Goal: Transaction & Acquisition: Purchase product/service

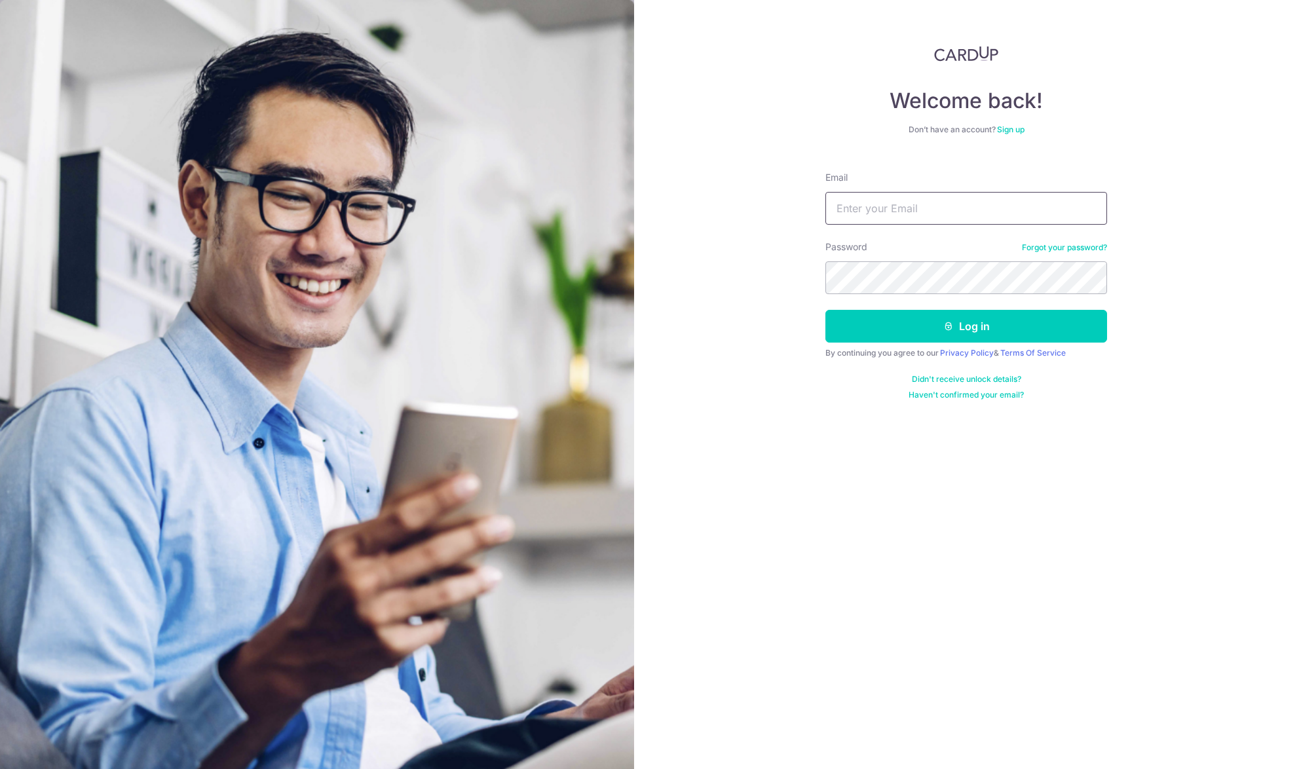
click at [895, 194] on input "Email" at bounding box center [966, 208] width 282 height 33
type input "[PERSON_NAME][EMAIL_ADDRESS][DOMAIN_NAME]"
click at [825, 310] on button "Log in" at bounding box center [966, 326] width 282 height 33
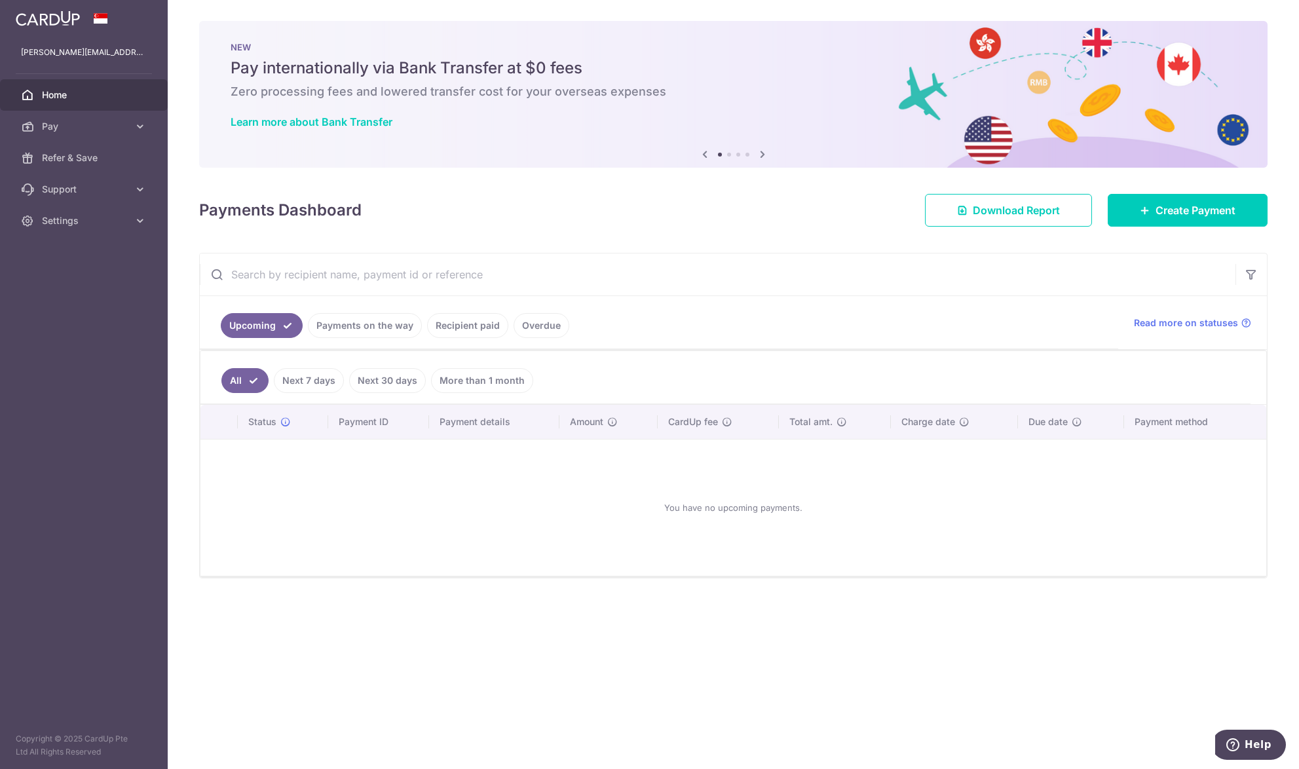
click at [483, 335] on link "Recipient paid" at bounding box center [467, 325] width 81 height 25
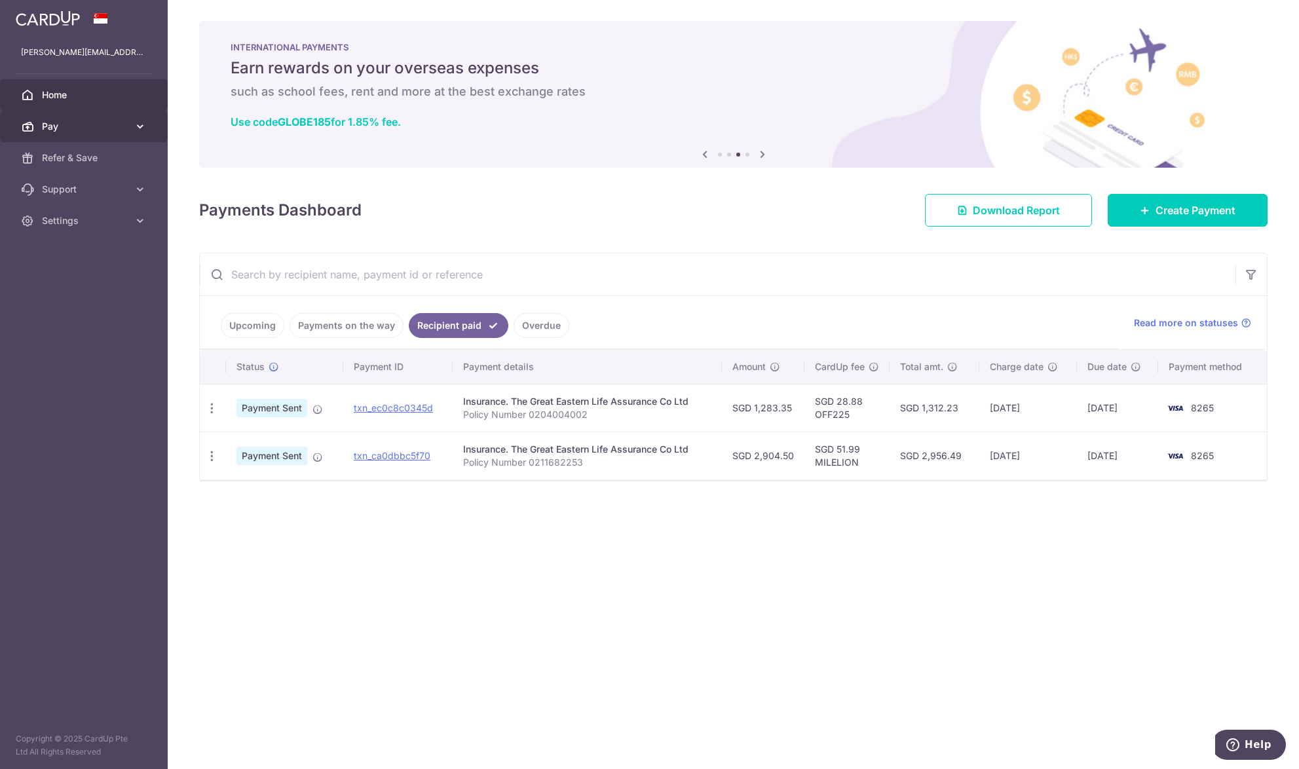
click at [81, 128] on span "Pay" at bounding box center [85, 126] width 86 height 13
click at [756, 151] on icon at bounding box center [763, 154] width 16 height 16
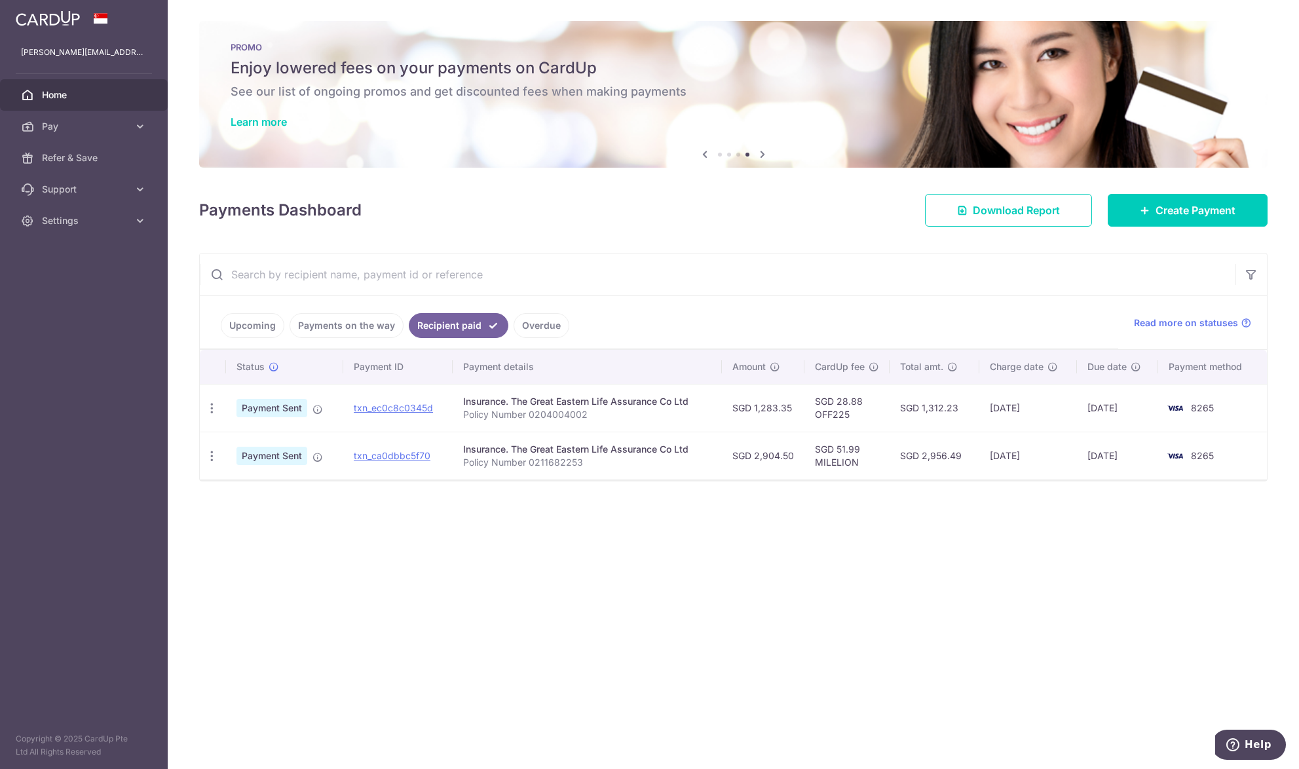
click at [243, 109] on div "PROMO Enjoy lowered fees on your payments on CardUp See our list of ongoing pro…" at bounding box center [733, 86] width 1069 height 131
click at [243, 123] on link "Learn more" at bounding box center [259, 121] width 56 height 13
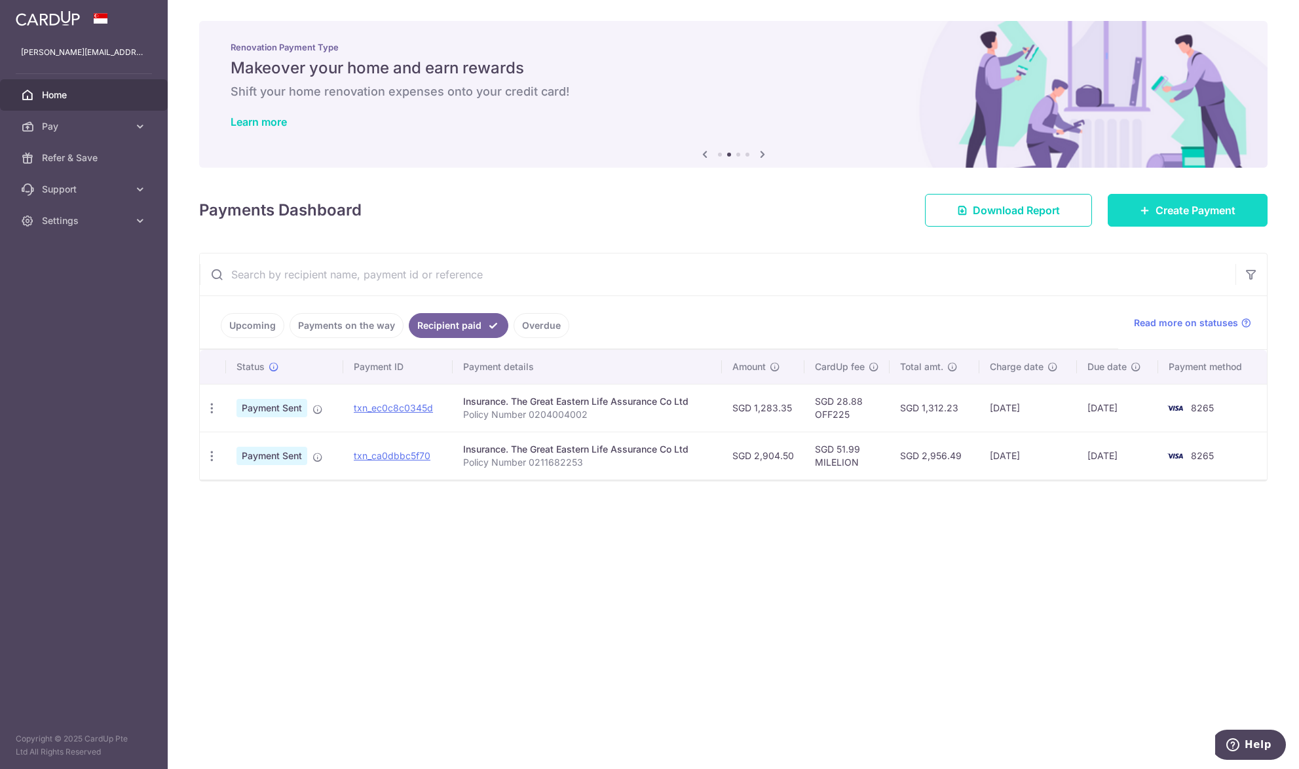
click at [1199, 210] on span "Create Payment" at bounding box center [1196, 210] width 80 height 16
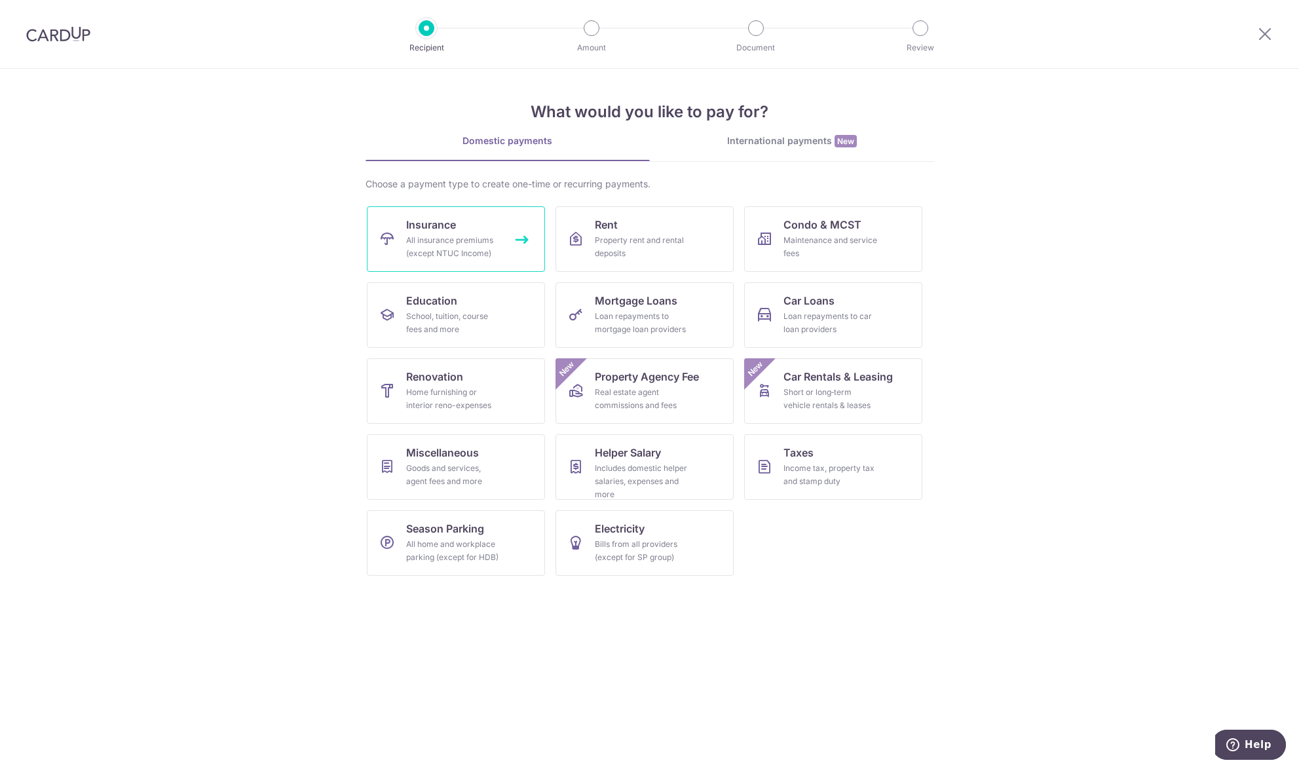
click at [420, 252] on div "All insurance premiums (except NTUC Income)" at bounding box center [453, 247] width 94 height 26
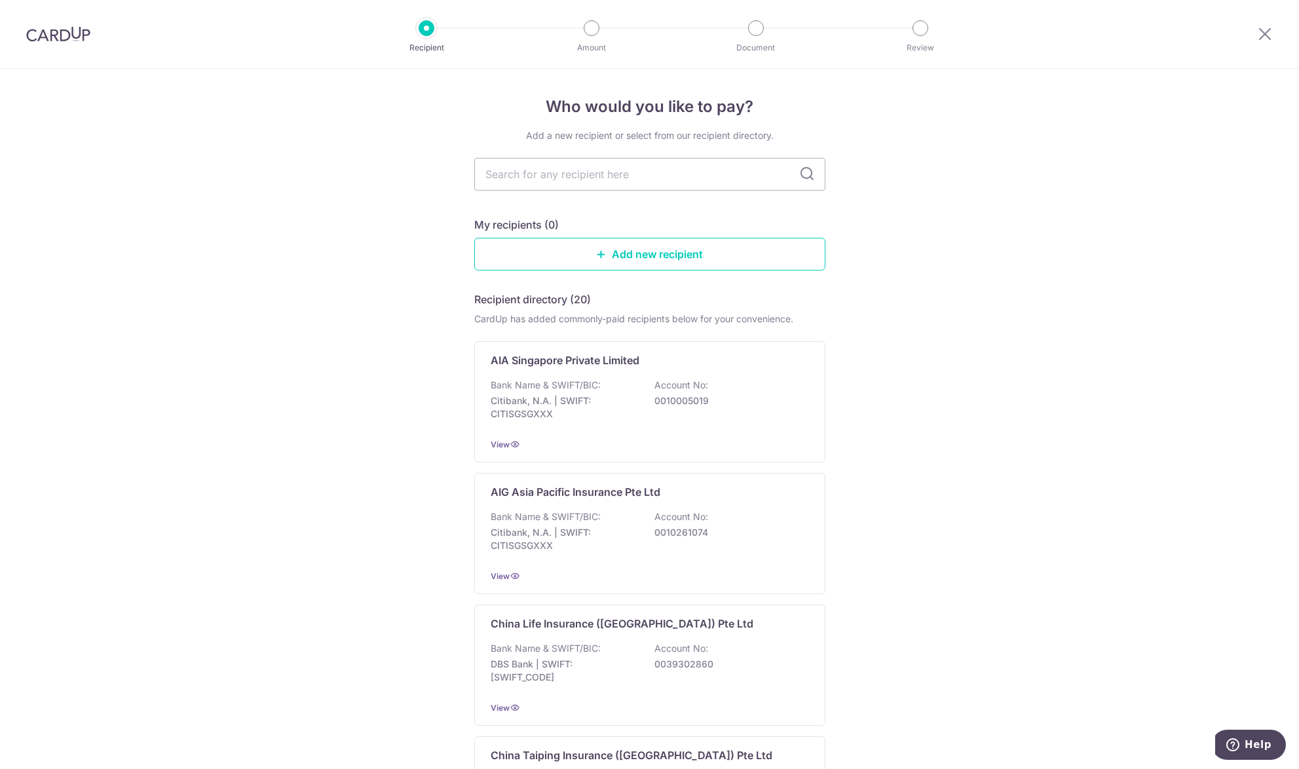
click at [559, 172] on input "text" at bounding box center [649, 174] width 351 height 33
type input "great"
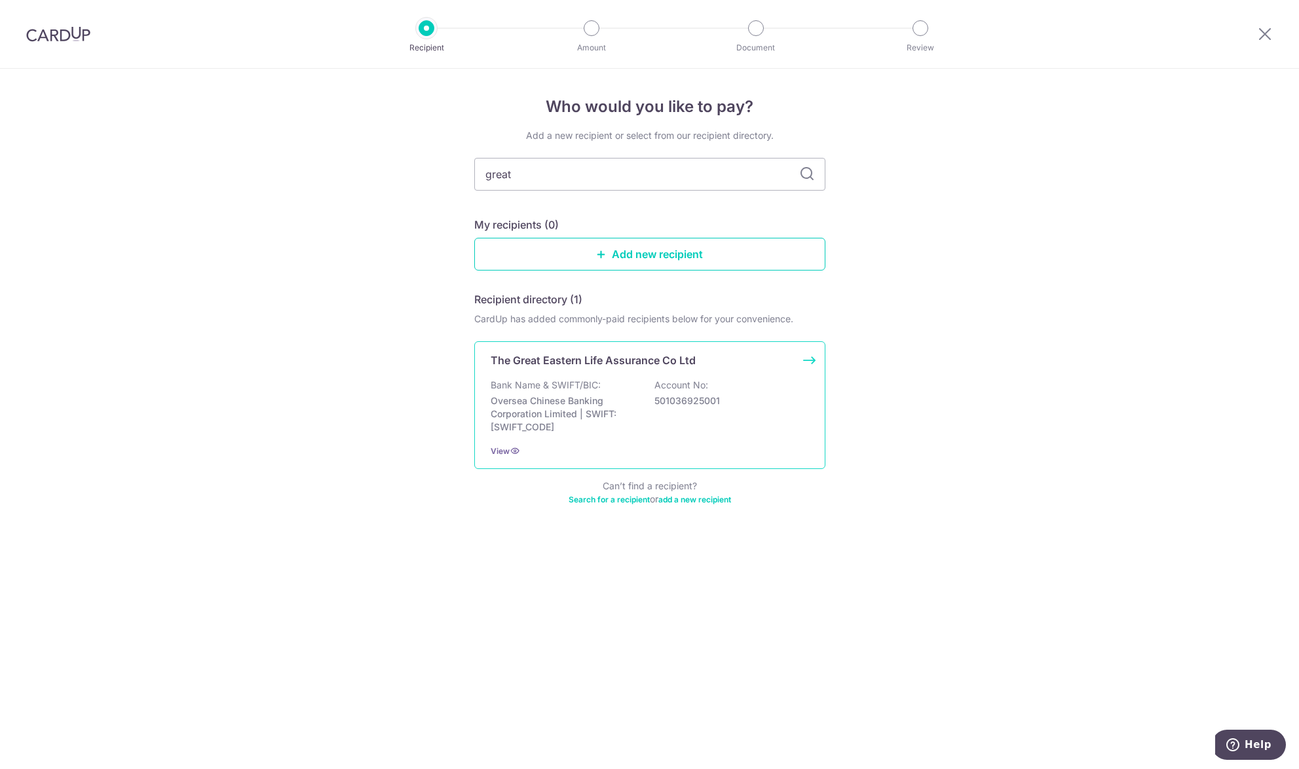
click at [623, 381] on div "Bank Name & SWIFT/BIC: Oversea Chinese Banking Corporation Limited | SWIFT: OCB…" at bounding box center [650, 406] width 318 height 55
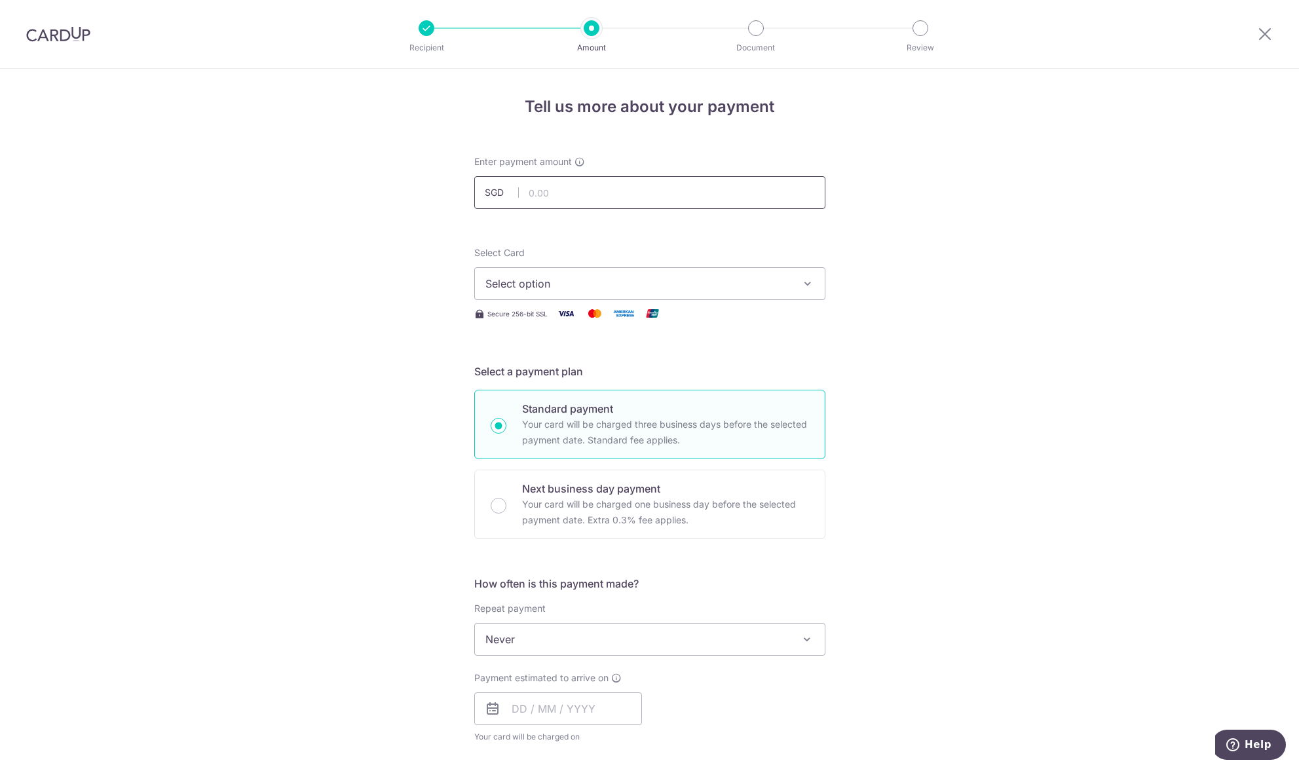
click at [627, 183] on input "text" at bounding box center [649, 192] width 351 height 33
type input "1,957.50"
click at [975, 351] on div "Tell us more about your payment Enter payment amount SGD 1,957.50 1957.50 Selec…" at bounding box center [649, 661] width 1299 height 1185
click at [738, 280] on span "Select option" at bounding box center [637, 284] width 305 height 16
click at [679, 370] on link "**** 8265" at bounding box center [650, 377] width 350 height 31
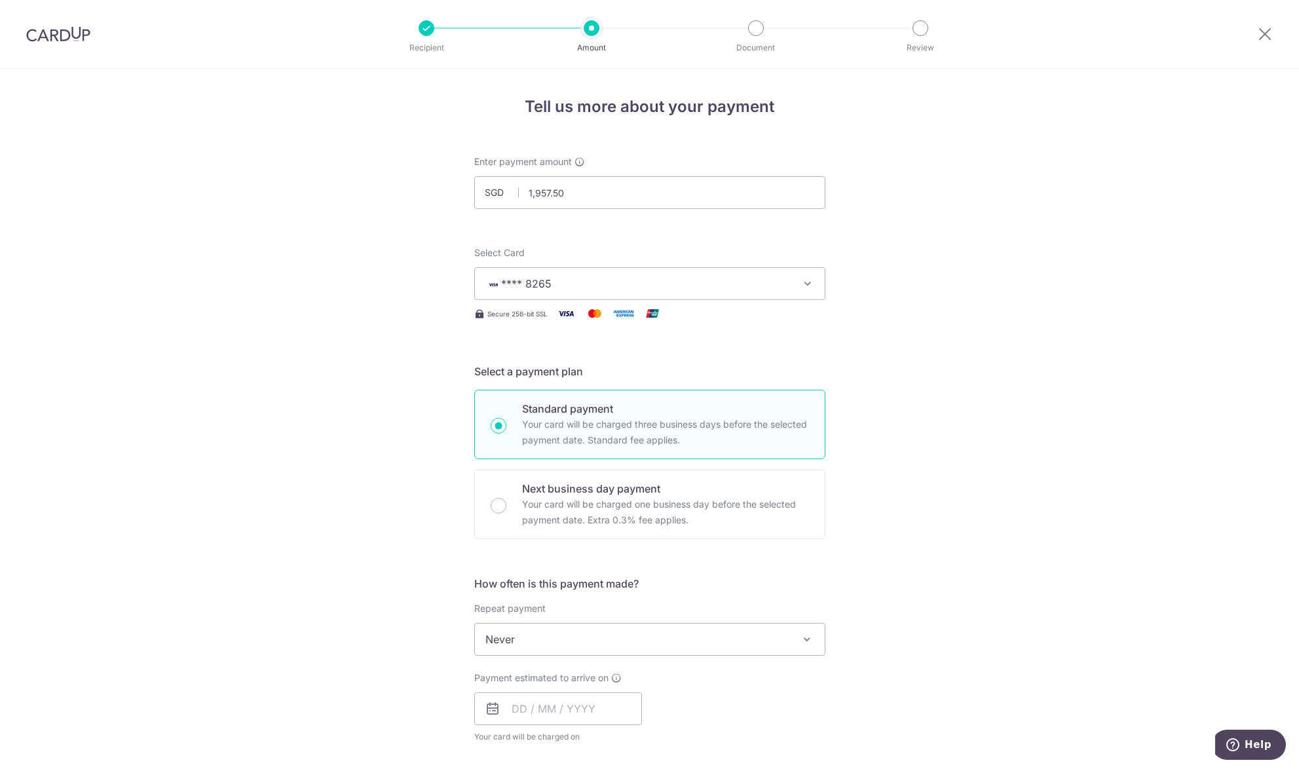
click at [1023, 349] on div "Tell us more about your payment Enter payment amount SGD 1,957.50 1957.50 Selec…" at bounding box center [649, 661] width 1299 height 1185
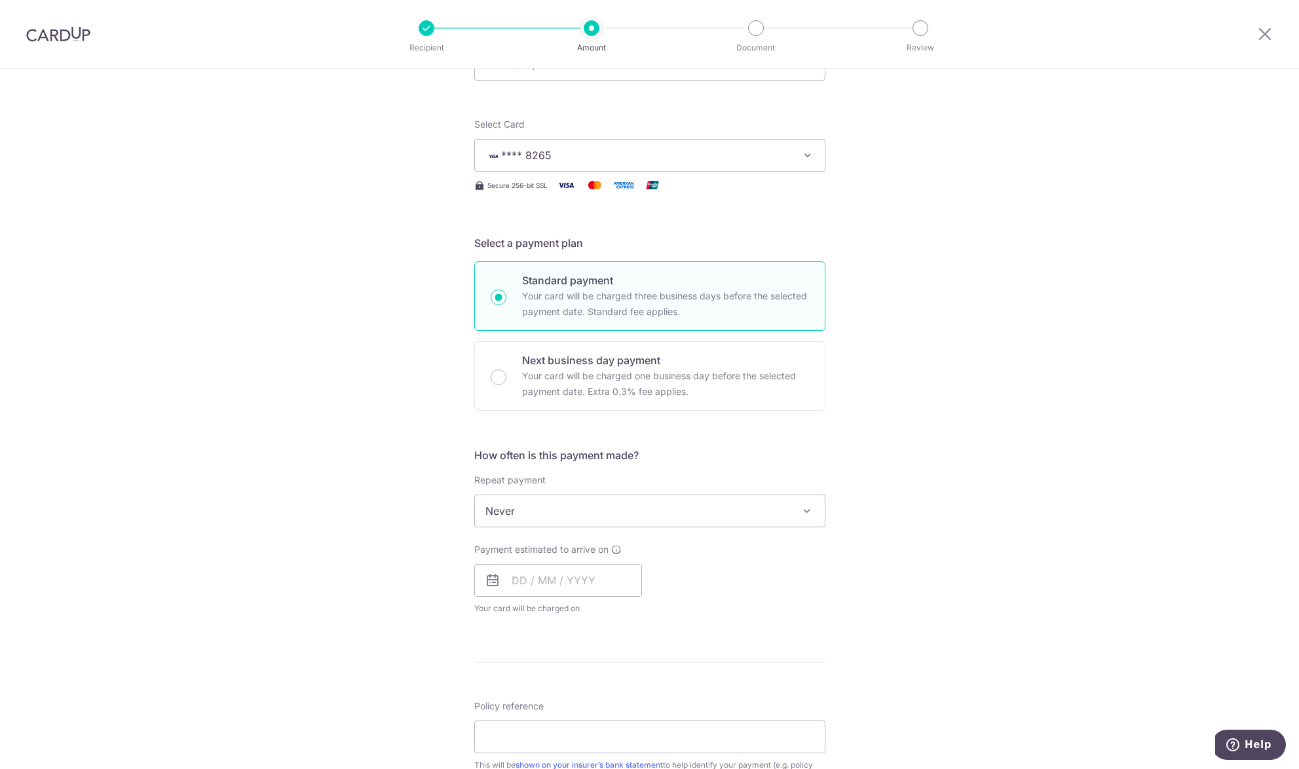
scroll to position [131, 0]
click at [587, 572] on input "text" at bounding box center [558, 577] width 168 height 33
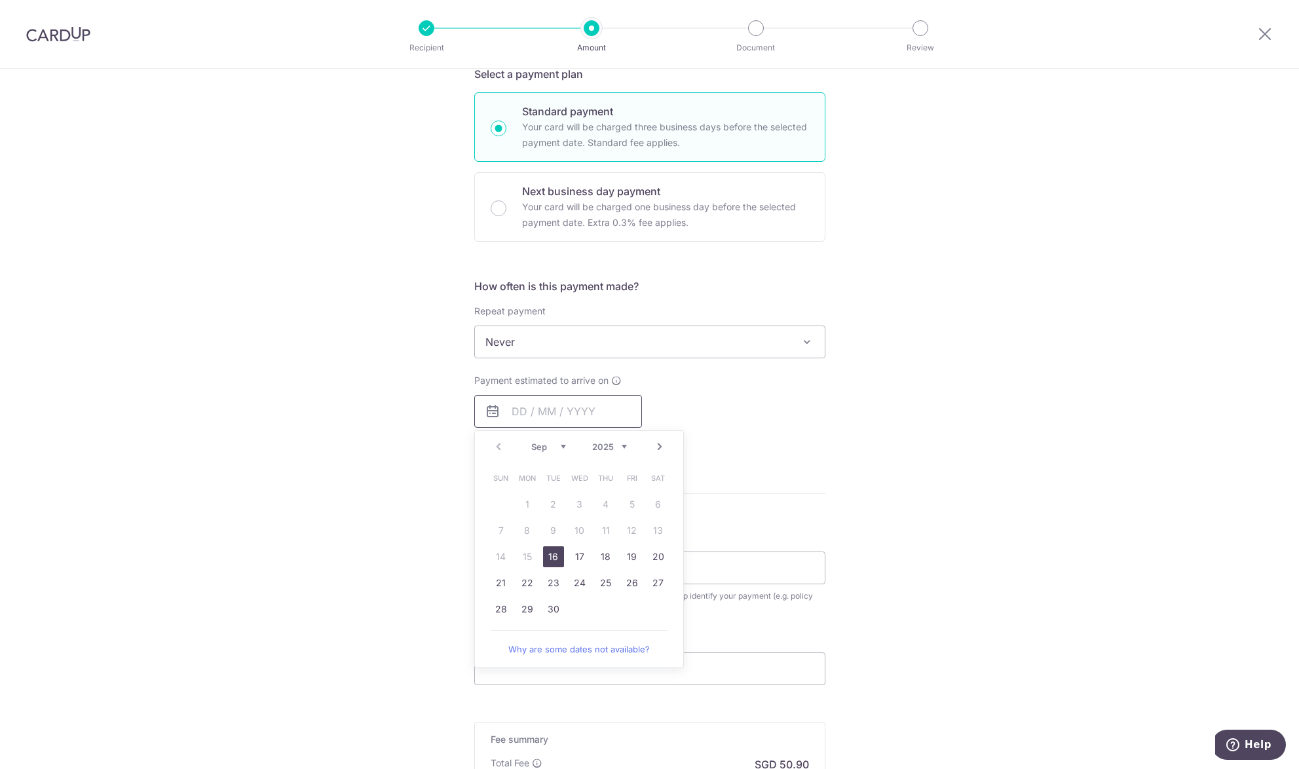
scroll to position [328, 0]
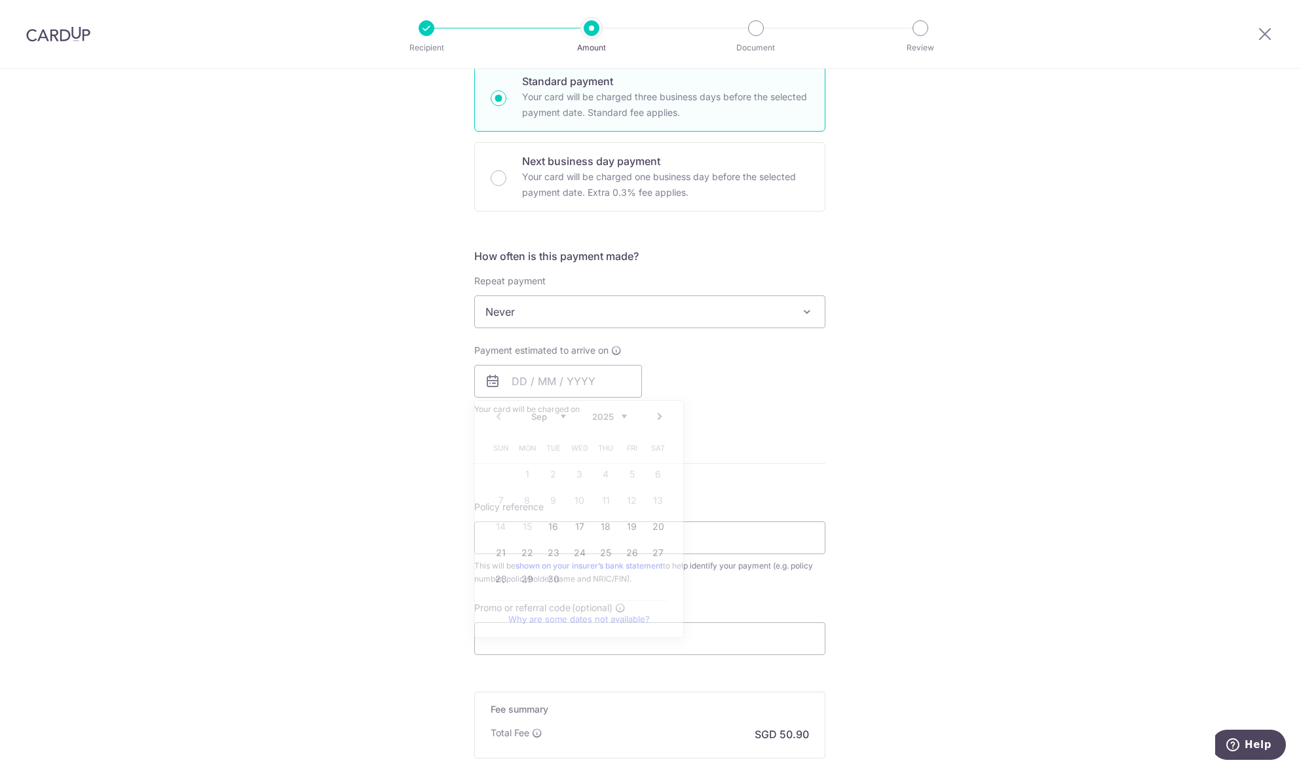
click at [830, 421] on div "Tell us more about your payment Enter payment amount SGD 1,957.50 1957.50 Selec…" at bounding box center [649, 333] width 1299 height 1185
click at [603, 376] on input "text" at bounding box center [558, 381] width 168 height 33
click at [612, 349] on icon at bounding box center [616, 350] width 10 height 10
click at [583, 385] on input "text" at bounding box center [558, 381] width 168 height 33
drag, startPoint x: 575, startPoint y: 549, endPoint x: 700, endPoint y: 387, distance: 205.5
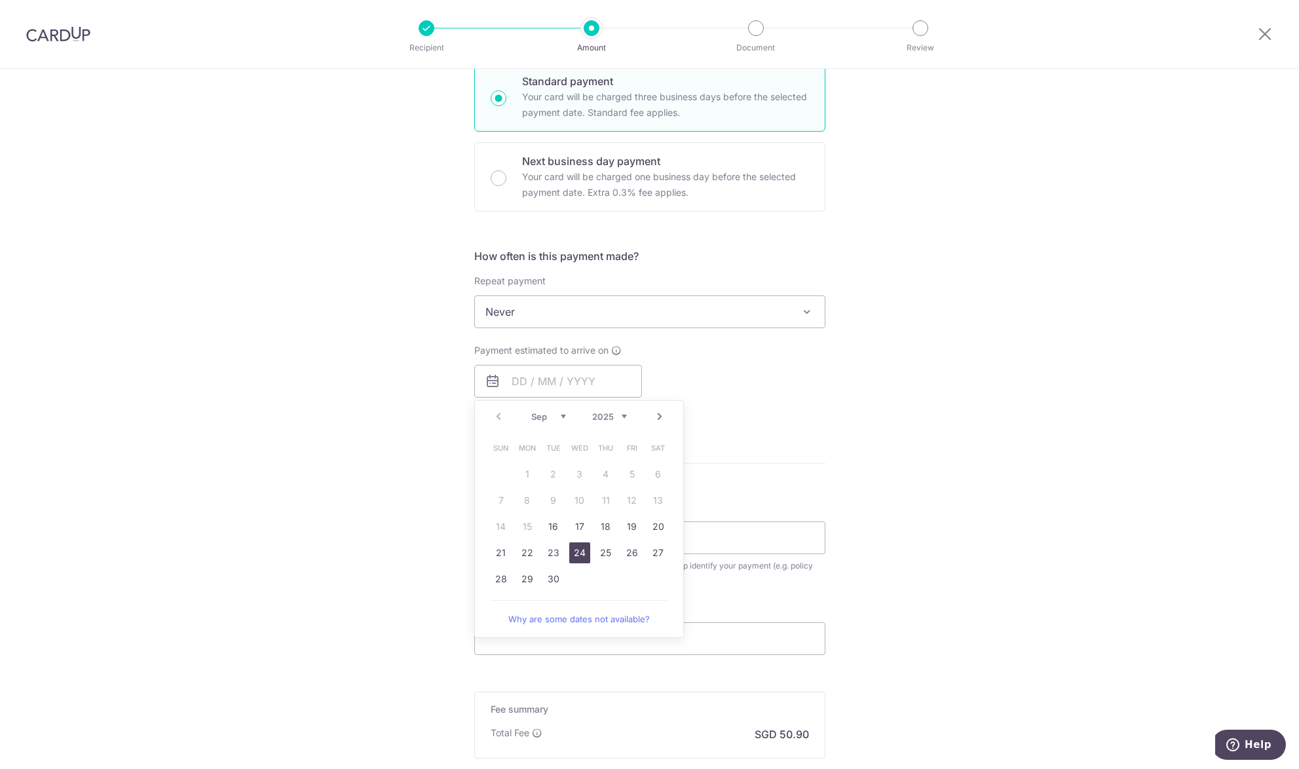
click at [574, 549] on link "24" at bounding box center [579, 552] width 21 height 21
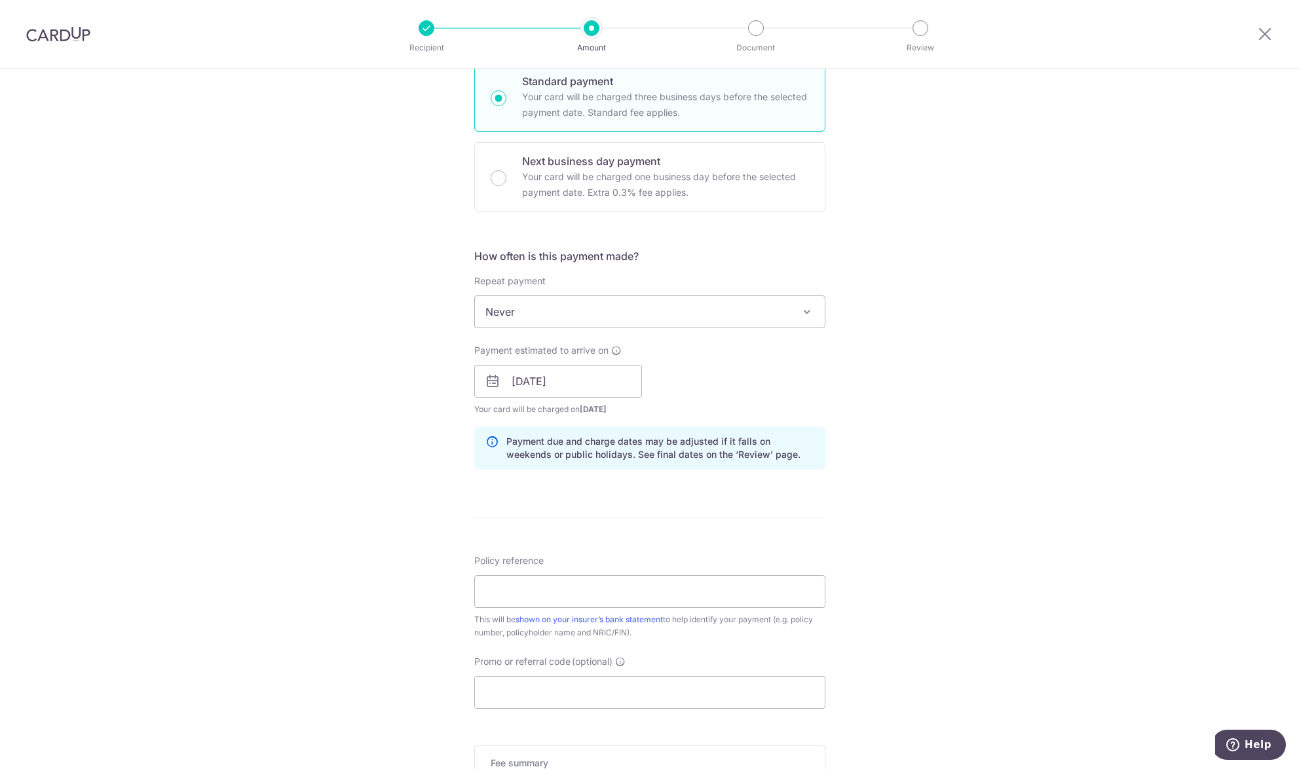
click at [711, 378] on div "Payment estimated to arrive on 24/09/2025 Prev Next Sep Oct Nov Dec 2025 2026 2…" at bounding box center [649, 380] width 367 height 72
click at [605, 386] on input "24/09/2025" at bounding box center [558, 381] width 168 height 33
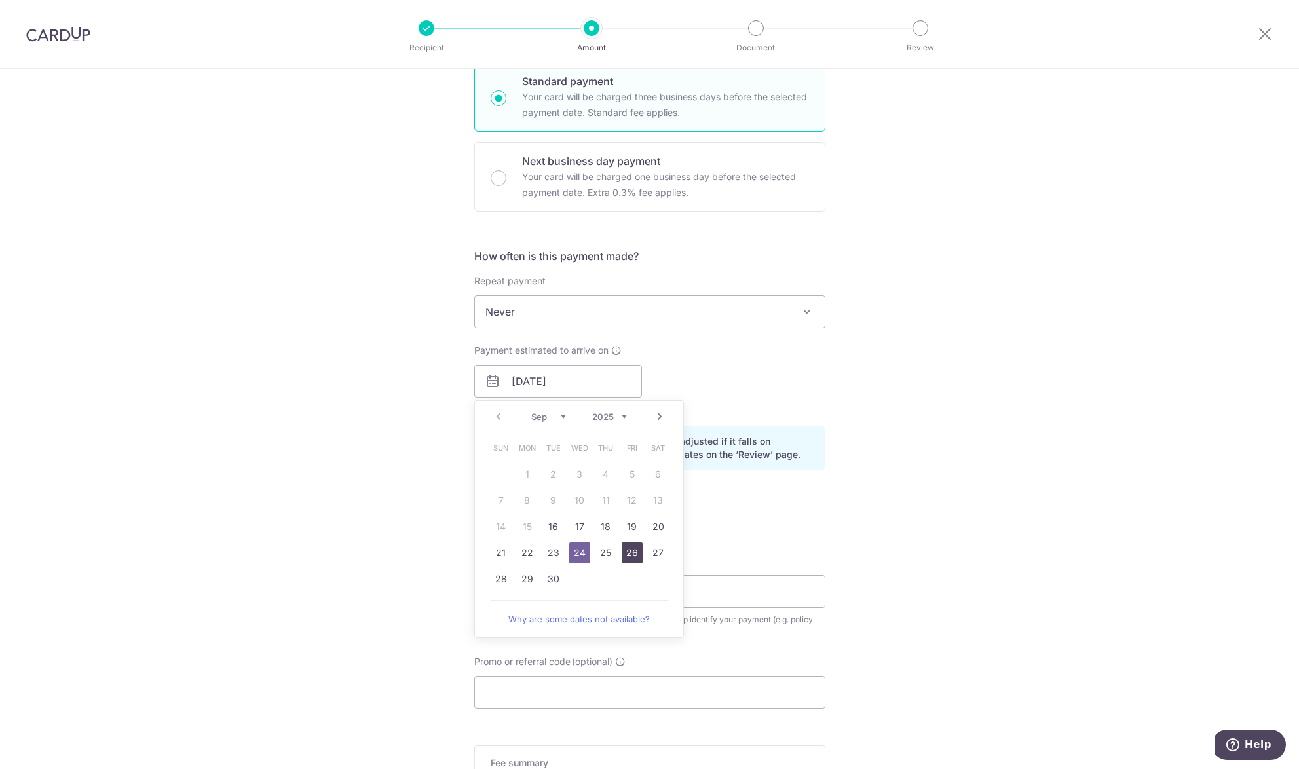
click at [622, 550] on link "26" at bounding box center [632, 552] width 21 height 21
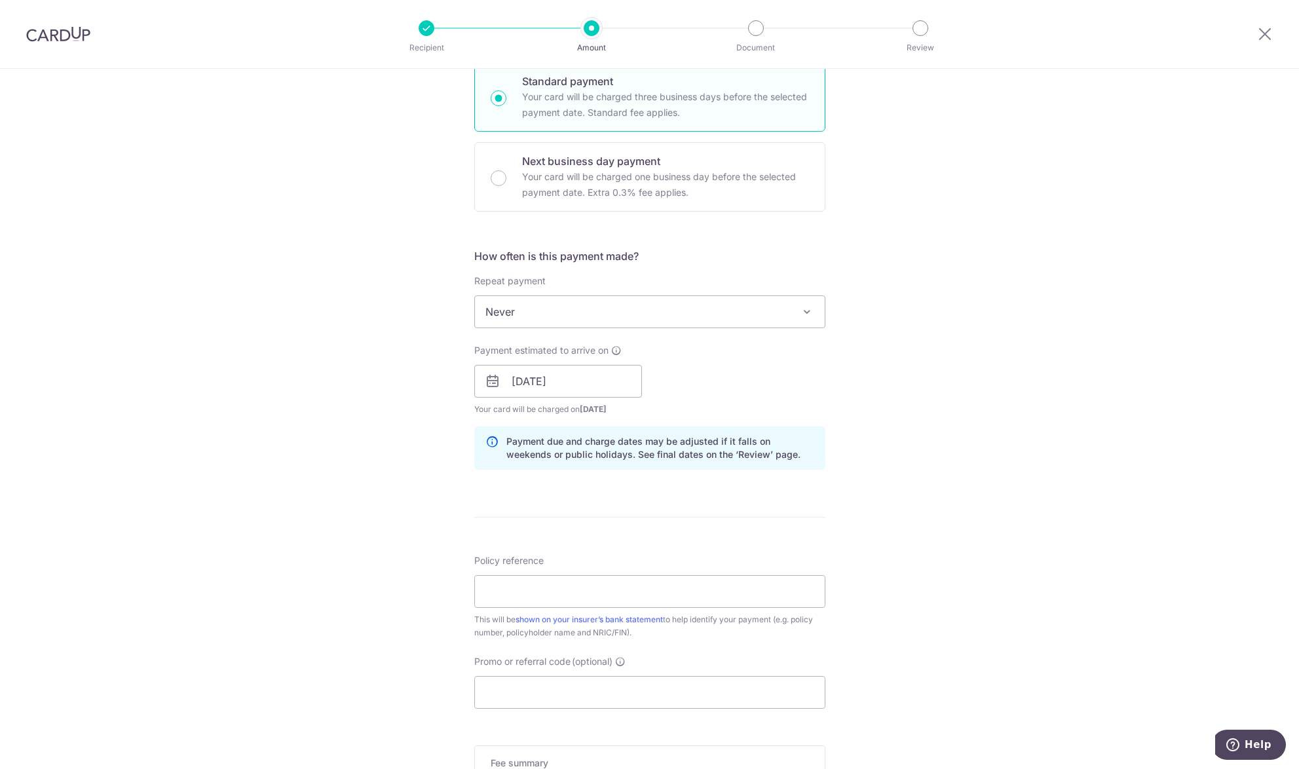
click at [677, 381] on div "Payment estimated to arrive on 26/09/2025 Prev Next Sep Oct Nov Dec 2025 2026 2…" at bounding box center [649, 380] width 367 height 72
click at [614, 351] on icon at bounding box center [616, 350] width 10 height 10
click at [615, 351] on icon at bounding box center [616, 350] width 10 height 10
click at [615, 352] on icon at bounding box center [616, 350] width 10 height 10
click at [613, 350] on icon at bounding box center [616, 350] width 10 height 10
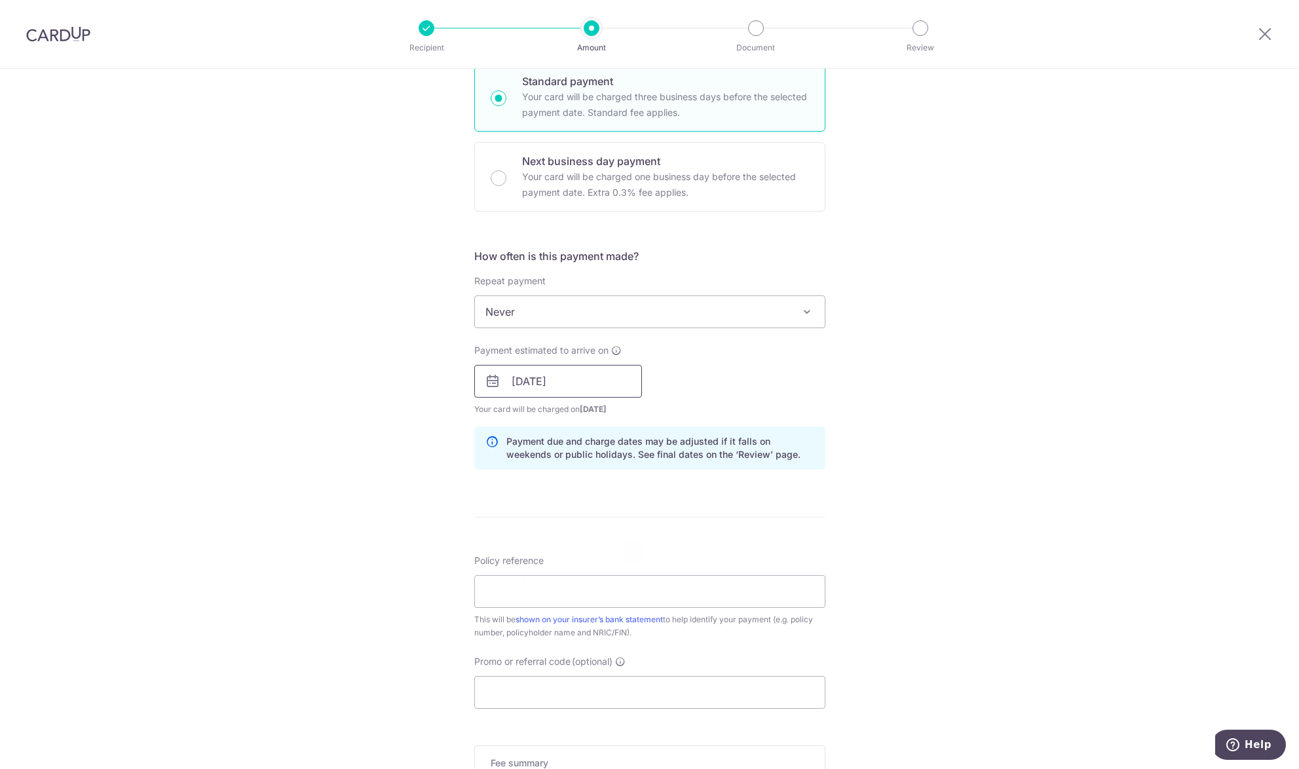
click at [592, 377] on input "26/09/2025" at bounding box center [558, 381] width 168 height 33
click at [751, 381] on div "Payment estimated to arrive on 26/09/2025 Prev Next Sep Oct Nov Dec 2025 2026 2…" at bounding box center [649, 380] width 367 height 72
click at [607, 379] on input "26/09/2025" at bounding box center [558, 381] width 168 height 33
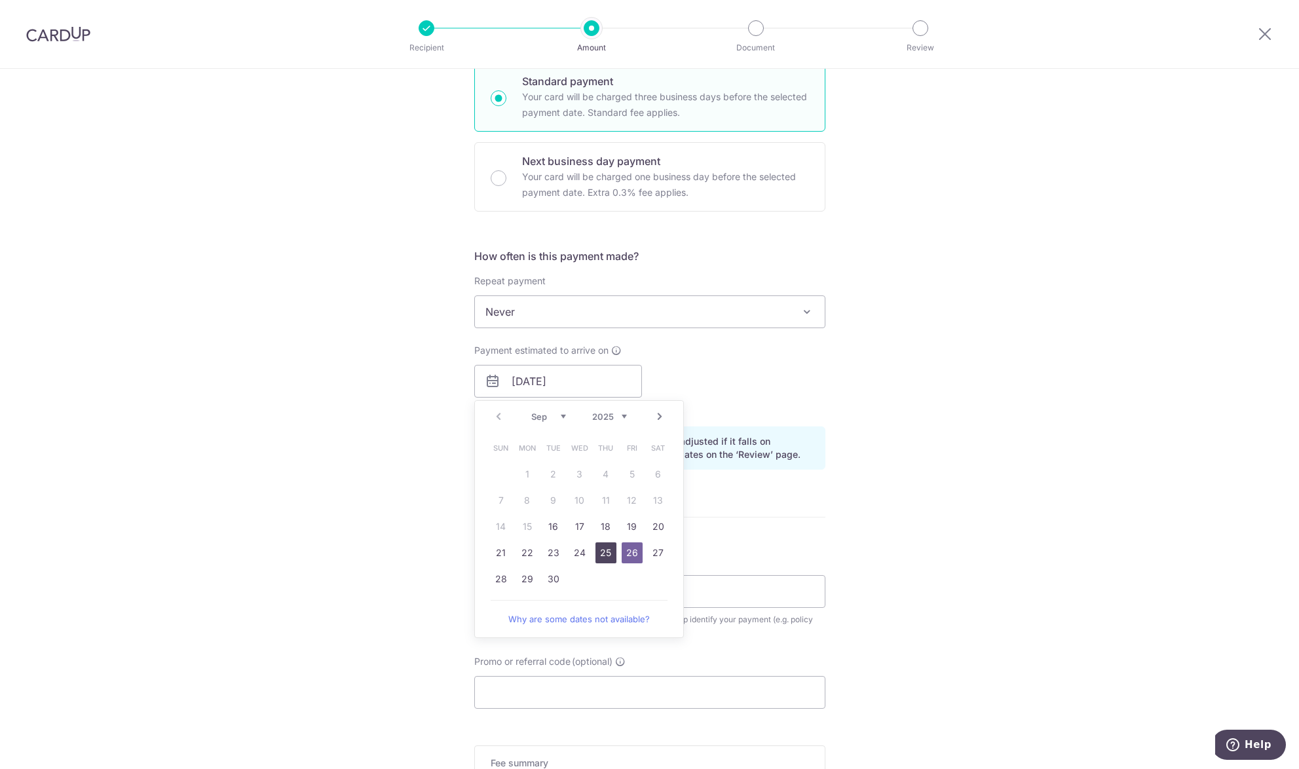
click at [609, 549] on link "25" at bounding box center [606, 552] width 21 height 21
type input "[DATE]"
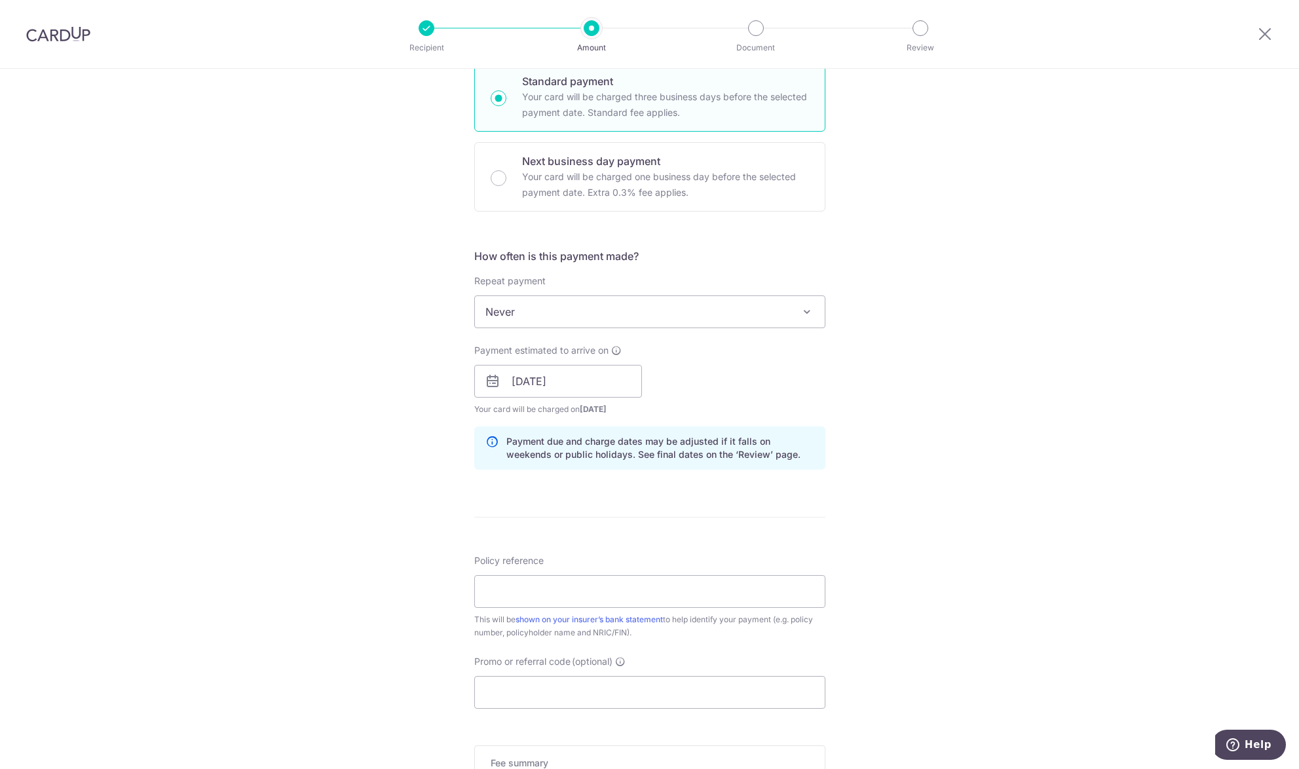
click at [742, 368] on div "Payment estimated to arrive on 25/09/2025 Prev Next Sep Oct Nov Dec 2025 2026 2…" at bounding box center [649, 380] width 367 height 72
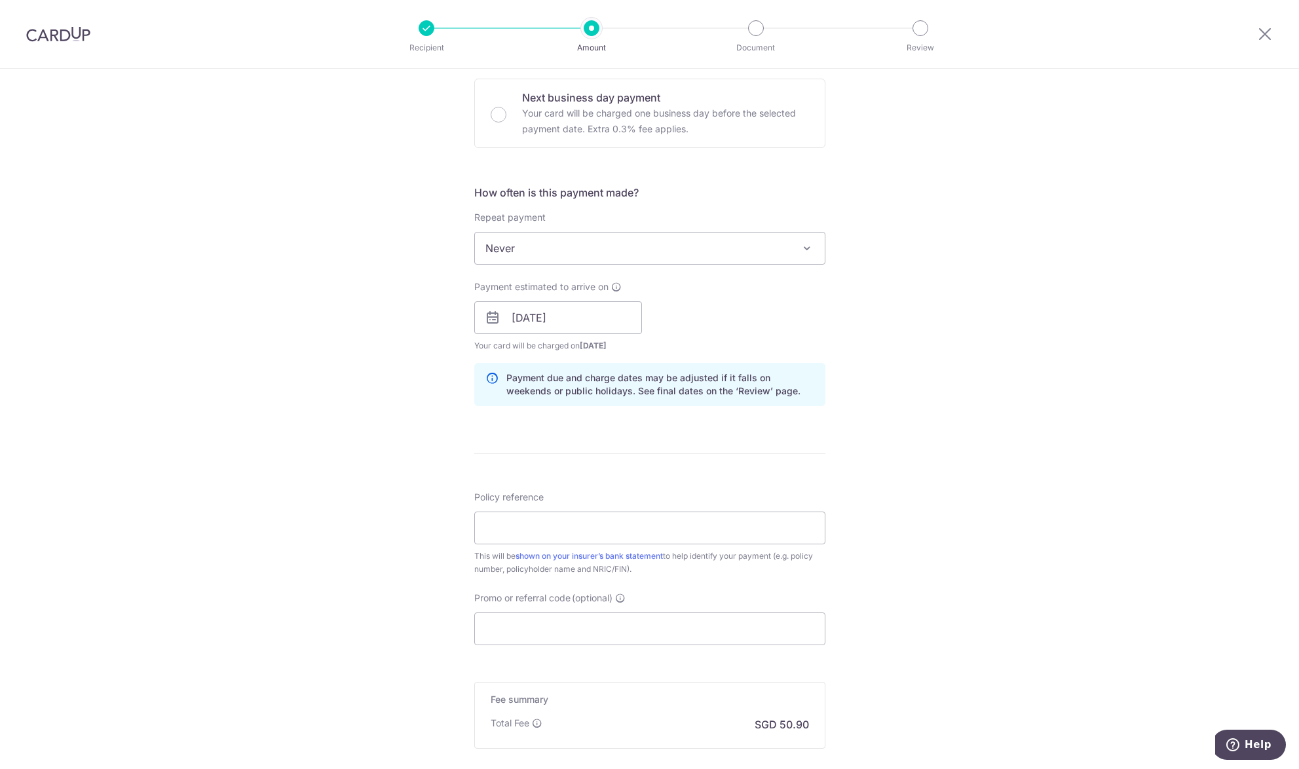
scroll to position [393, 0]
click at [630, 316] on input "[DATE]" at bounding box center [558, 315] width 168 height 33
click at [711, 320] on div "Payment estimated to arrive on 25/09/2025 Prev Next Sep Oct Nov Dec 2025 2026 2…" at bounding box center [649, 314] width 367 height 72
click at [605, 317] on input "[DATE]" at bounding box center [558, 315] width 168 height 33
click at [662, 316] on div "Payment estimated to arrive on 25/09/2025 Prev Next Sep Oct Nov Dec 2025 2026 2…" at bounding box center [649, 314] width 367 height 72
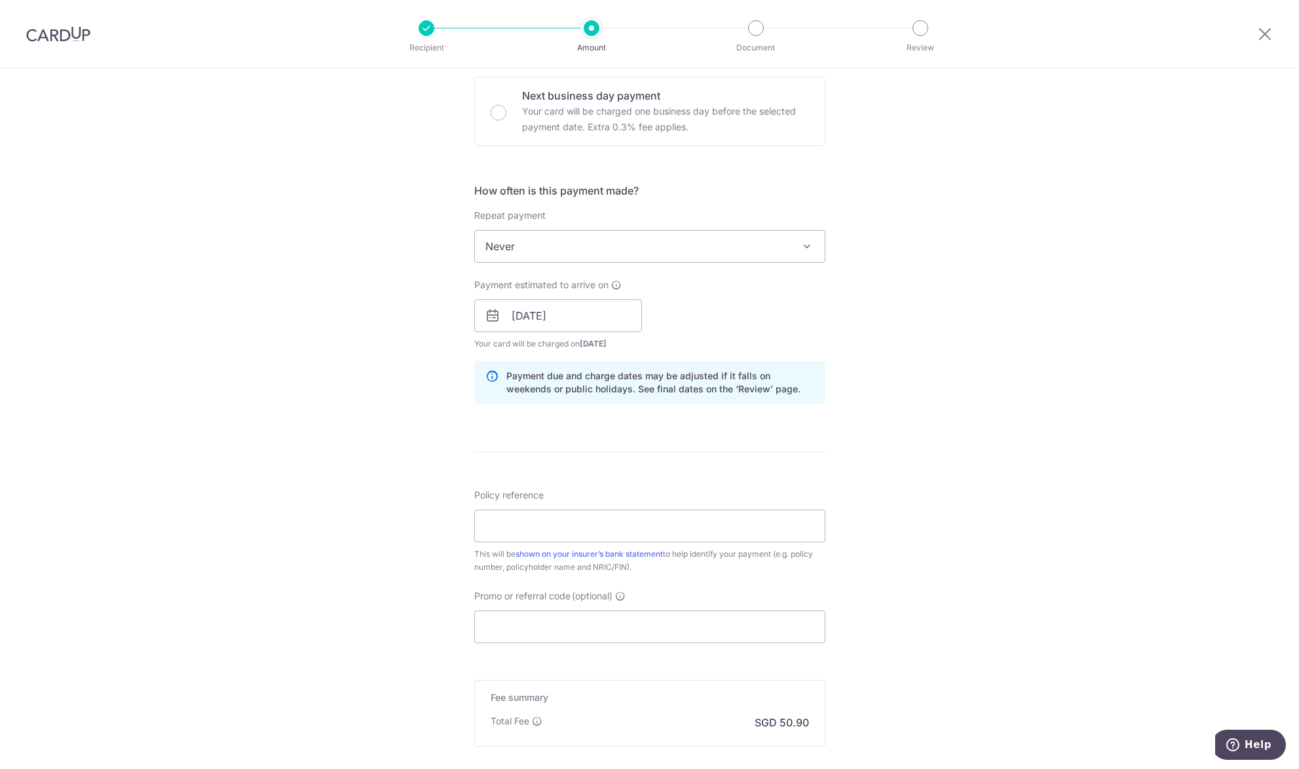
click at [705, 326] on div "Payment estimated to arrive on 25/09/2025 Prev Next Sep Oct Nov Dec 2025 2026 2…" at bounding box center [649, 314] width 367 height 72
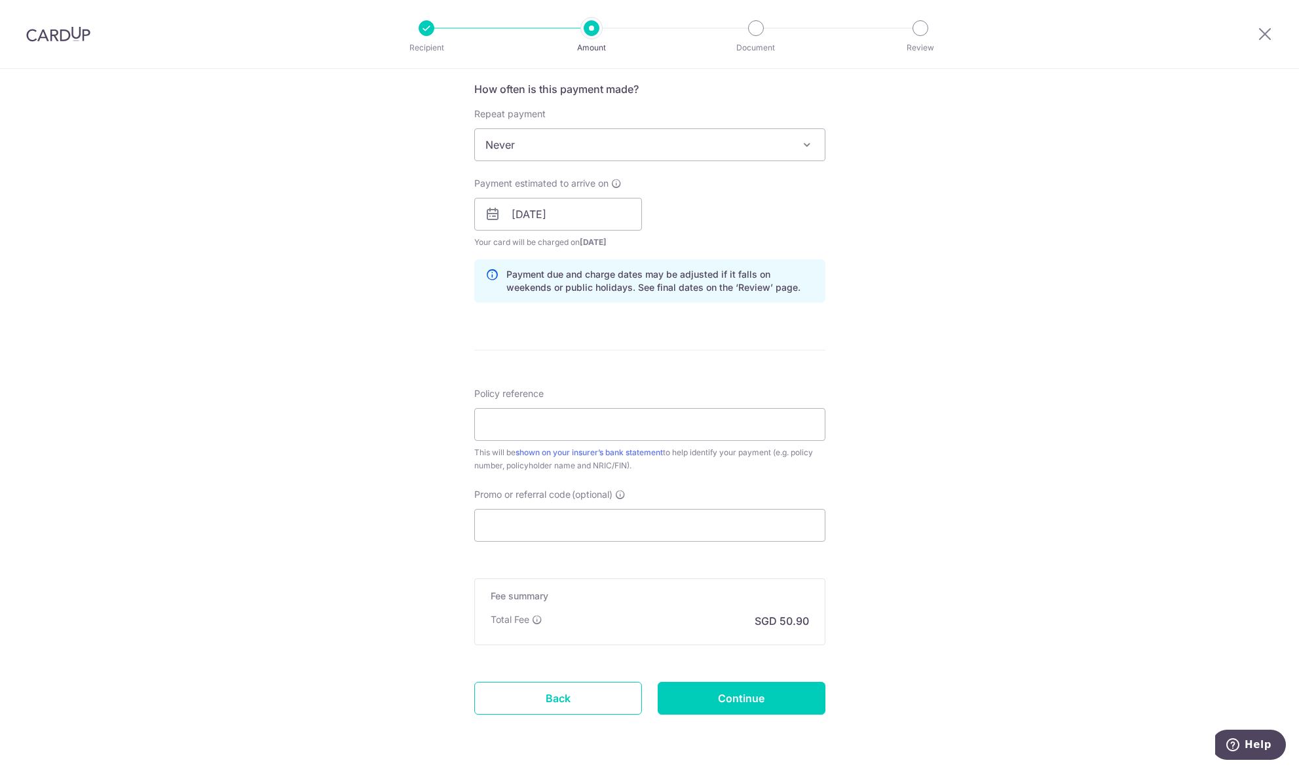
scroll to position [539, 0]
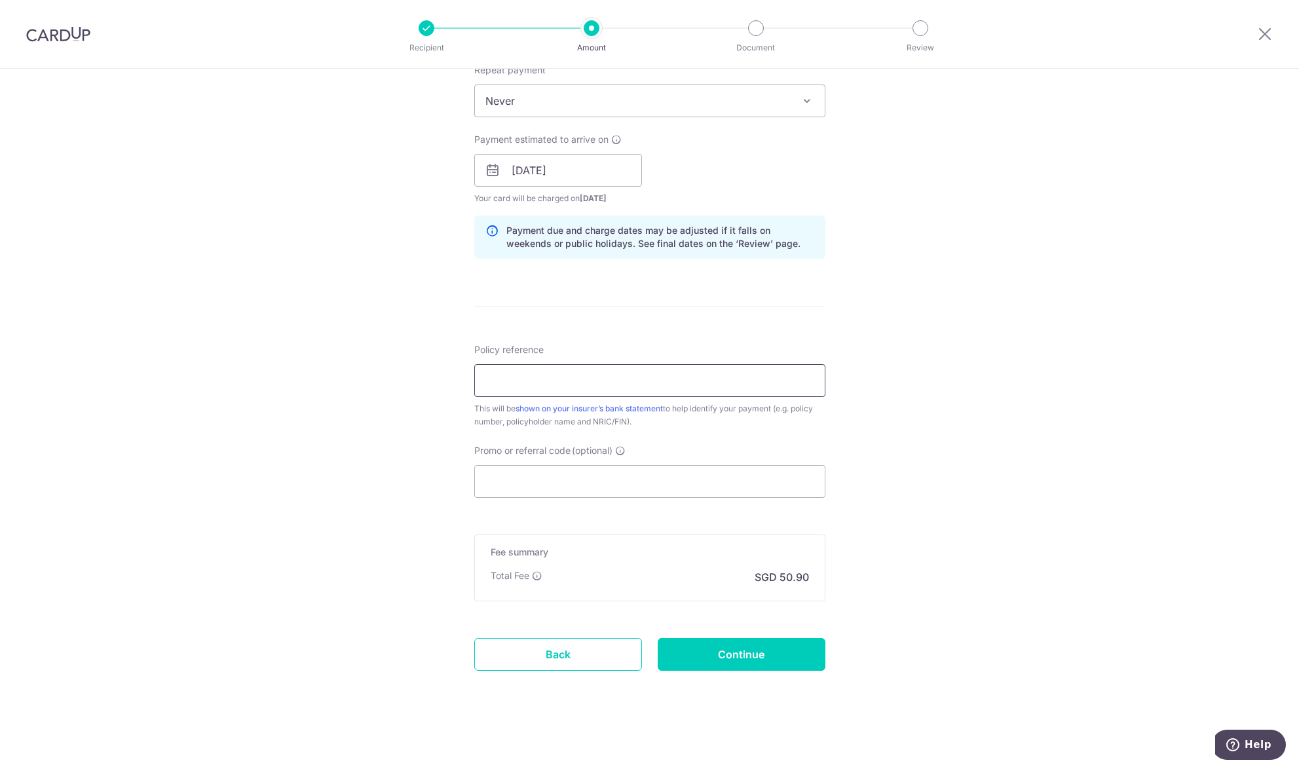
click at [645, 392] on input "Policy reference" at bounding box center [649, 380] width 351 height 33
click at [560, 657] on link "Back" at bounding box center [558, 654] width 168 height 33
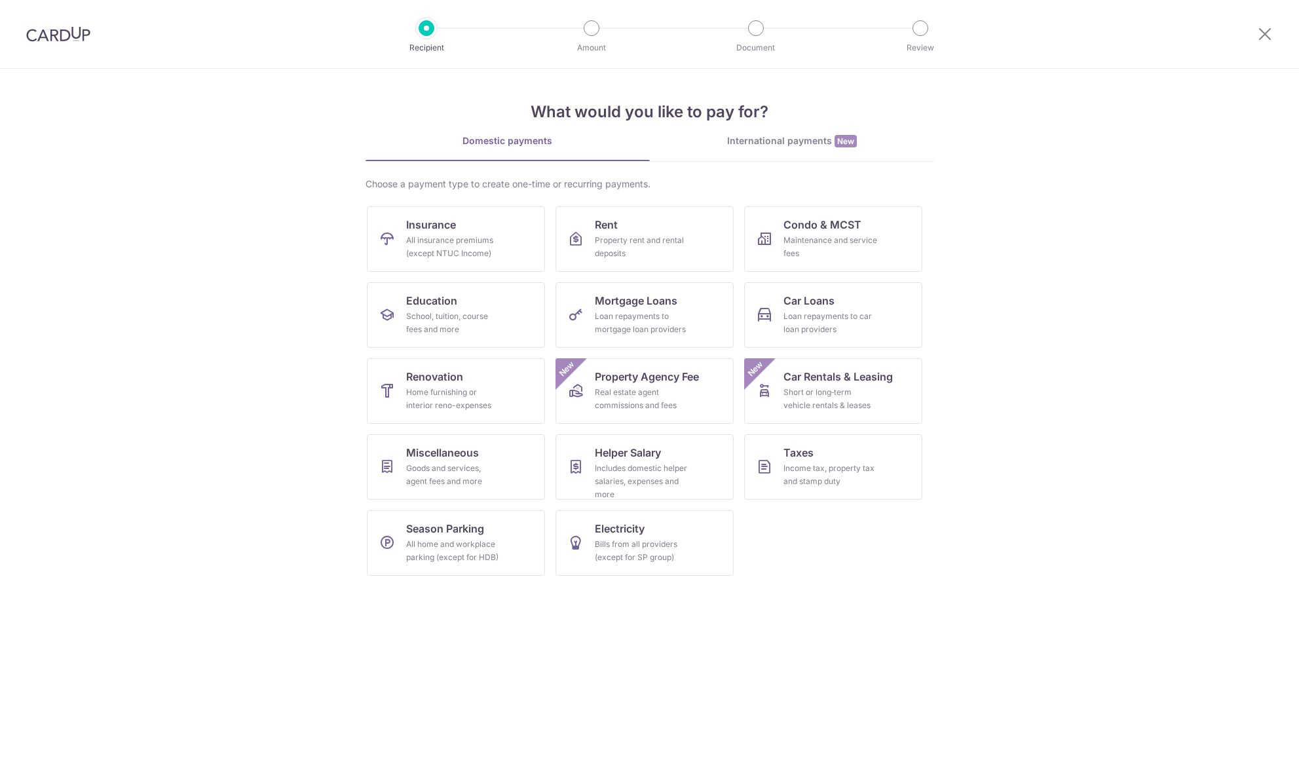
click at [60, 33] on img at bounding box center [58, 34] width 64 height 16
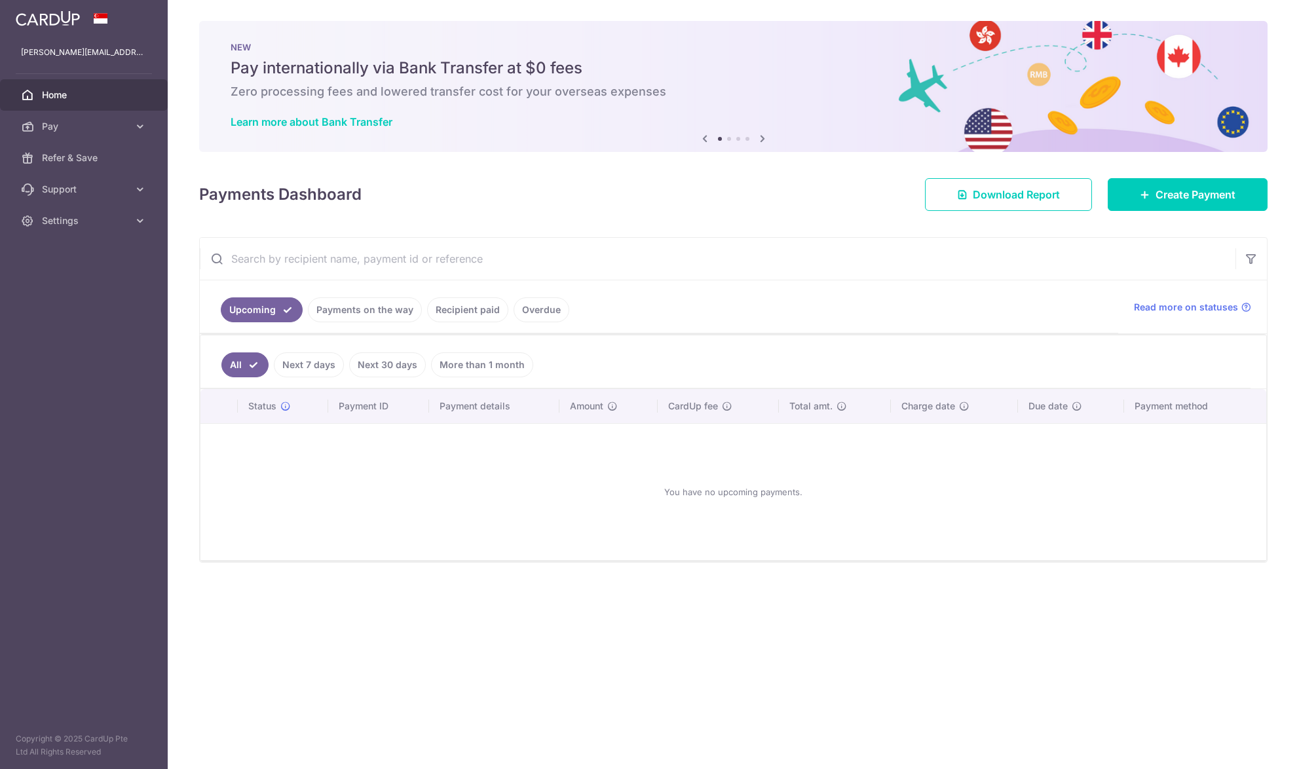
click at [445, 317] on link "Recipient paid" at bounding box center [467, 309] width 81 height 25
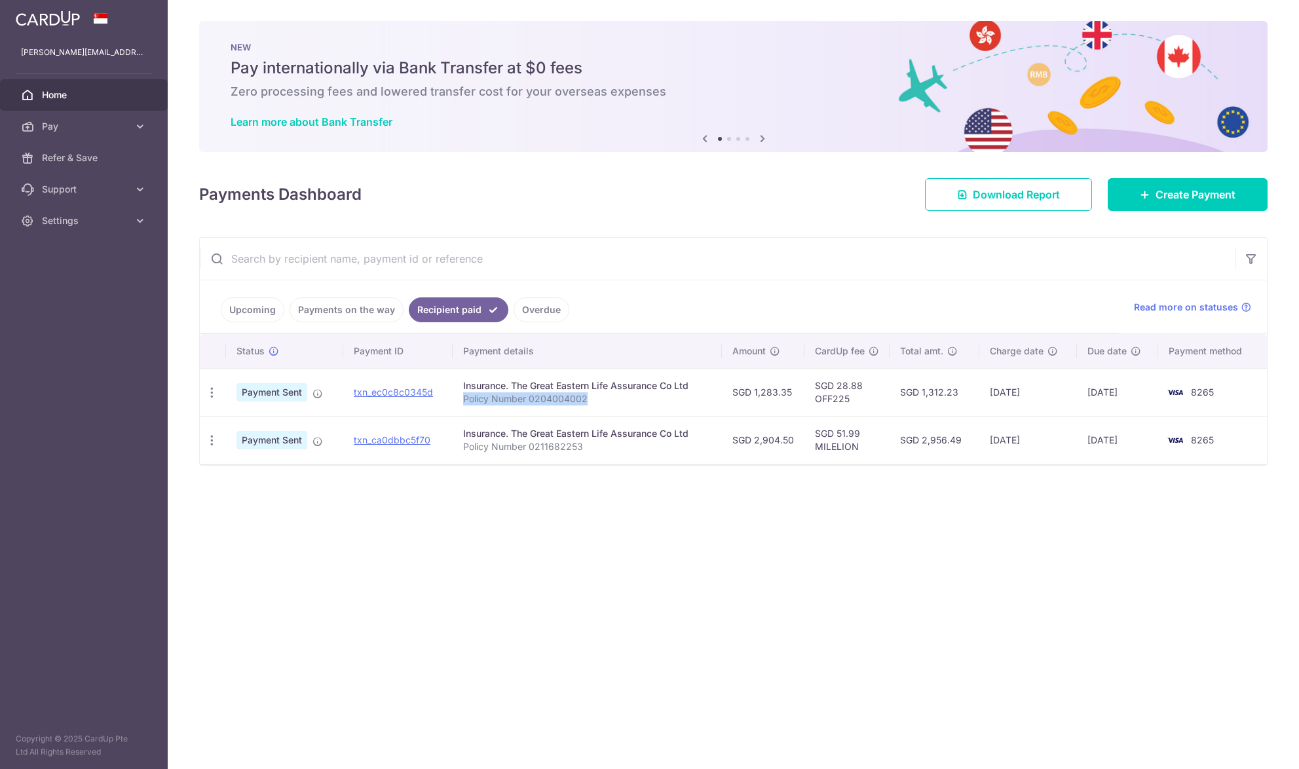
drag, startPoint x: 467, startPoint y: 401, endPoint x: 590, endPoint y: 398, distance: 123.2
click at [590, 398] on p "Policy Number 0204004002" at bounding box center [587, 398] width 248 height 13
click at [603, 406] on td "Insurance. The Great Eastern Life Assurance Co Ltd Policy Number 0204004002" at bounding box center [587, 392] width 269 height 48
click at [507, 442] on p "Policy Number 0211682253" at bounding box center [587, 446] width 248 height 13
click at [472, 396] on p "Policy Number 0204004002" at bounding box center [587, 398] width 248 height 13
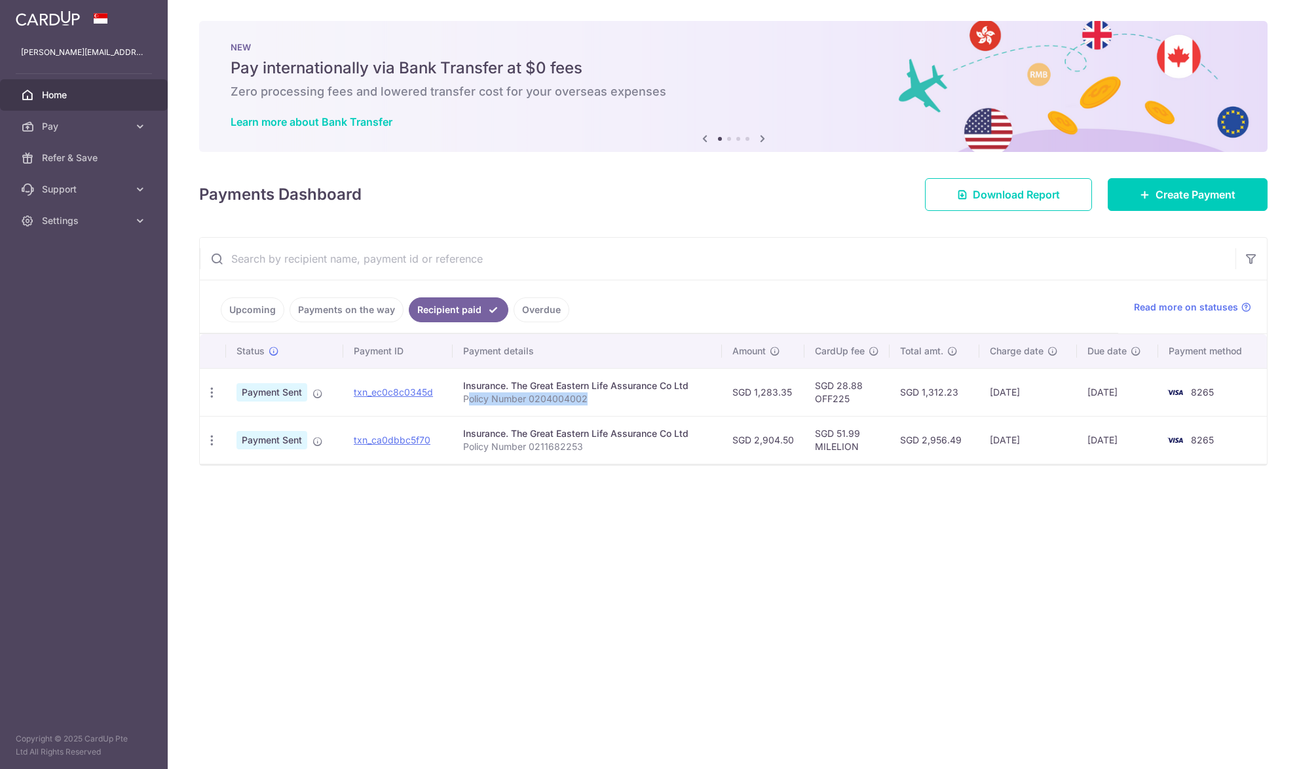
drag, startPoint x: 468, startPoint y: 398, endPoint x: 625, endPoint y: 406, distance: 157.4
click at [625, 406] on td "Insurance. The Great Eastern Life Assurance Co Ltd Policy Number 0204004002" at bounding box center [587, 392] width 269 height 48
click at [554, 415] on td "Insurance. The Great Eastern Life Assurance Co Ltd Policy Number 0204004002" at bounding box center [587, 392] width 269 height 48
click at [548, 396] on p "Policy Number 0204004002" at bounding box center [587, 398] width 248 height 13
click at [1133, 201] on link "Create Payment" at bounding box center [1188, 194] width 160 height 33
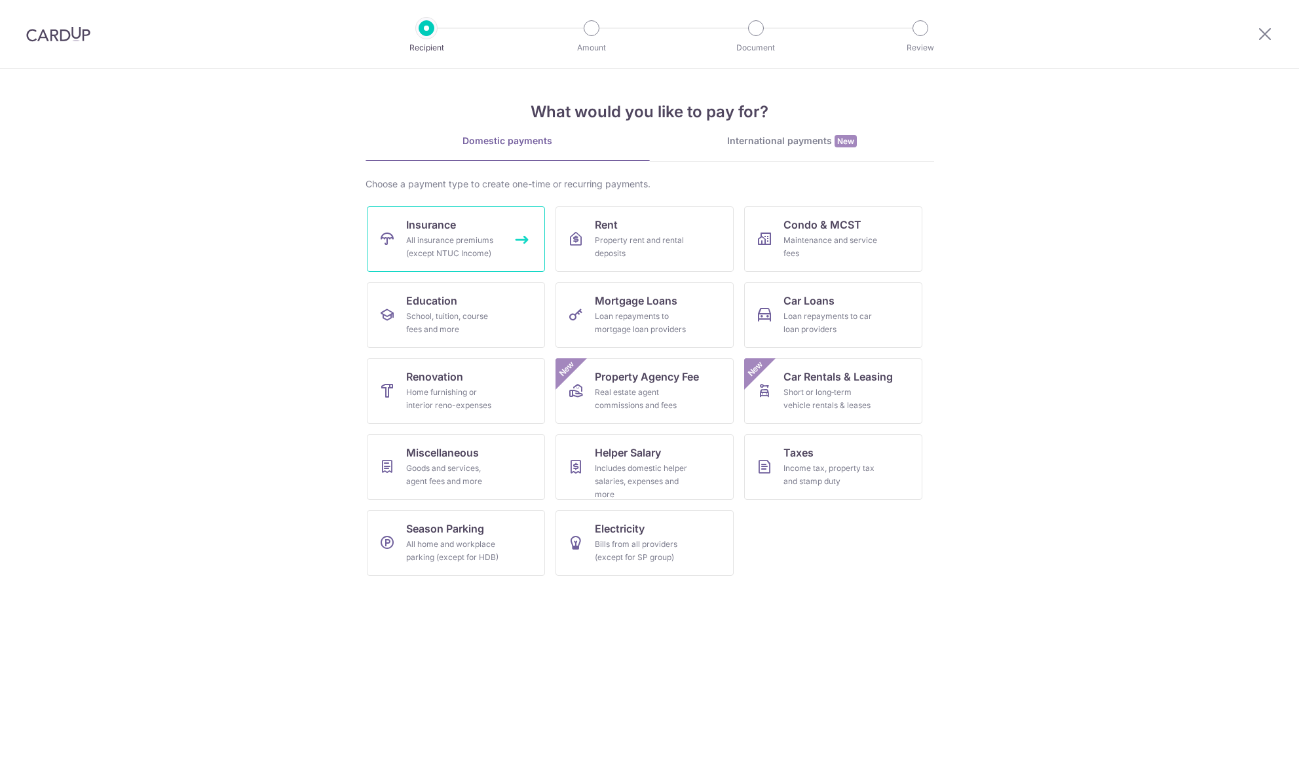
click at [406, 226] on span "Insurance" at bounding box center [431, 225] width 50 height 16
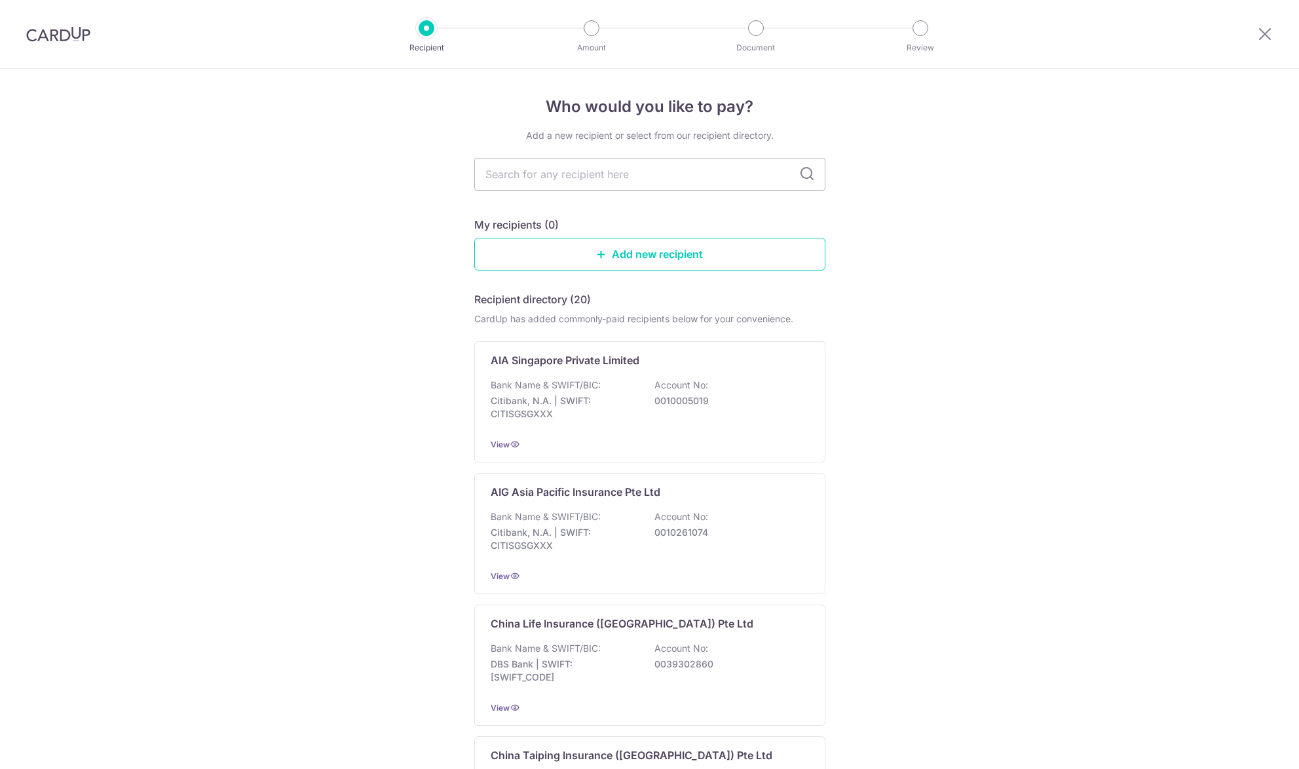
click at [615, 181] on input "text" at bounding box center [649, 174] width 351 height 33
type input "great easter"
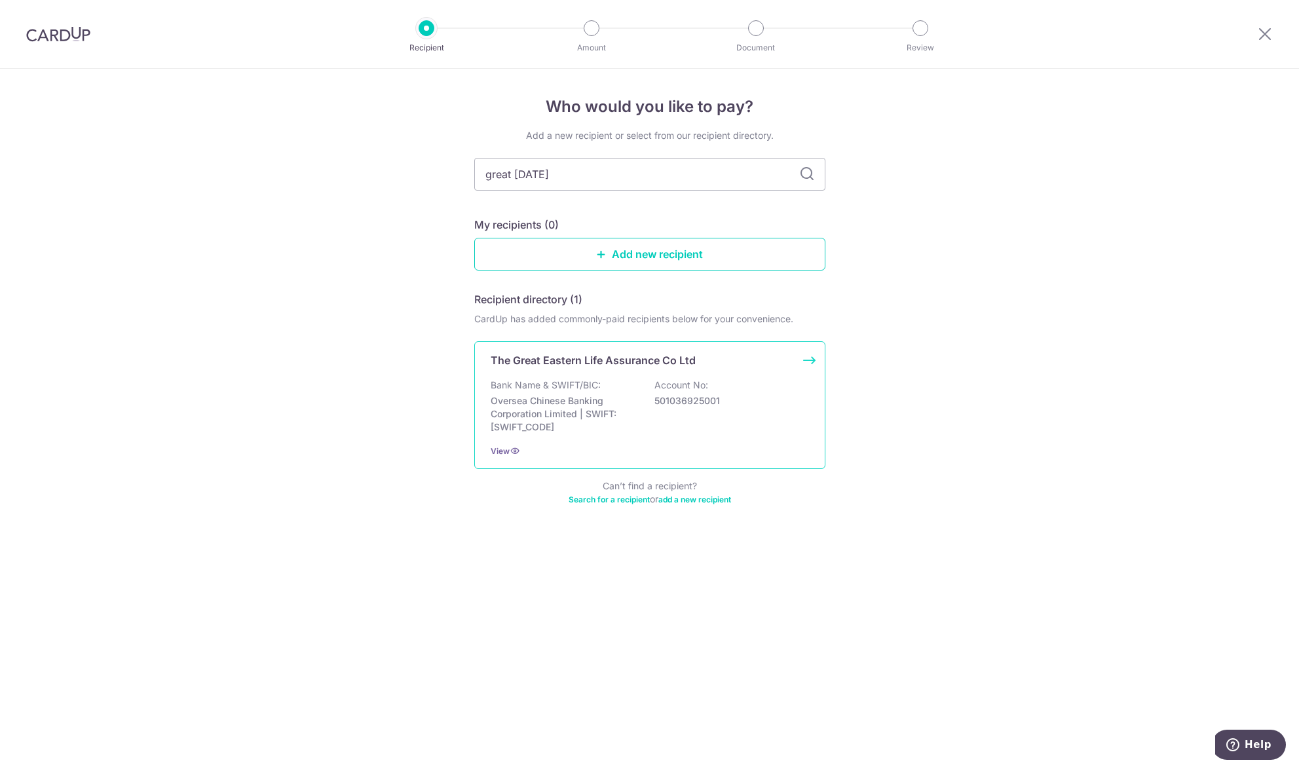
click at [577, 396] on p "Oversea Chinese Banking Corporation Limited | SWIFT: [SWIFT_CODE]" at bounding box center [564, 413] width 147 height 39
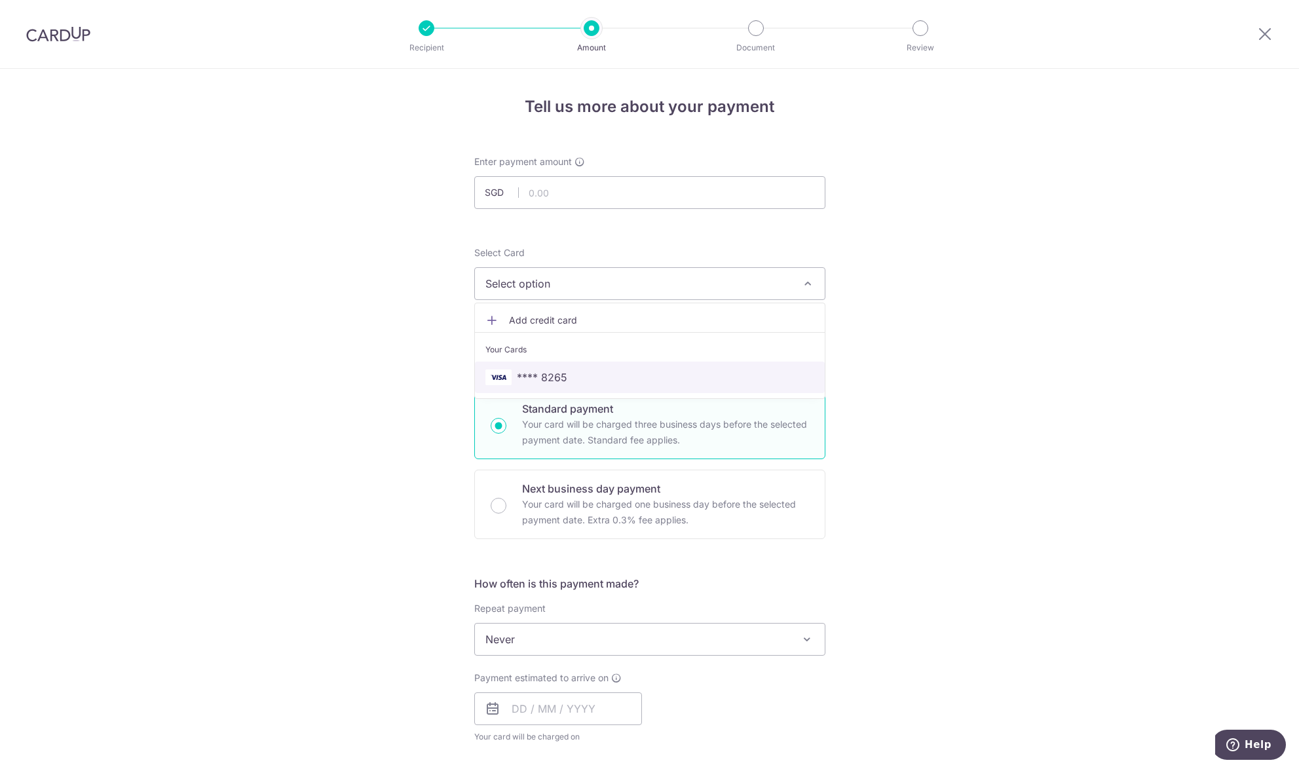
click at [559, 389] on link "**** 8265" at bounding box center [650, 377] width 350 height 31
click at [918, 481] on div "Tell us more about your payment Enter payment amount SGD Select Card **** 8265 …" at bounding box center [649, 661] width 1299 height 1185
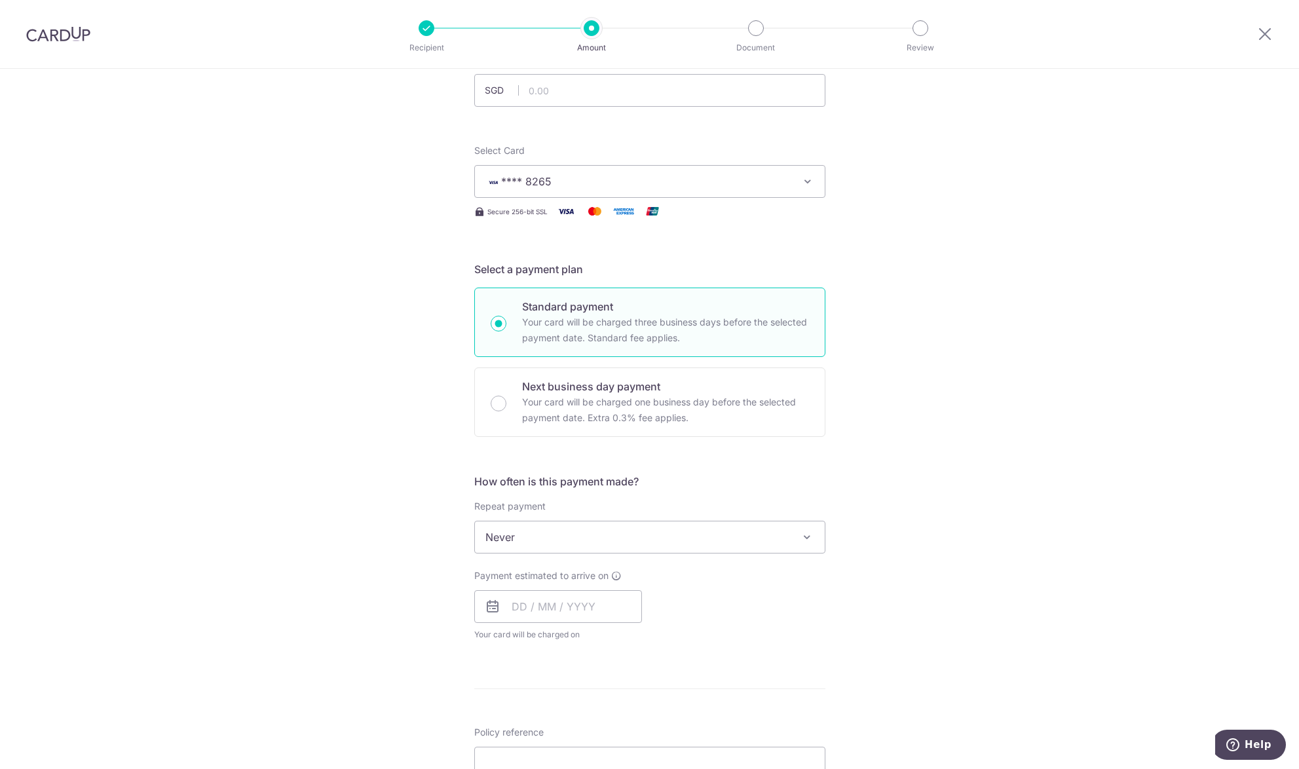
scroll to position [131, 0]
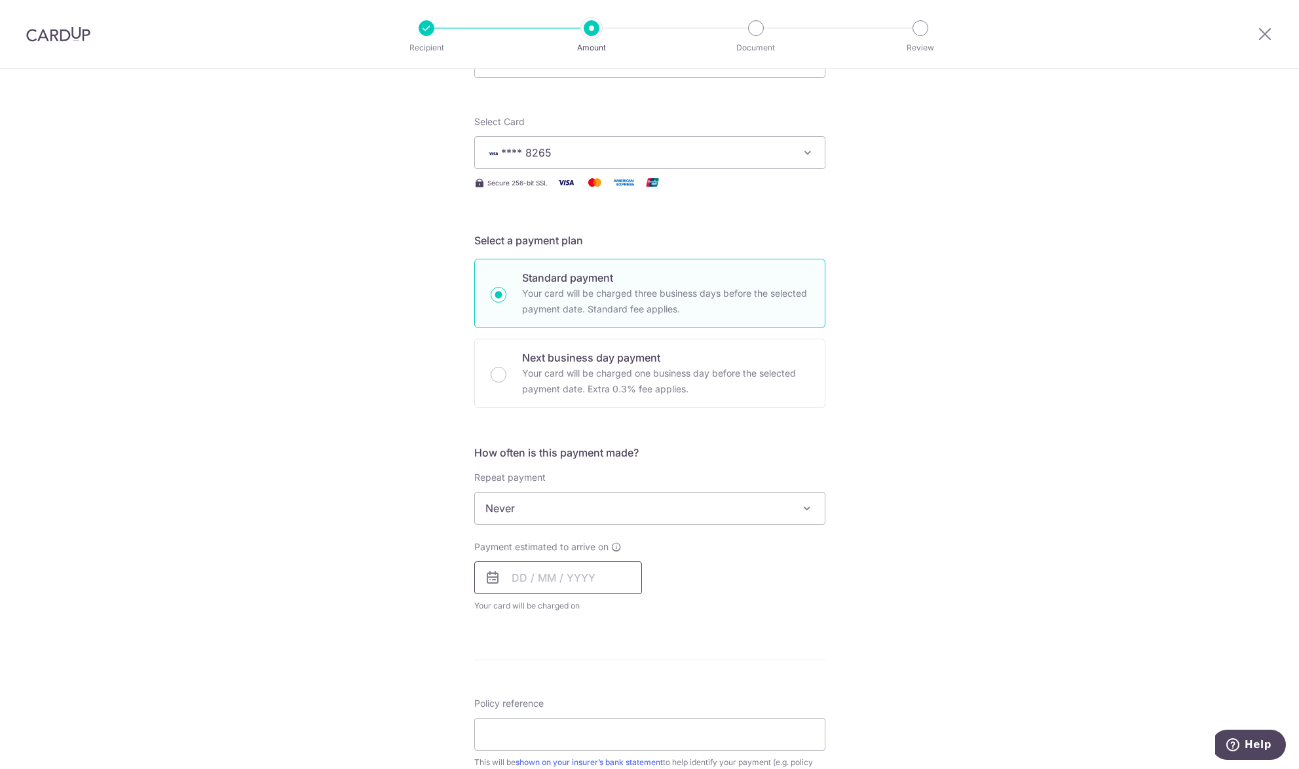
click at [548, 584] on input "text" at bounding box center [558, 577] width 168 height 33
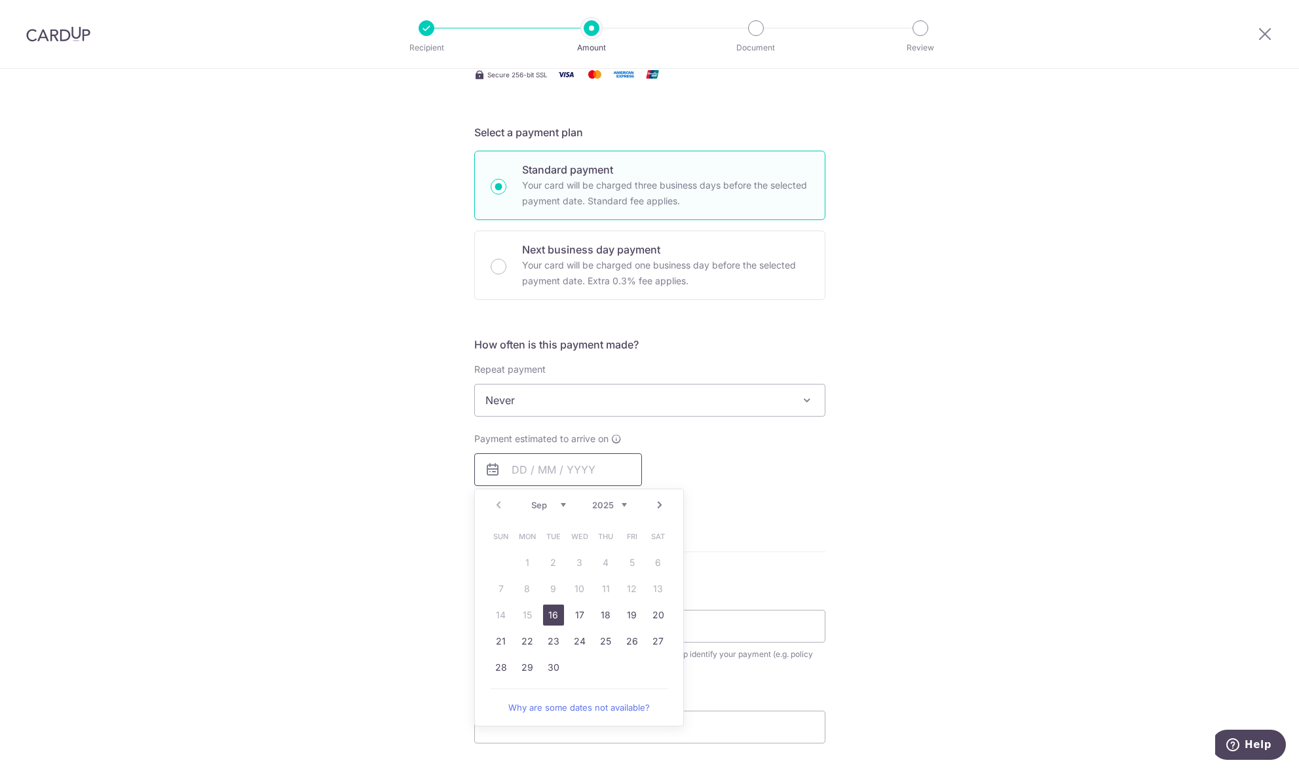
scroll to position [262, 0]
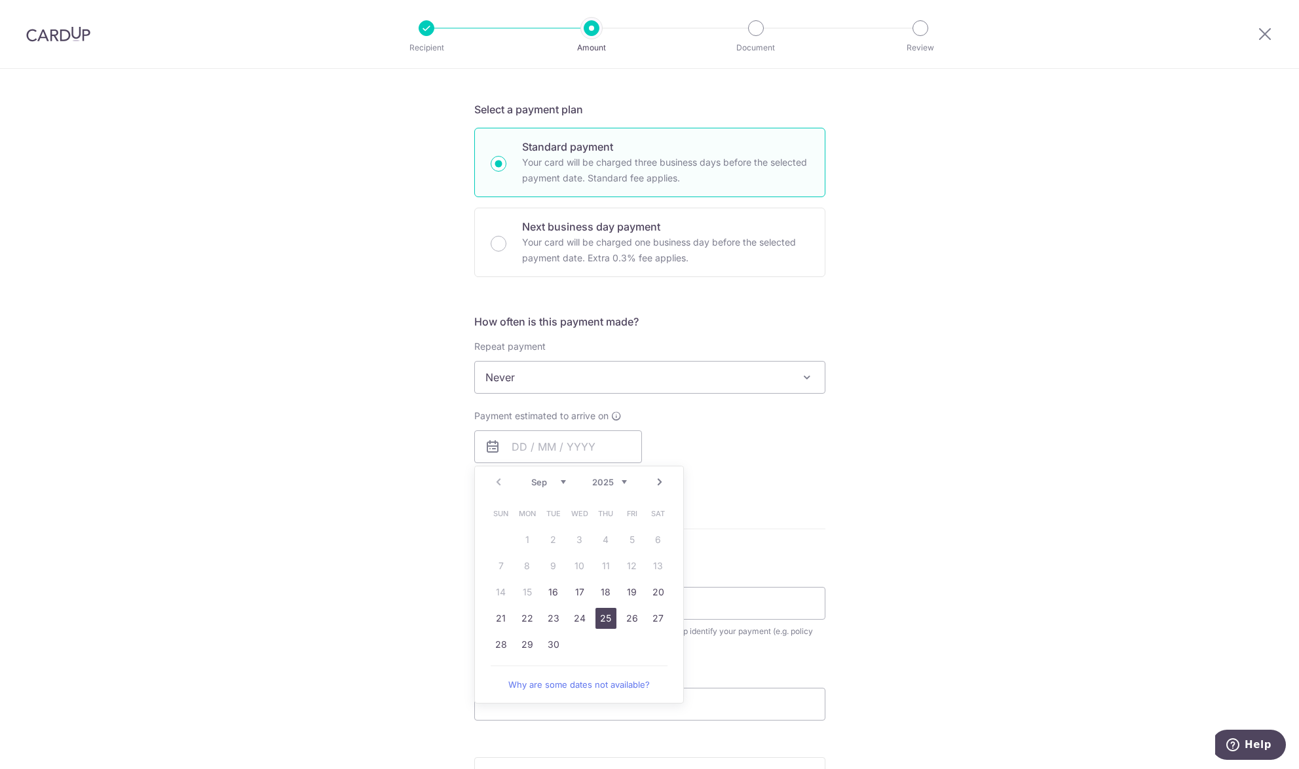
click at [605, 618] on link "25" at bounding box center [606, 618] width 21 height 21
type input "25/09/2025"
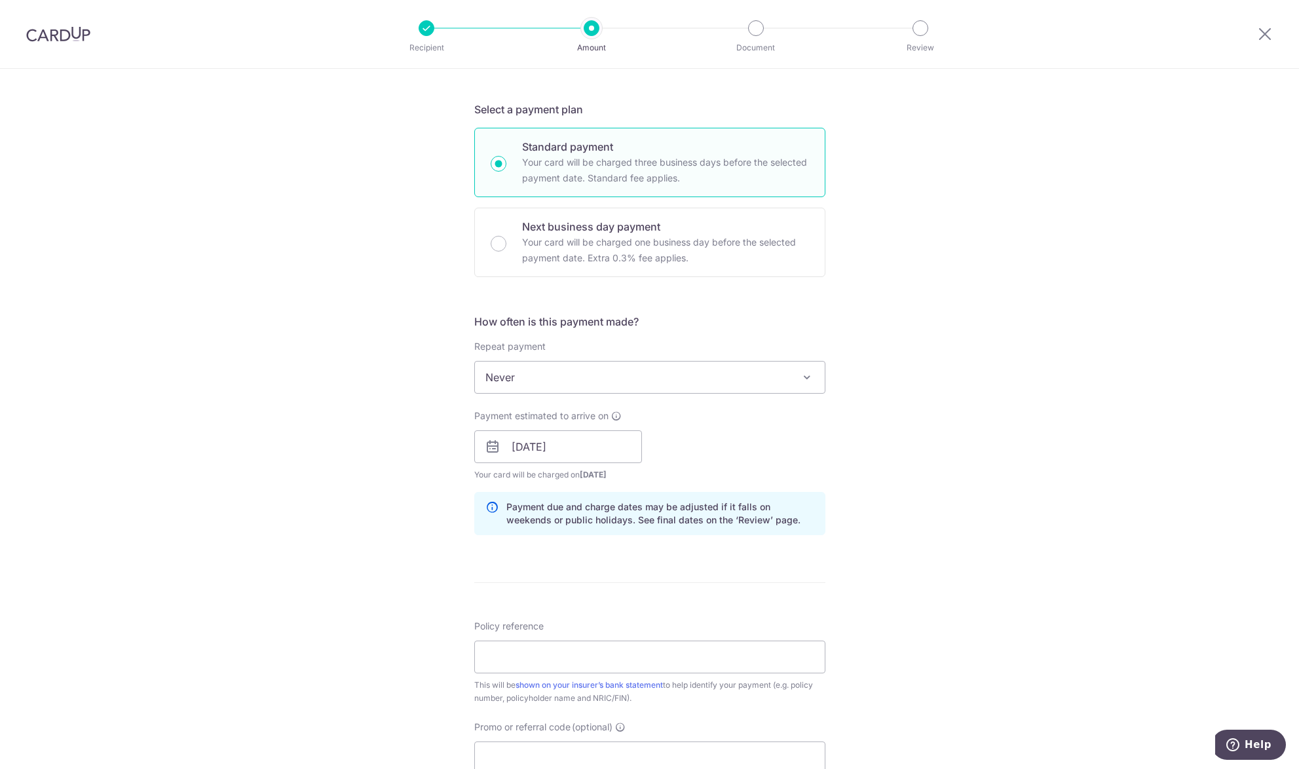
click at [905, 415] on div "Tell us more about your payment Enter payment amount SGD Select Card **** 8265 …" at bounding box center [649, 426] width 1299 height 1239
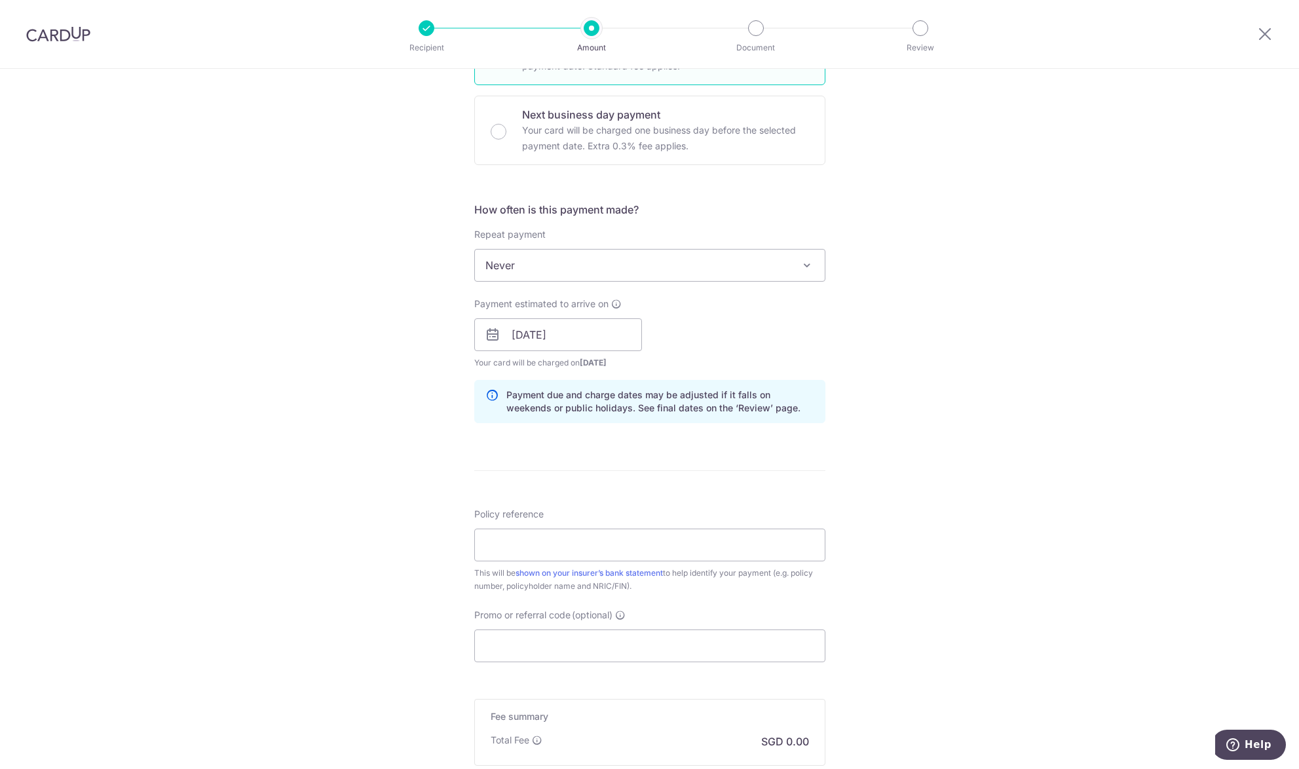
scroll to position [393, 0]
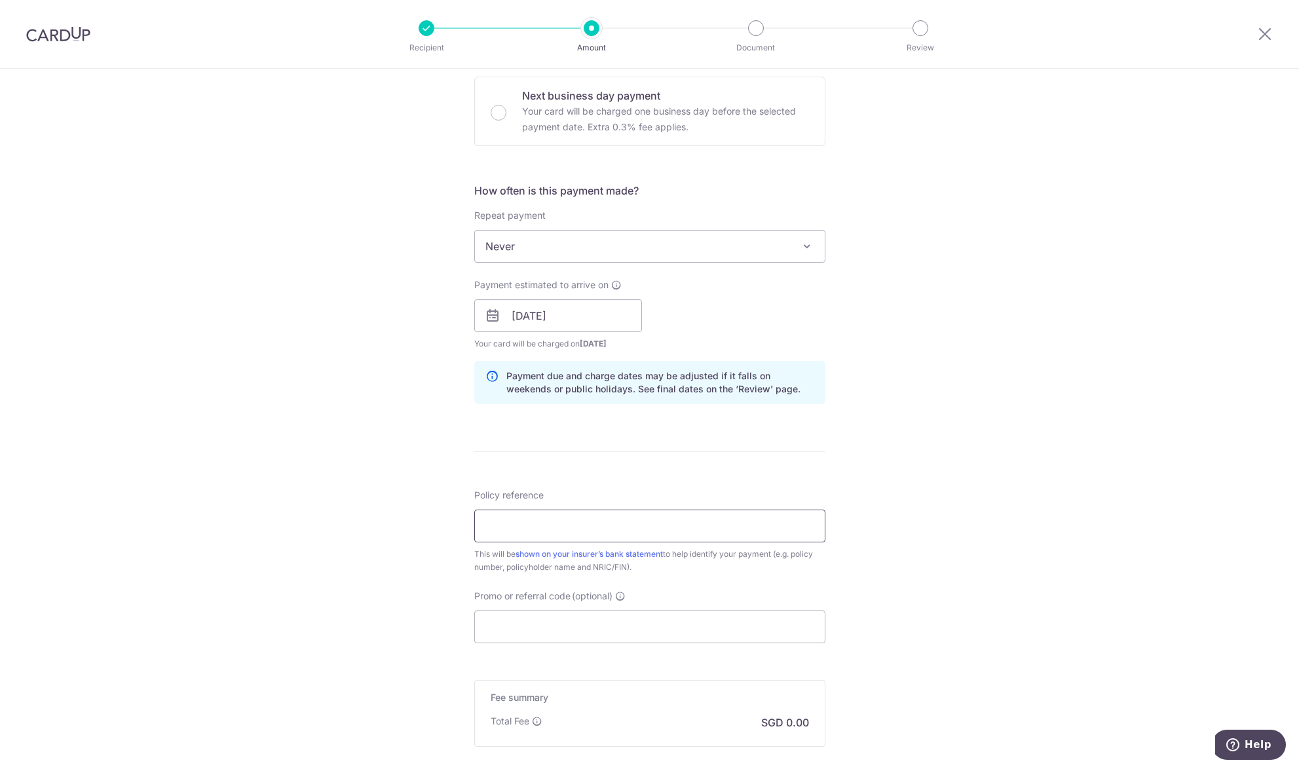
click at [683, 530] on input "Policy reference" at bounding box center [649, 526] width 351 height 33
click at [620, 533] on input "Policy reference" at bounding box center [649, 526] width 351 height 33
type input "Policy Number 0200213938"
click at [910, 485] on div "Tell us more about your payment Enter payment amount SGD Select Card **** 8265 …" at bounding box center [649, 295] width 1299 height 1239
click at [659, 611] on input "Promo or referral code (optional)" at bounding box center [649, 627] width 351 height 33
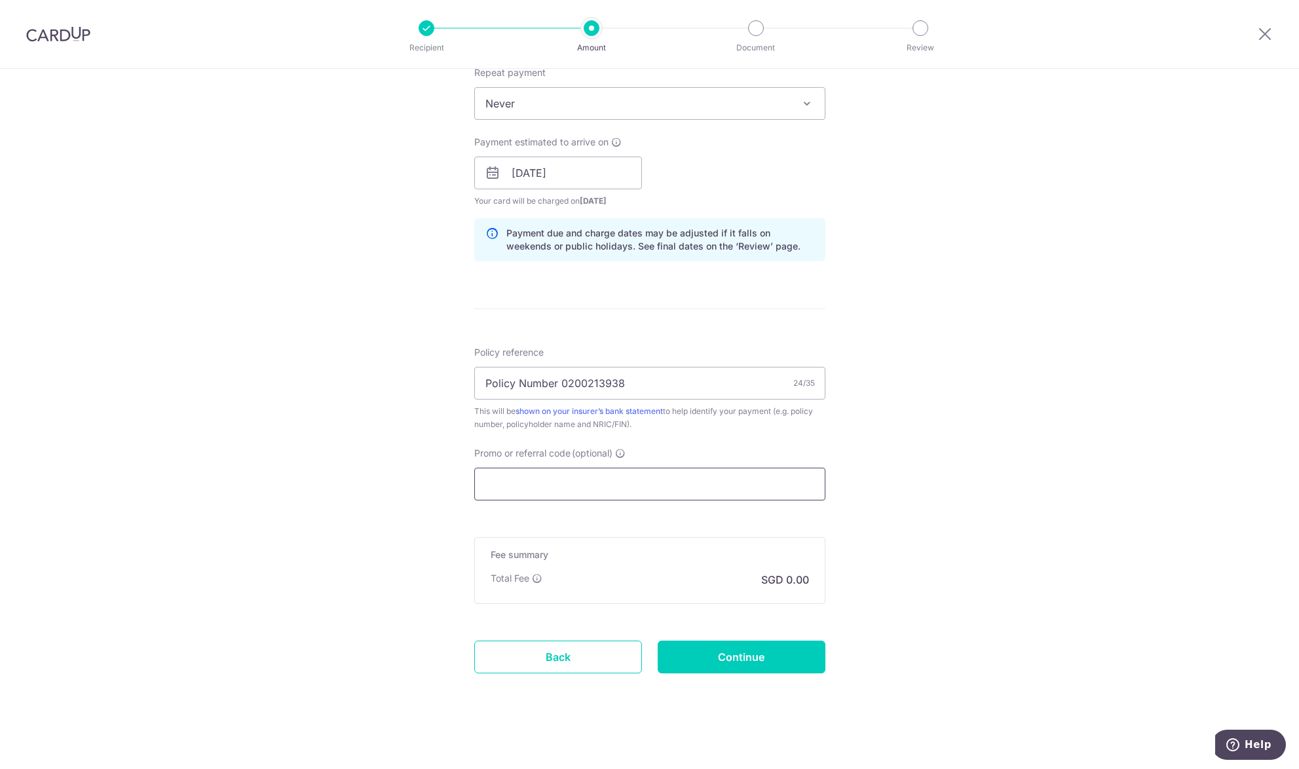
scroll to position [539, 0]
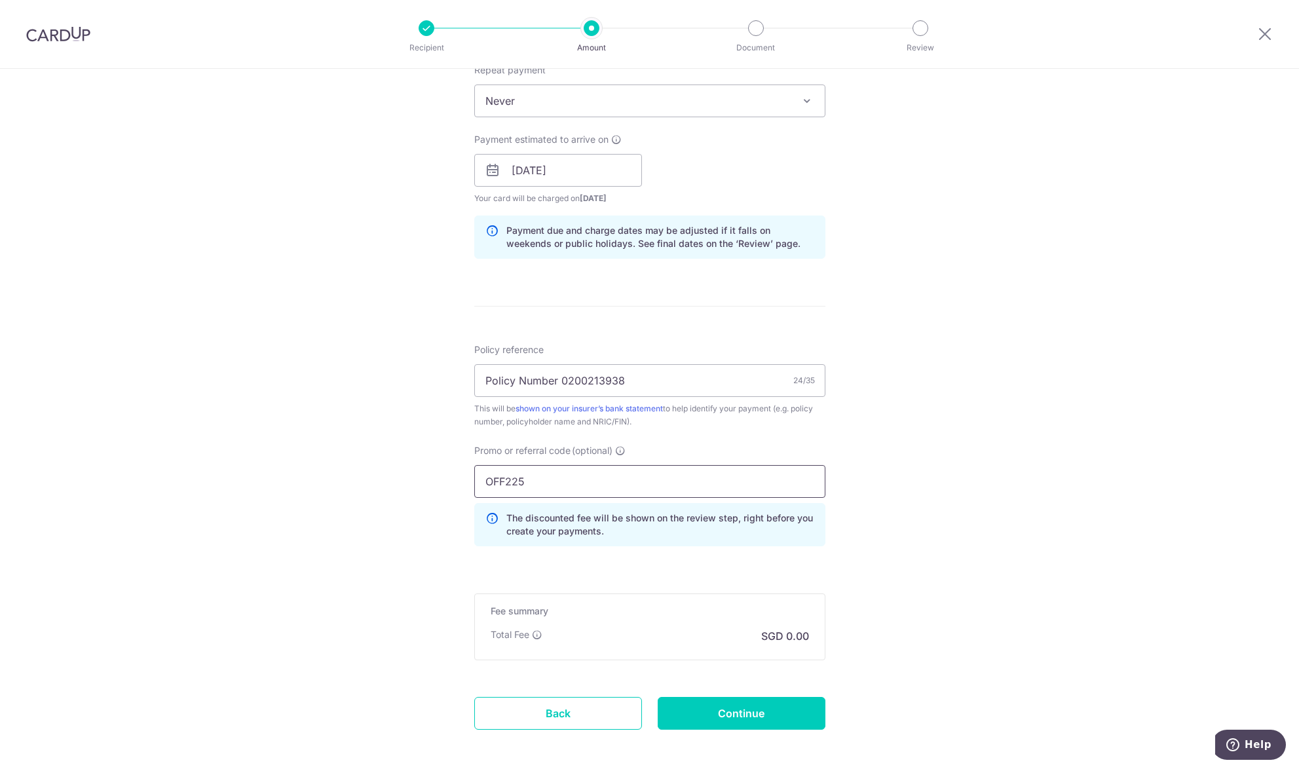
type input "OFF225"
drag, startPoint x: 533, startPoint y: 483, endPoint x: 398, endPoint y: 464, distance: 135.7
click at [398, 464] on div "Tell us more about your payment Enter payment amount SGD Select Card **** 8265 …" at bounding box center [649, 179] width 1299 height 1298
click at [945, 434] on div "Tell us more about your payment Enter payment amount SGD Select Card **** 8265 …" at bounding box center [649, 179] width 1299 height 1298
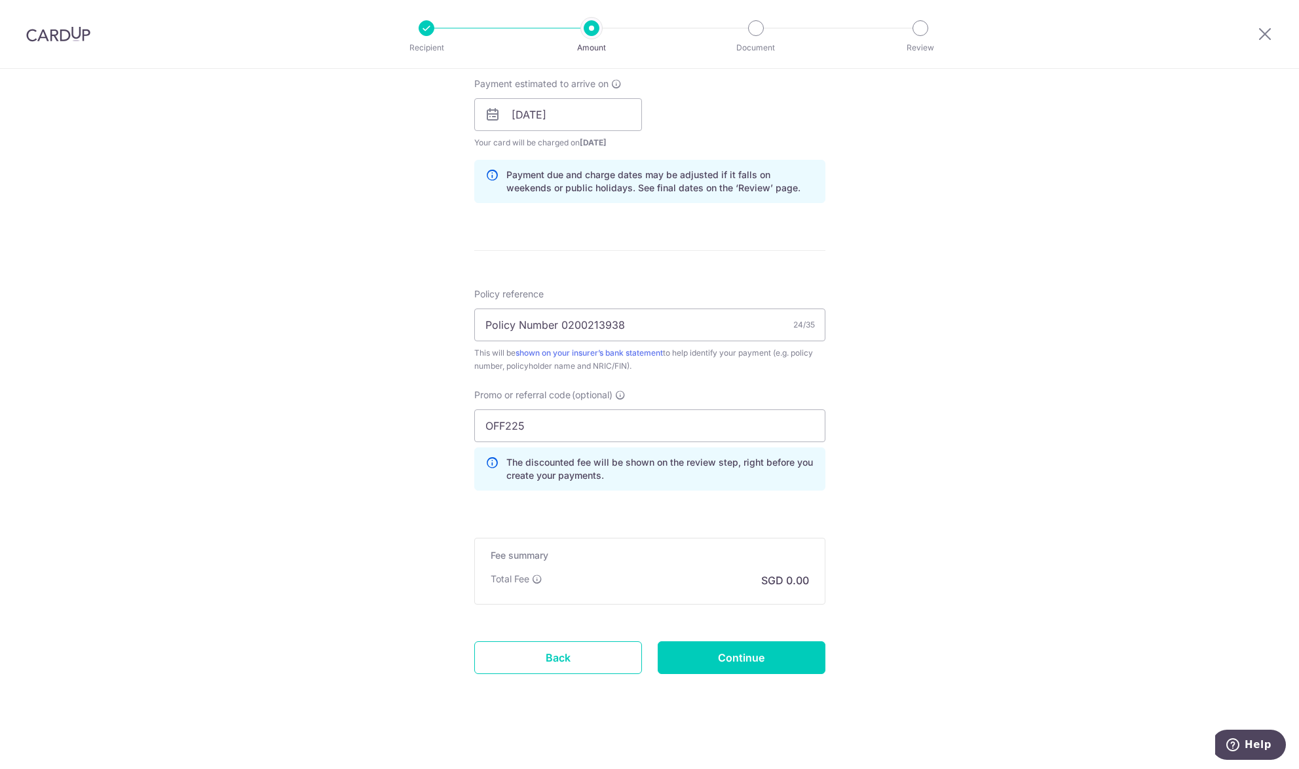
scroll to position [597, 0]
click at [757, 651] on input "Continue" at bounding box center [742, 654] width 168 height 33
type input "Create Schedule"
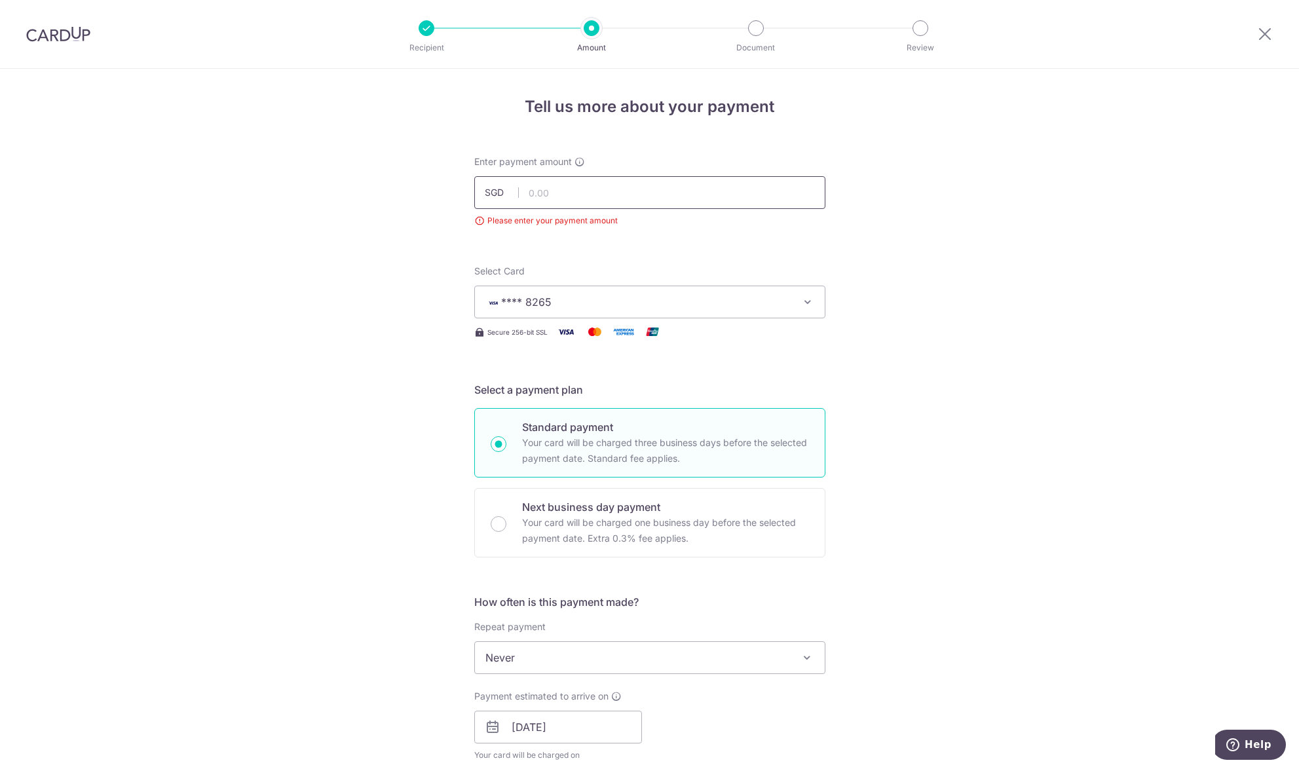
click at [679, 189] on input "text" at bounding box center [649, 192] width 351 height 33
click at [1027, 240] on div "Tell us more about your payment Enter payment amount SGD 1957.50 Please enter y…" at bounding box center [649, 727] width 1299 height 1316
type input "1,957.50"
click at [1027, 241] on div "Tell us more about your payment Enter payment amount SGD 1,957.50 1957.50 Pleas…" at bounding box center [649, 727] width 1299 height 1316
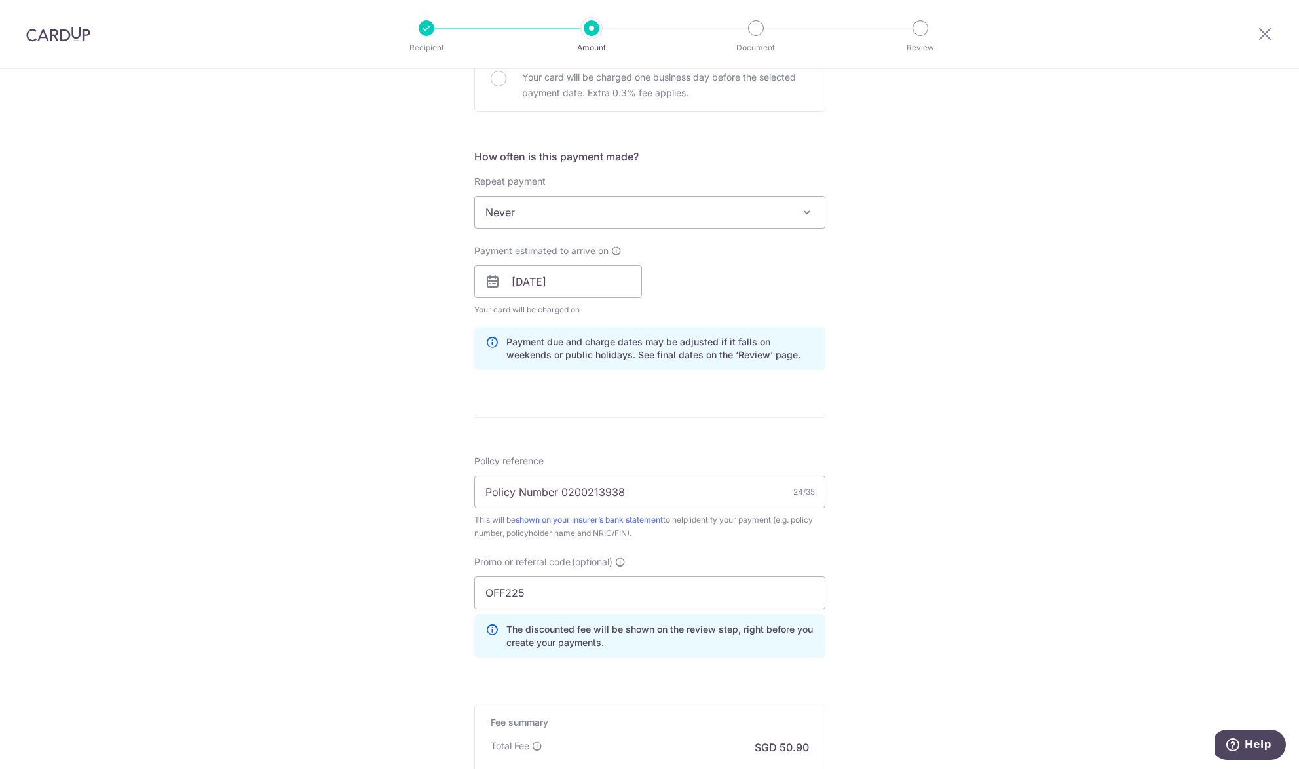
scroll to position [459, 0]
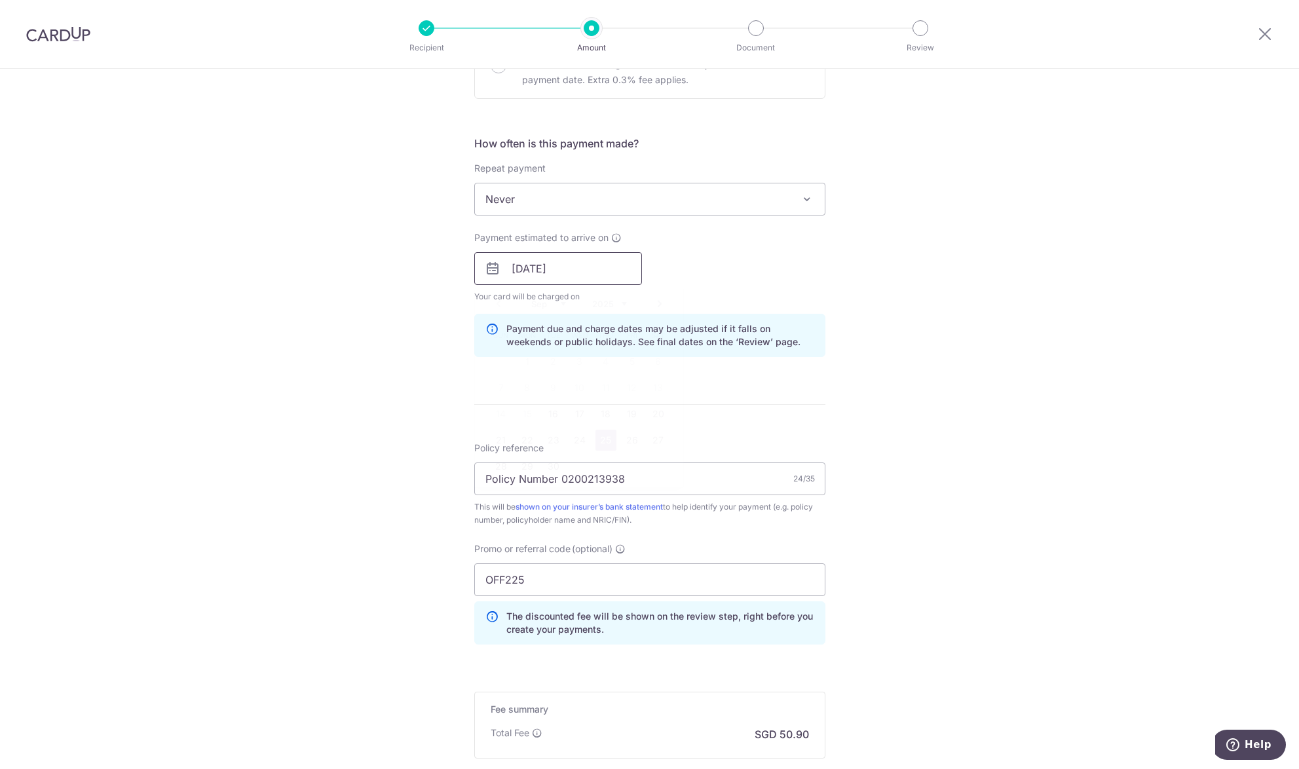
click at [626, 271] on input "25/09/2025" at bounding box center [558, 268] width 168 height 33
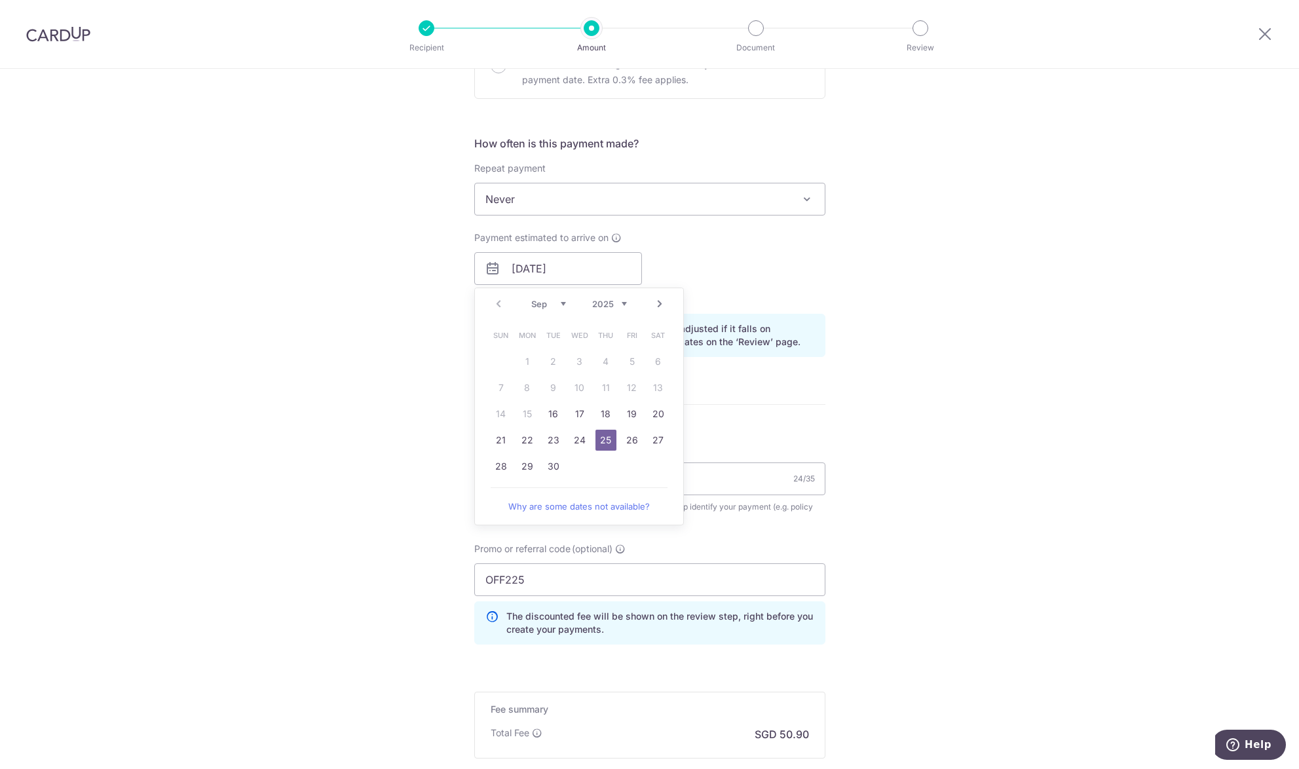
click at [609, 436] on link "25" at bounding box center [606, 440] width 21 height 21
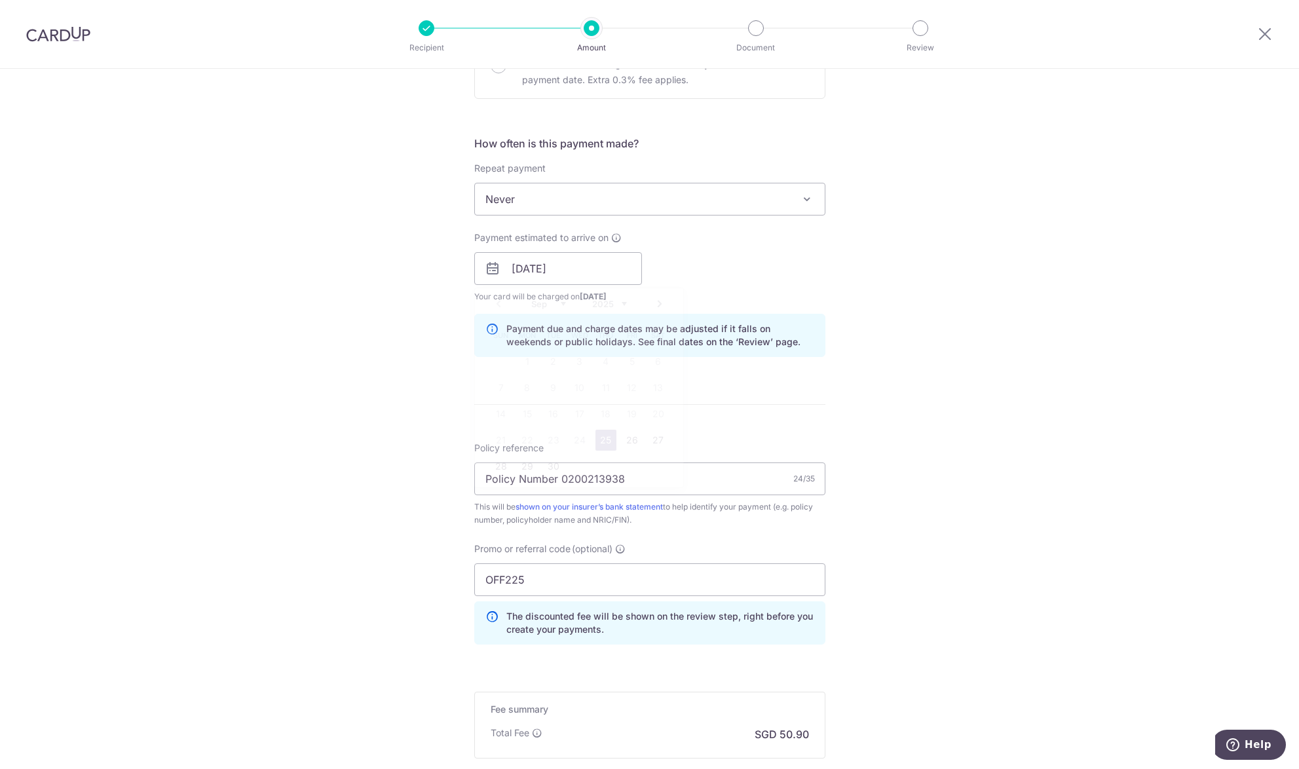
click at [920, 423] on div "Tell us more about your payment Enter payment amount SGD 1,957.50 1957.50 Pleas…" at bounding box center [649, 268] width 1299 height 1316
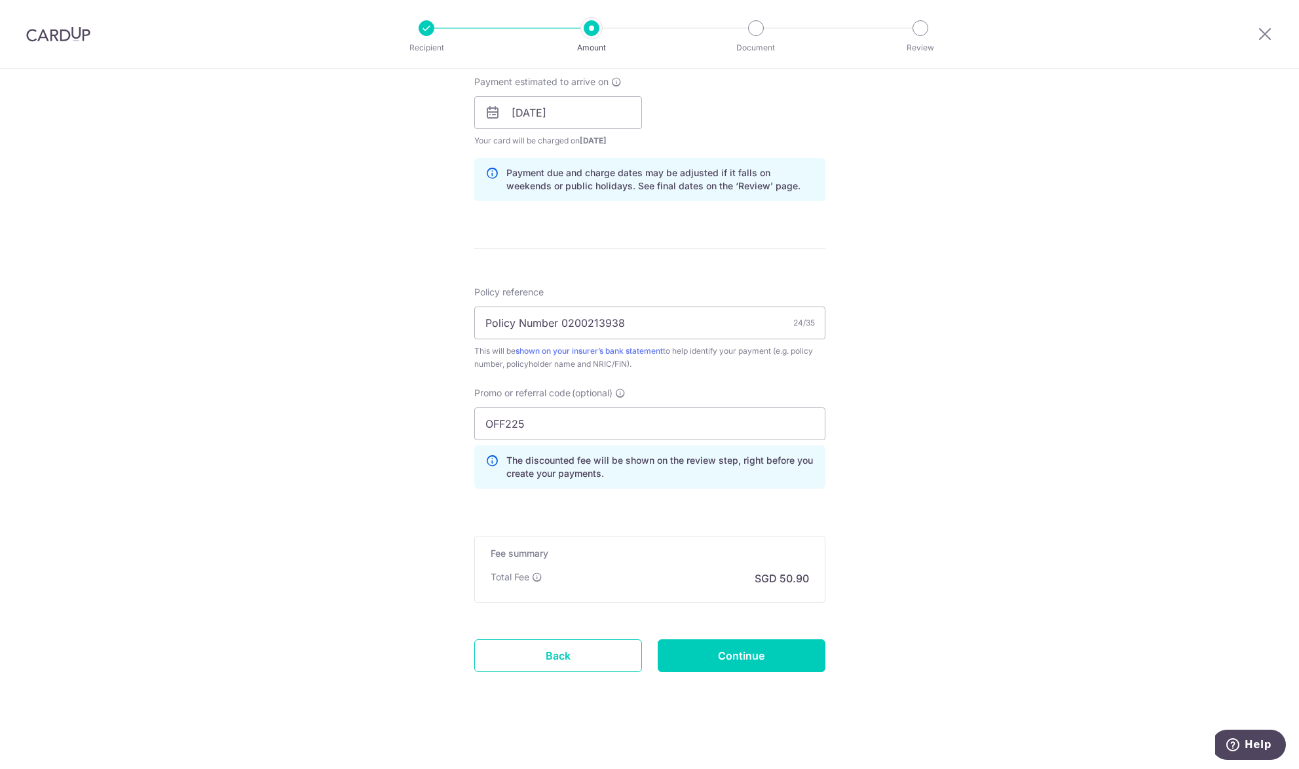
scroll to position [616, 0]
click at [618, 119] on input "25/09/2025" at bounding box center [558, 111] width 168 height 33
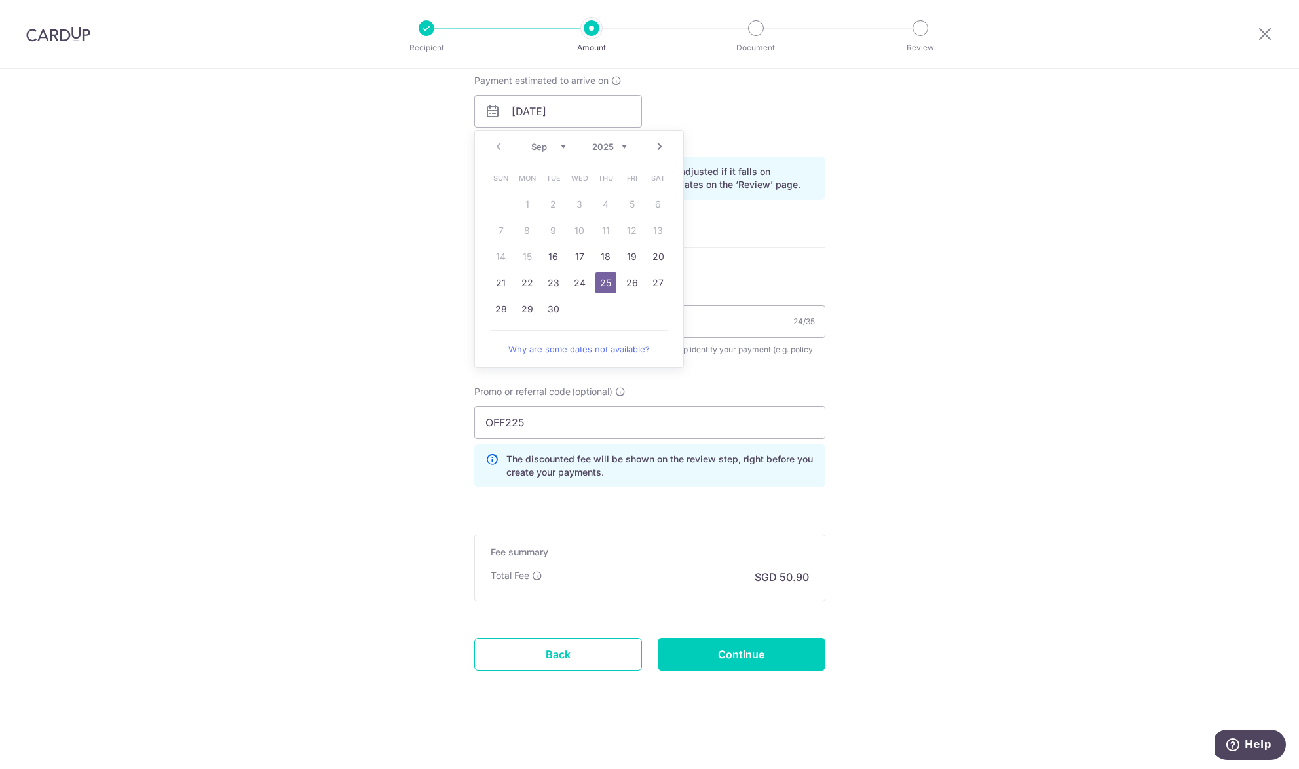
click at [603, 284] on link "25" at bounding box center [606, 283] width 21 height 21
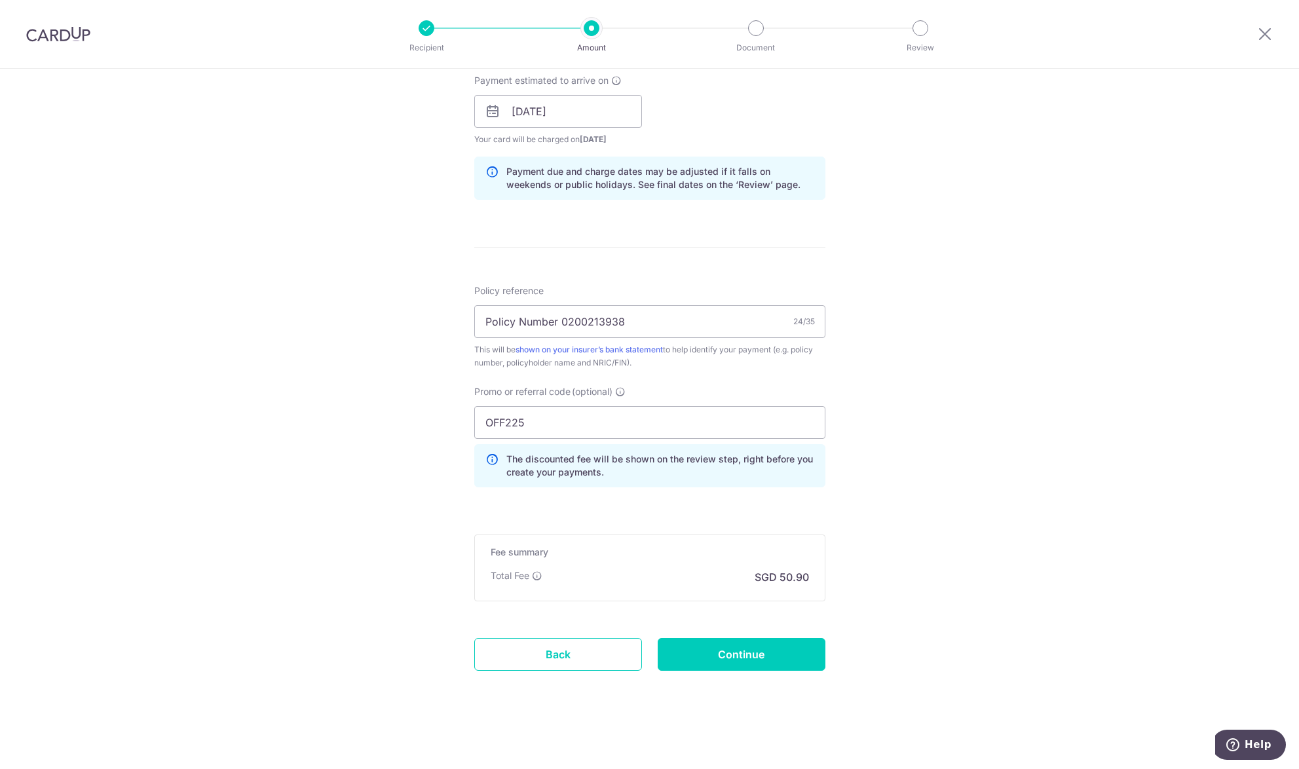
click at [951, 262] on div "Tell us more about your payment Enter payment amount SGD 1,957.50 1957.50 Pleas…" at bounding box center [649, 111] width 1299 height 1316
click at [802, 661] on input "Continue" at bounding box center [742, 654] width 168 height 33
type input "Create Schedule"
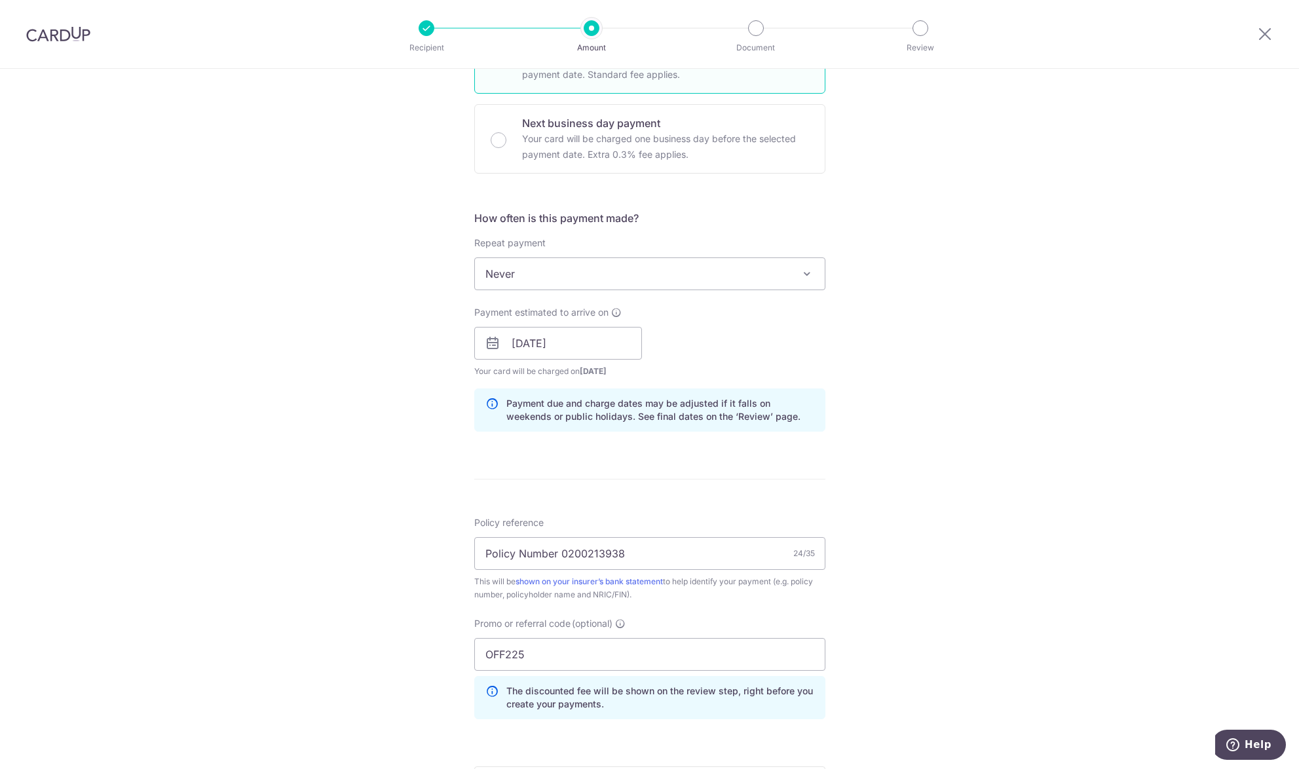
scroll to position [248, 0]
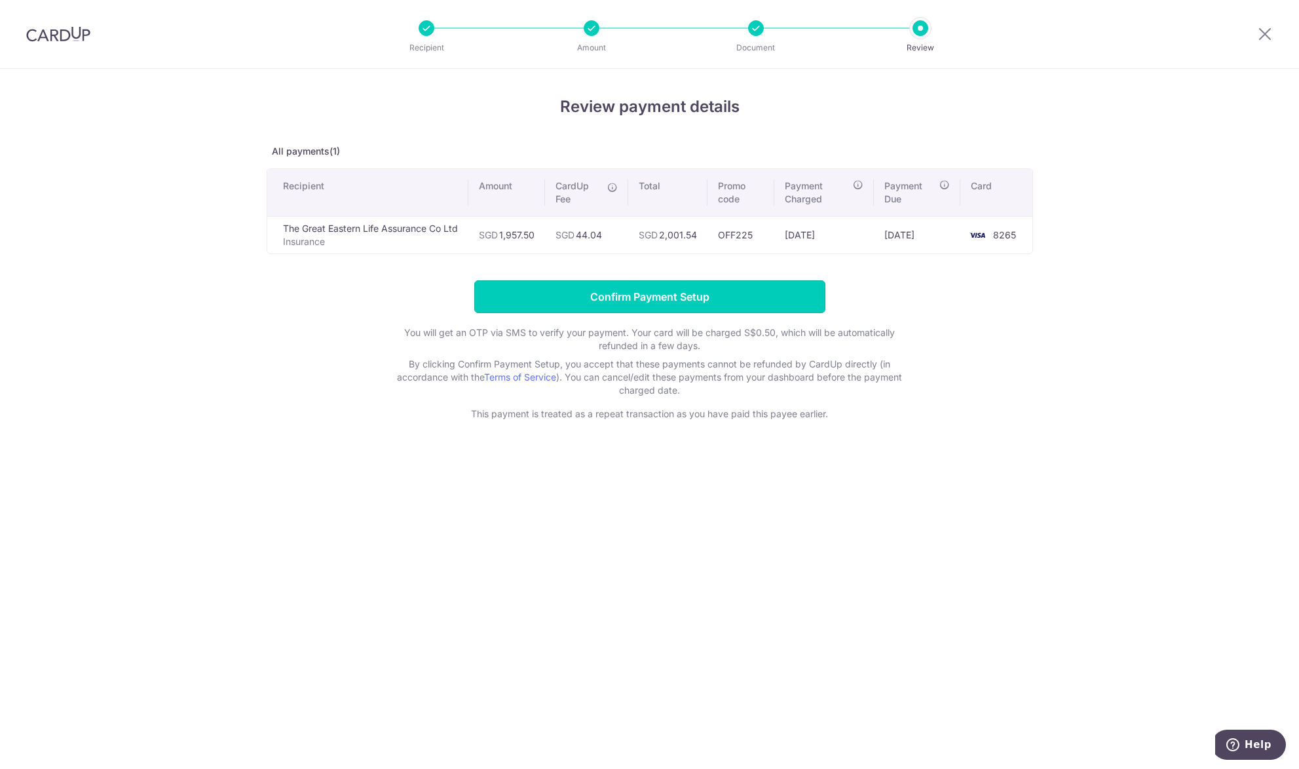
click at [696, 283] on input "Confirm Payment Setup" at bounding box center [649, 296] width 351 height 33
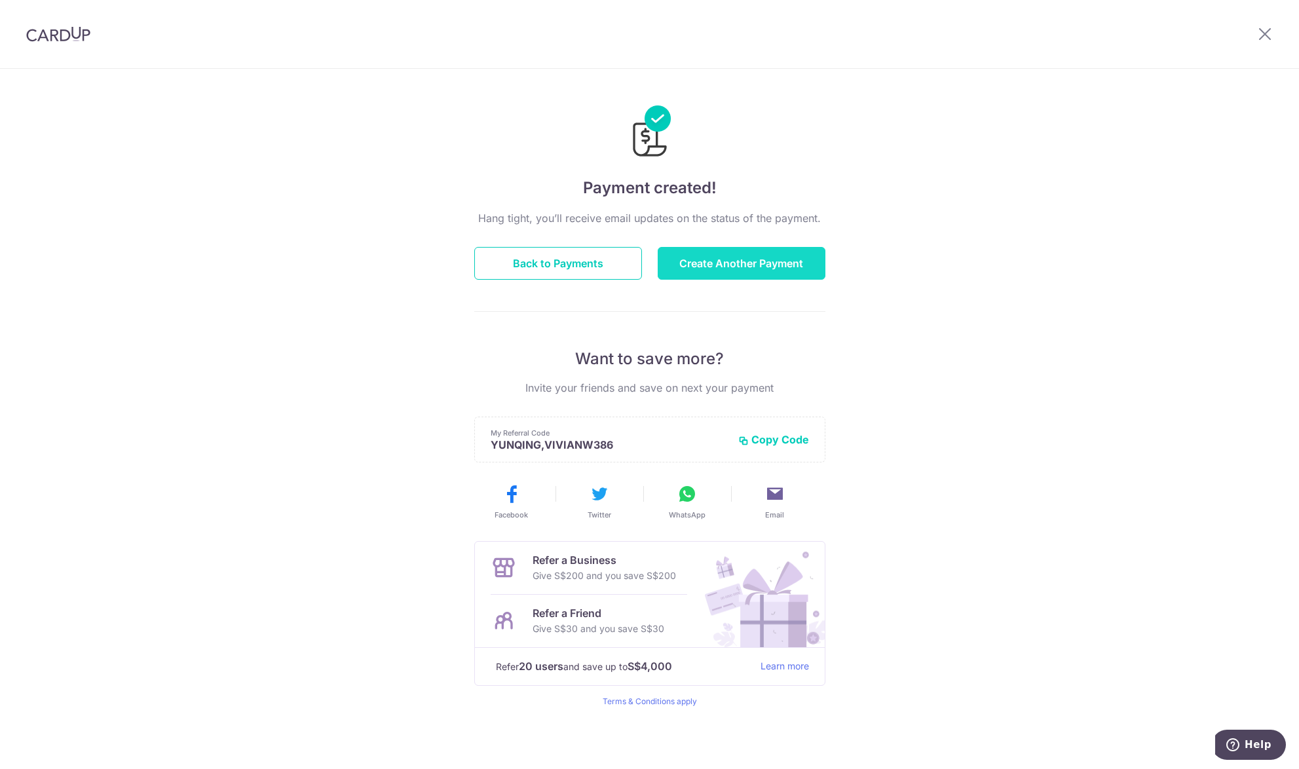
click at [718, 256] on button "Create Another Payment" at bounding box center [742, 263] width 168 height 33
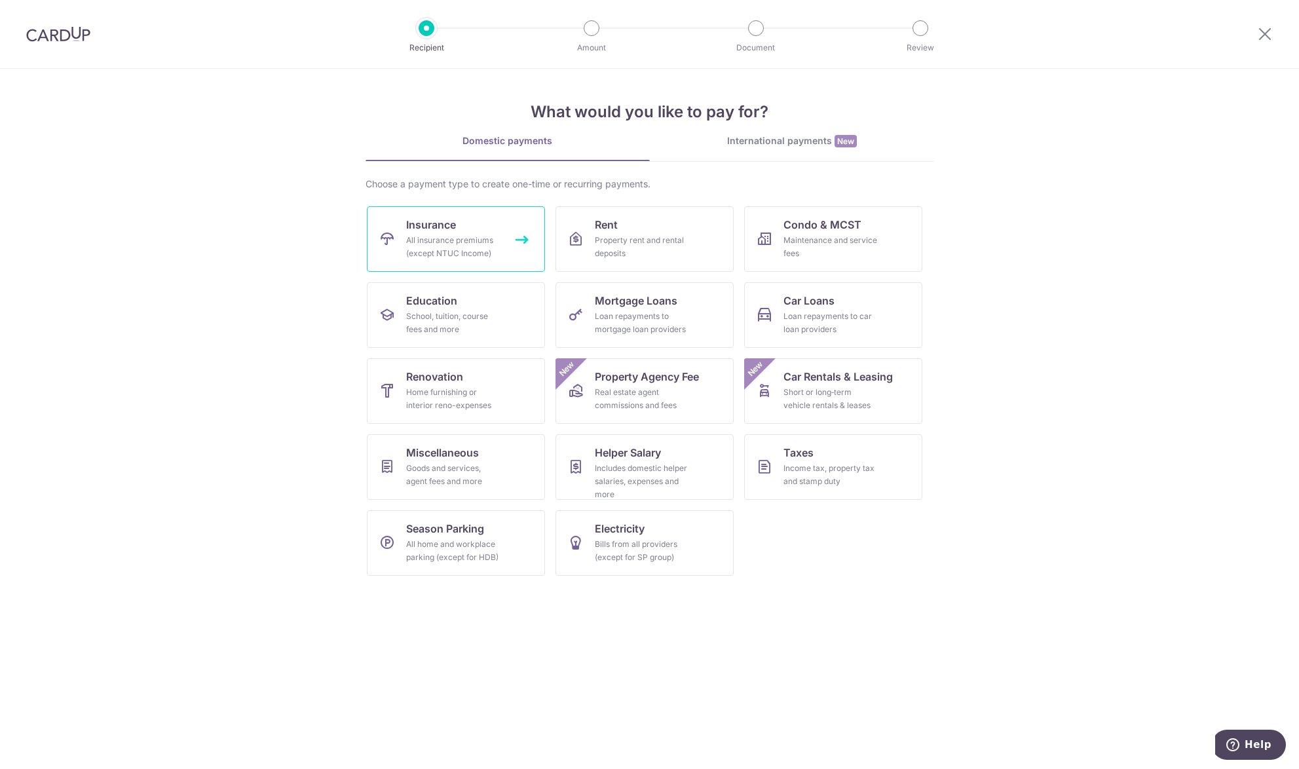
click at [495, 214] on link "Insurance All insurance premiums (except NTUC Income)" at bounding box center [456, 239] width 178 height 66
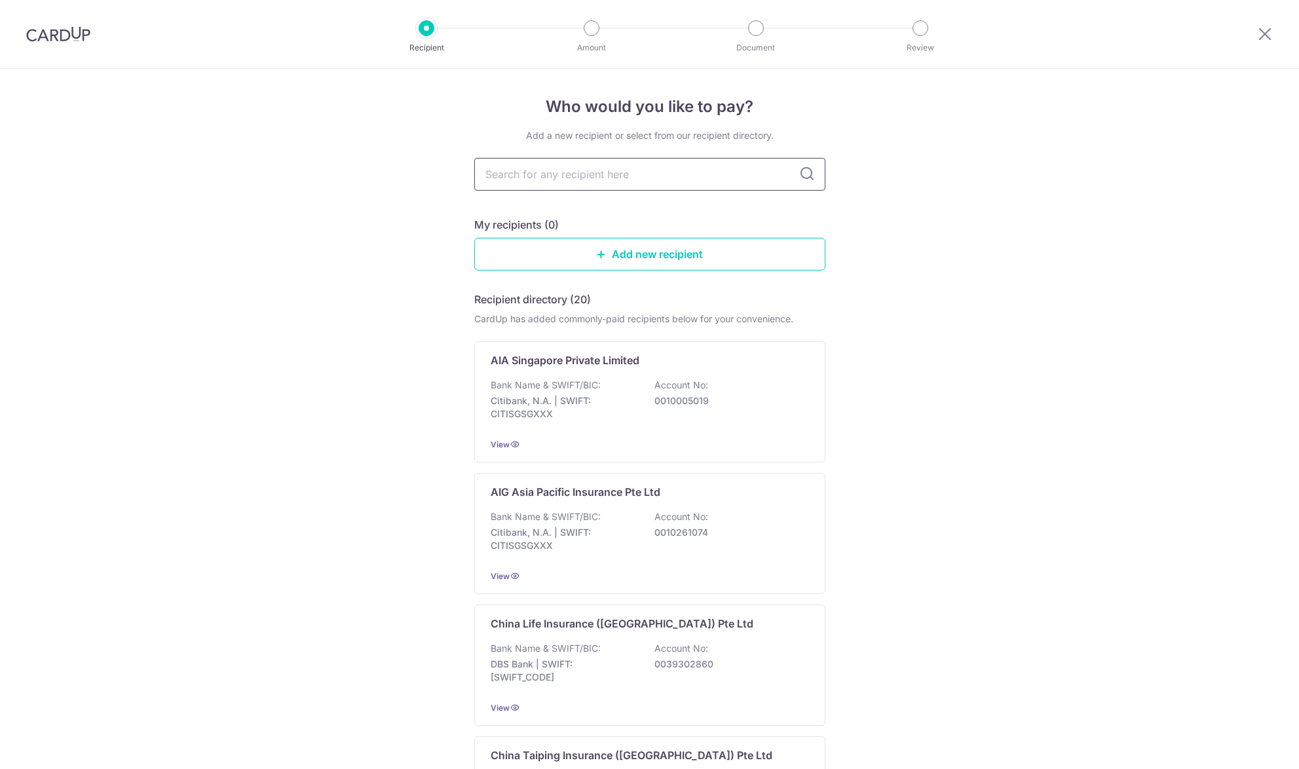
click at [561, 178] on input "text" at bounding box center [649, 174] width 351 height 33
type input "[GEOGRAPHIC_DATA]"
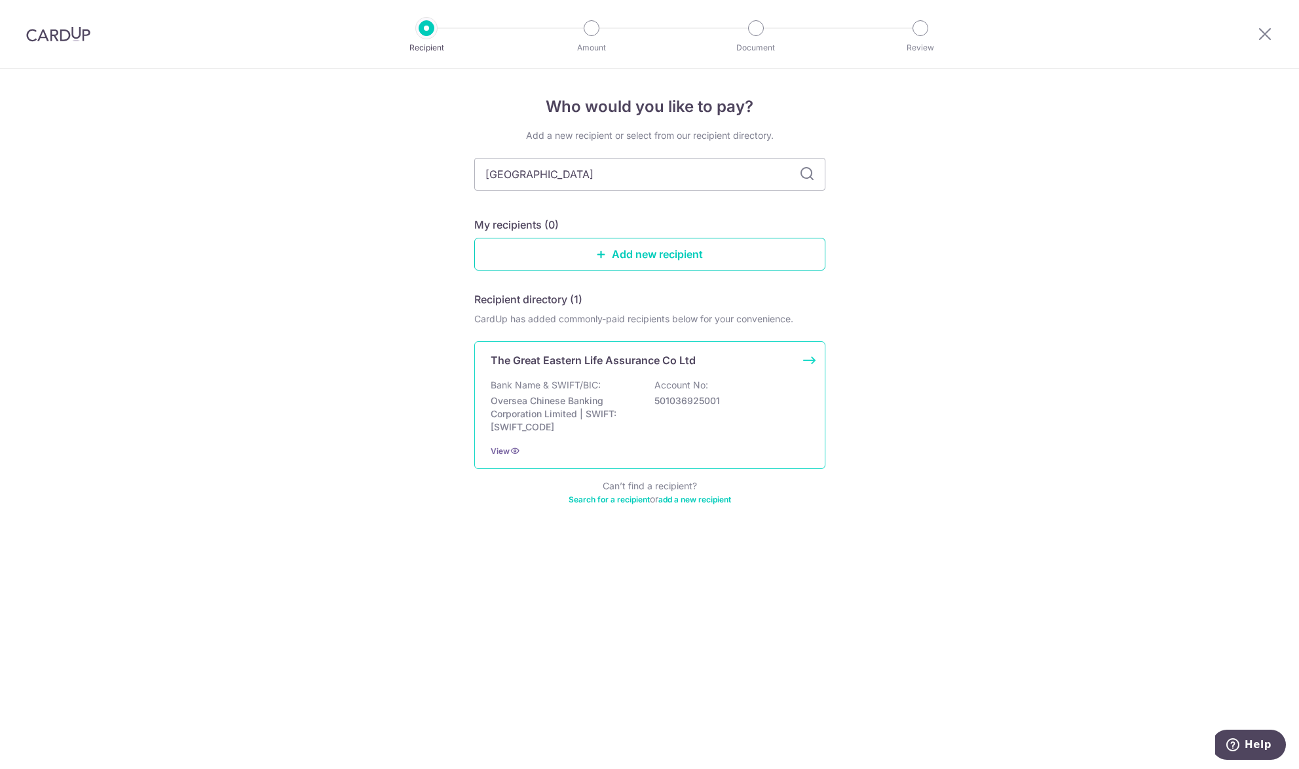
click at [578, 389] on p "Bank Name & SWIFT/BIC:" at bounding box center [546, 385] width 110 height 13
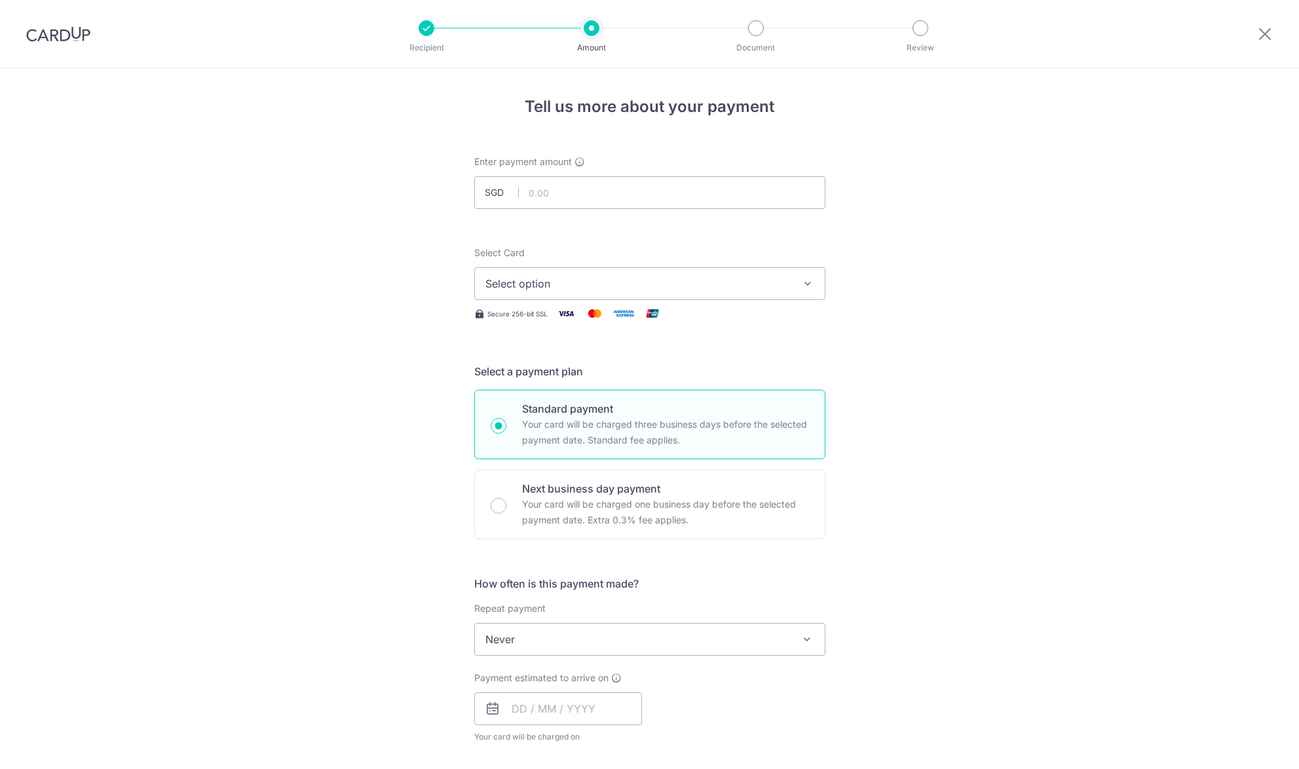
click at [573, 193] on input "text" at bounding box center [649, 192] width 351 height 33
type input "1,868.95"
click at [974, 204] on div "Tell us more about your payment Enter payment amount SGD 1,868.95 1868.95 Selec…" at bounding box center [649, 661] width 1299 height 1185
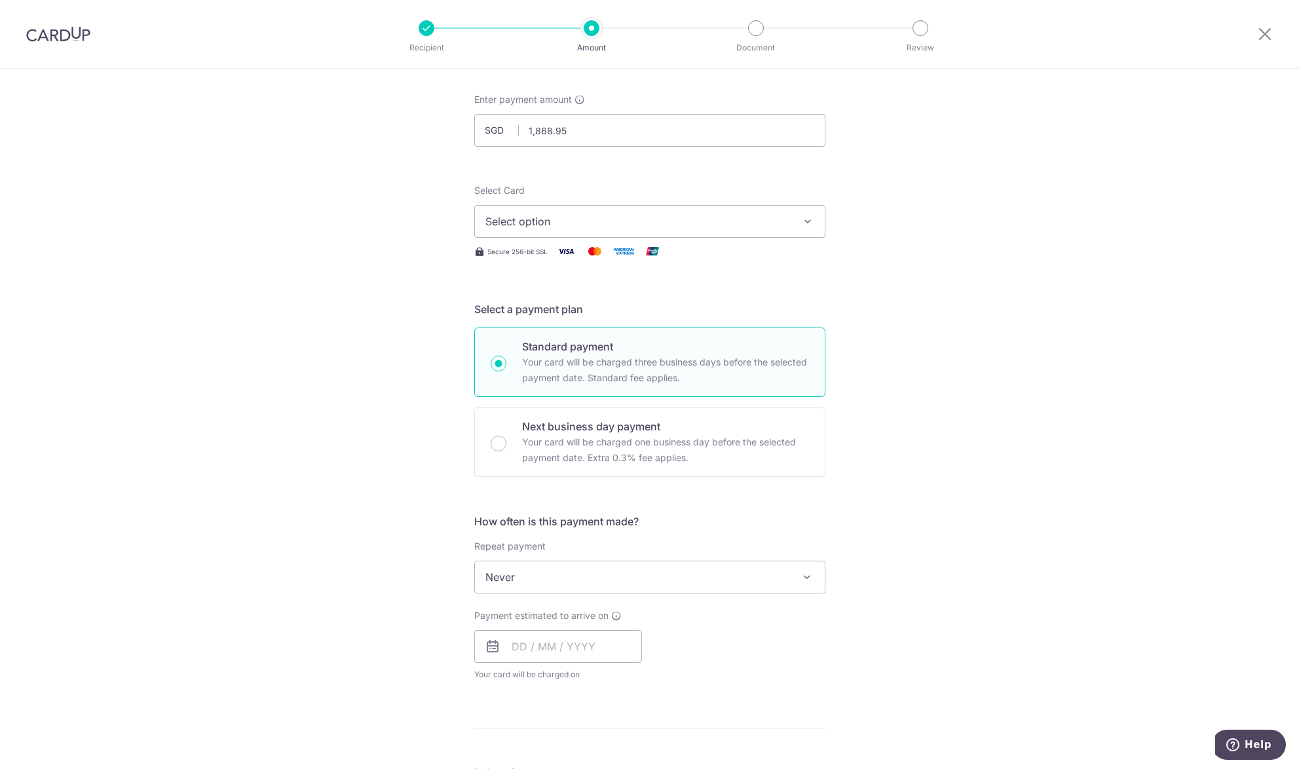
scroll to position [66, 0]
click at [673, 204] on button "Select option" at bounding box center [649, 218] width 351 height 33
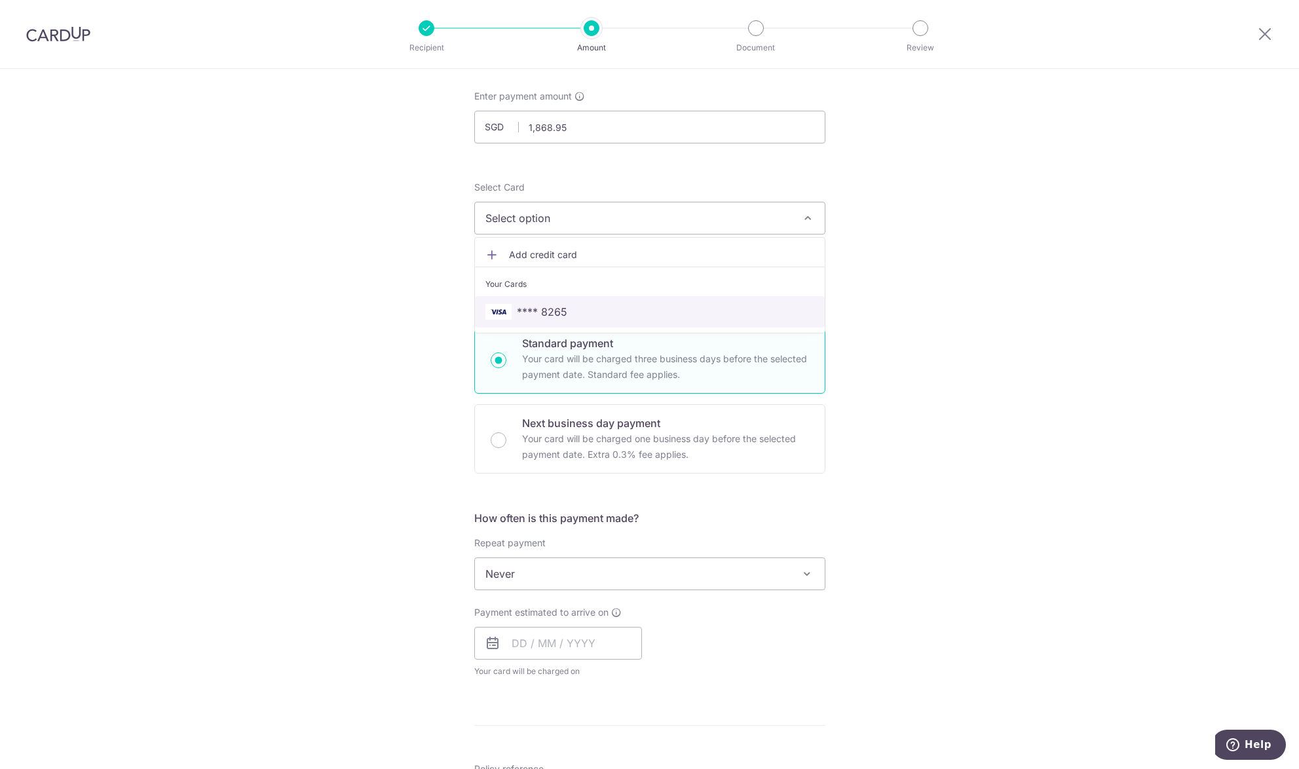
click at [622, 303] on link "**** 8265" at bounding box center [650, 311] width 350 height 31
click at [941, 297] on div "Tell us more about your payment Enter payment amount SGD 1,868.95 1868.95 Selec…" at bounding box center [649, 595] width 1299 height 1185
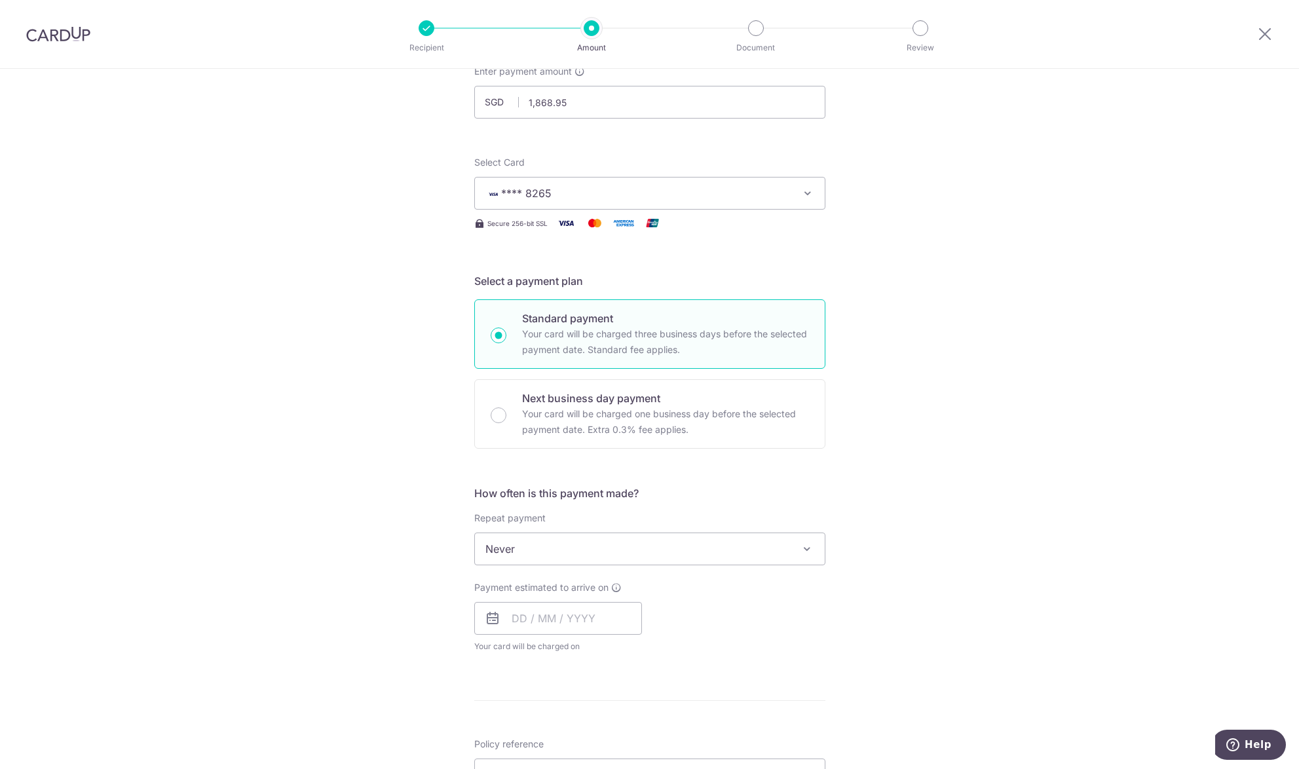
scroll to position [131, 0]
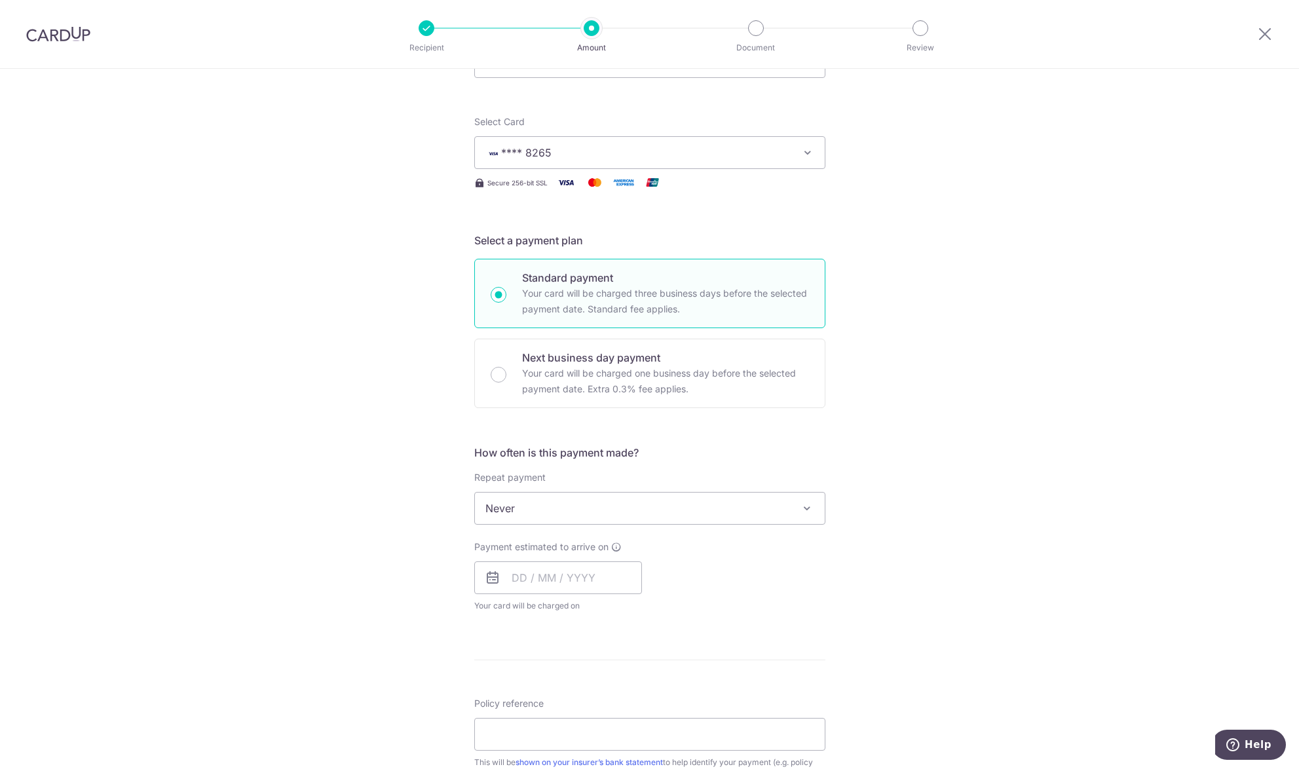
click at [582, 512] on span "Never" at bounding box center [650, 508] width 350 height 31
click at [584, 578] on input "text" at bounding box center [558, 577] width 168 height 33
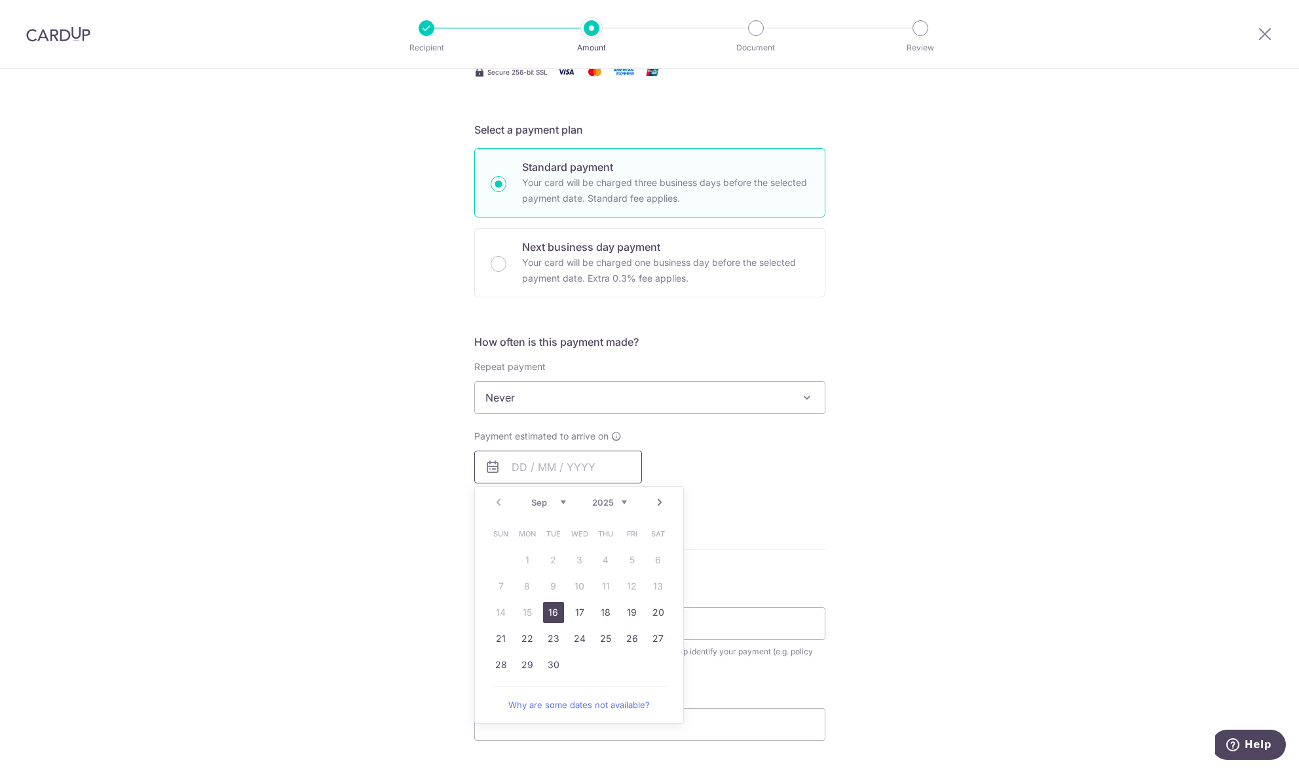
scroll to position [262, 0]
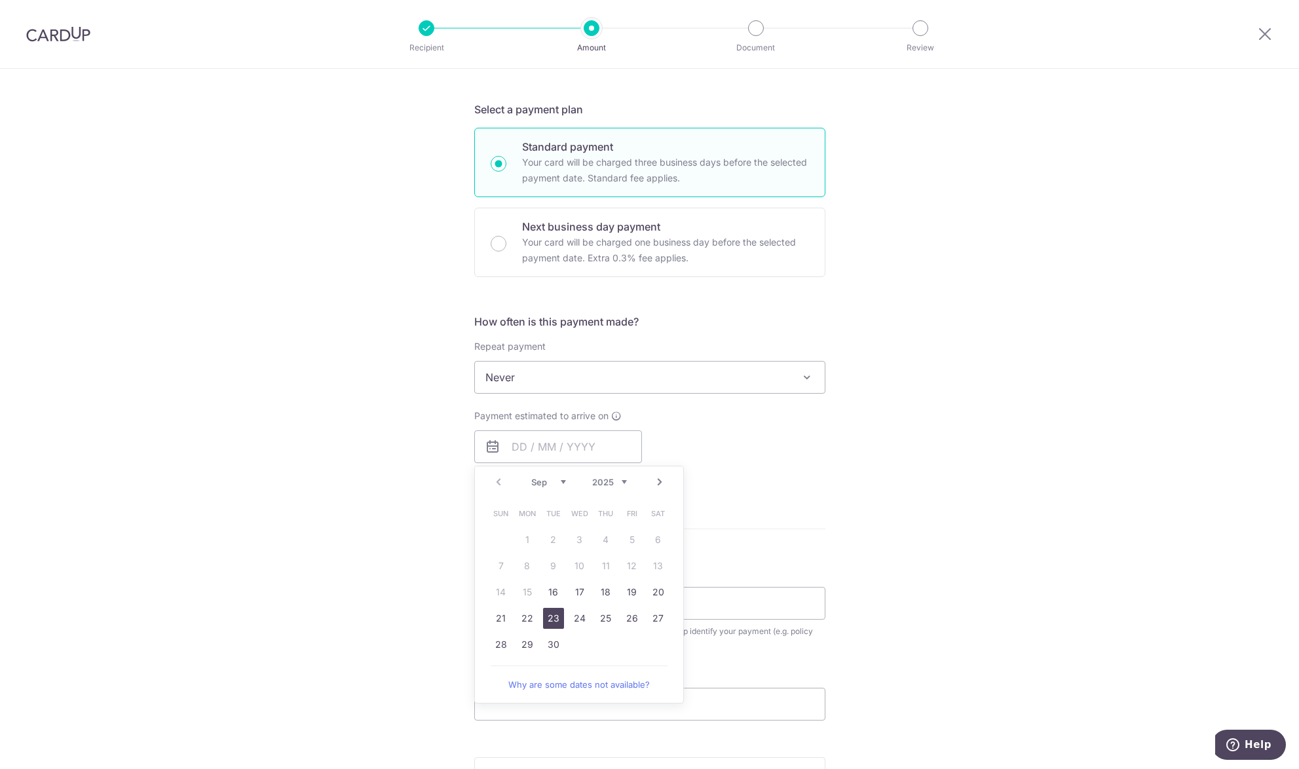
click at [546, 620] on link "23" at bounding box center [553, 618] width 21 height 21
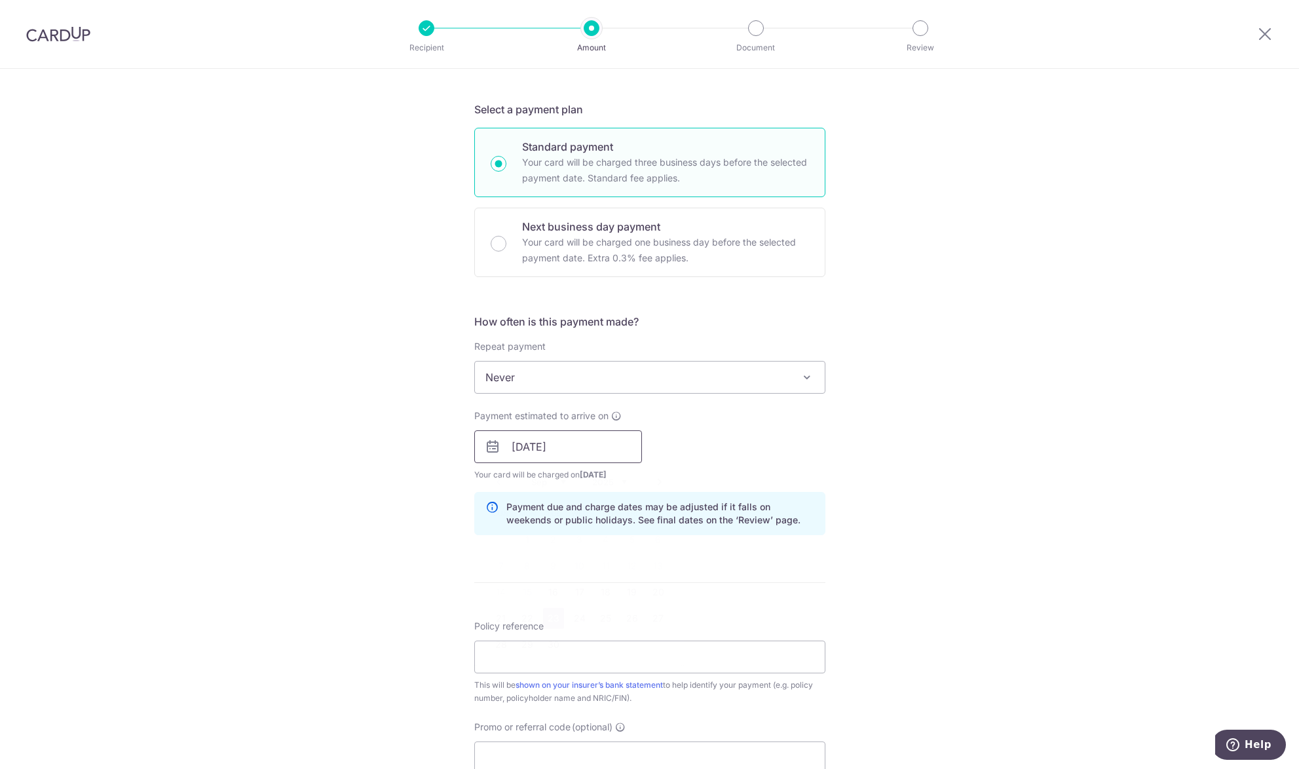
click at [628, 443] on input "23/09/2025" at bounding box center [558, 446] width 168 height 33
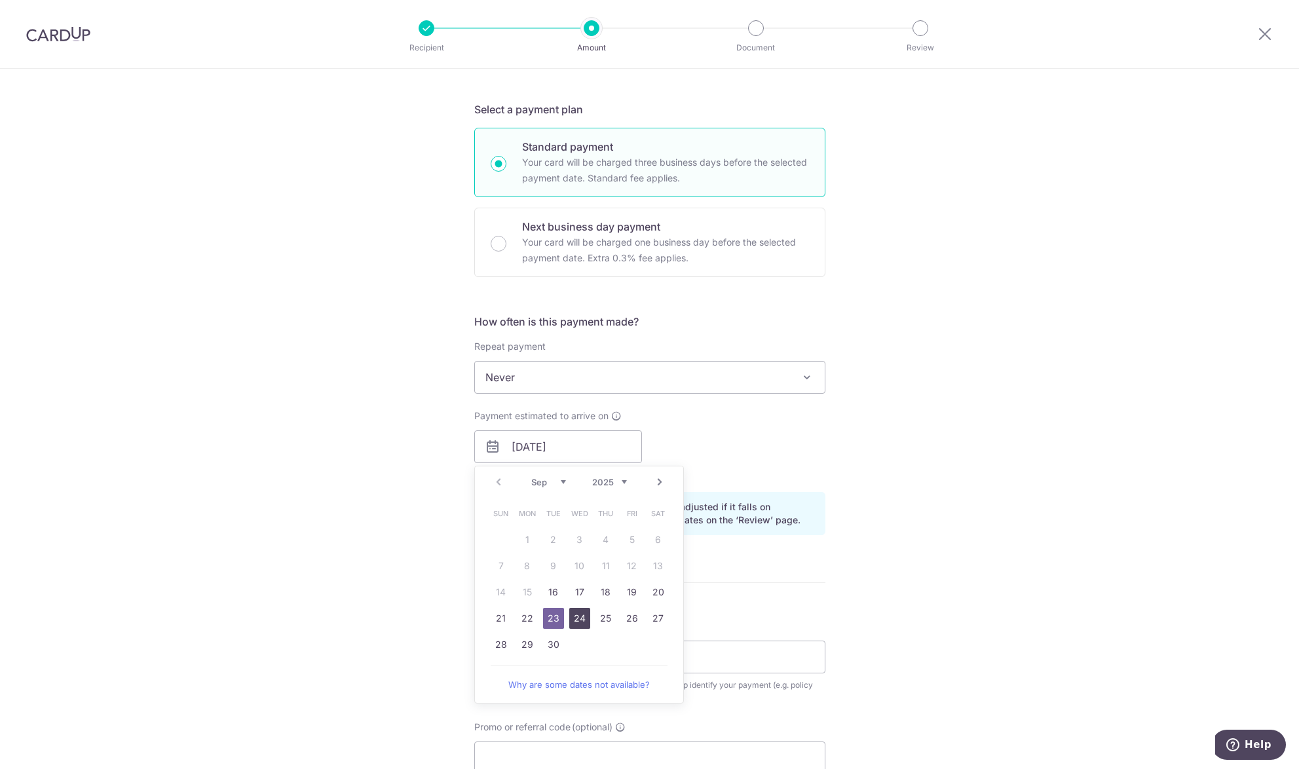
click at [573, 615] on link "24" at bounding box center [579, 618] width 21 height 21
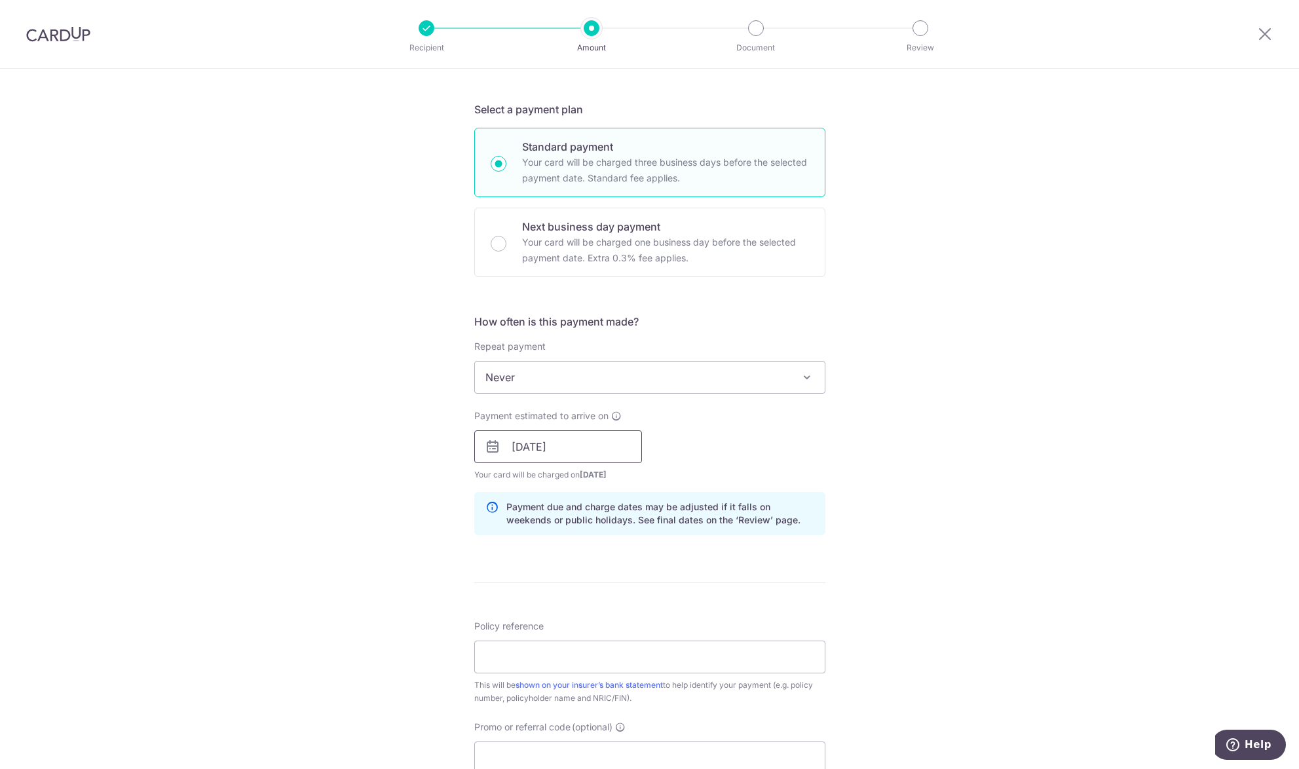
click at [601, 453] on input "24/09/2025" at bounding box center [558, 446] width 168 height 33
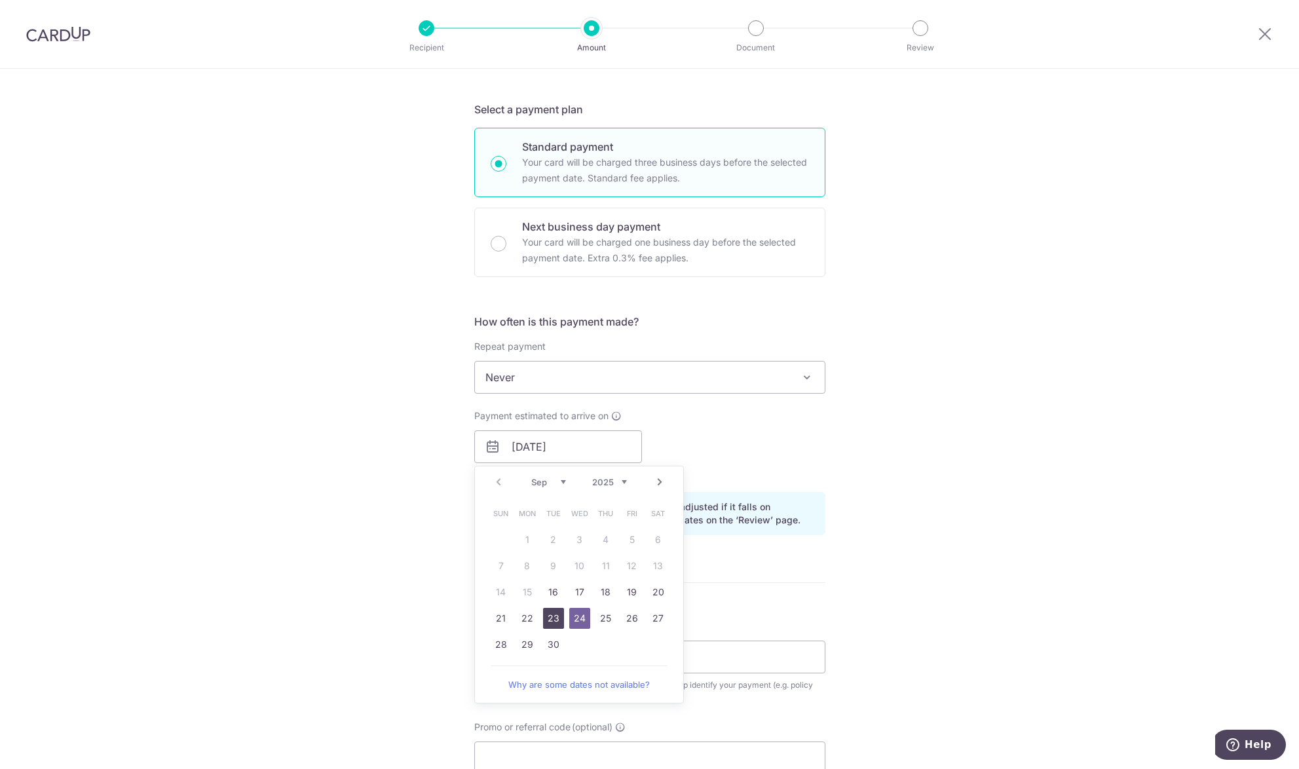
click at [551, 618] on link "23" at bounding box center [553, 618] width 21 height 21
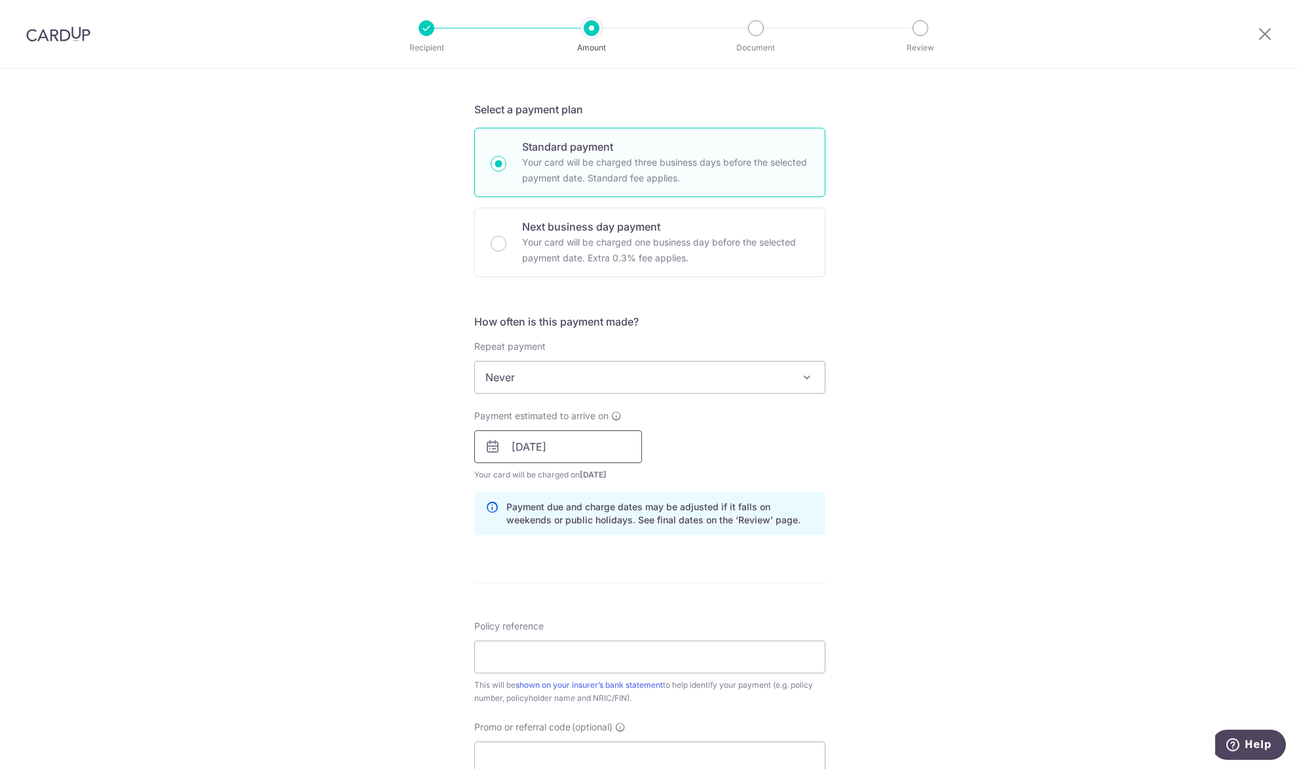
click at [591, 463] on input "23/09/2025" at bounding box center [558, 446] width 168 height 33
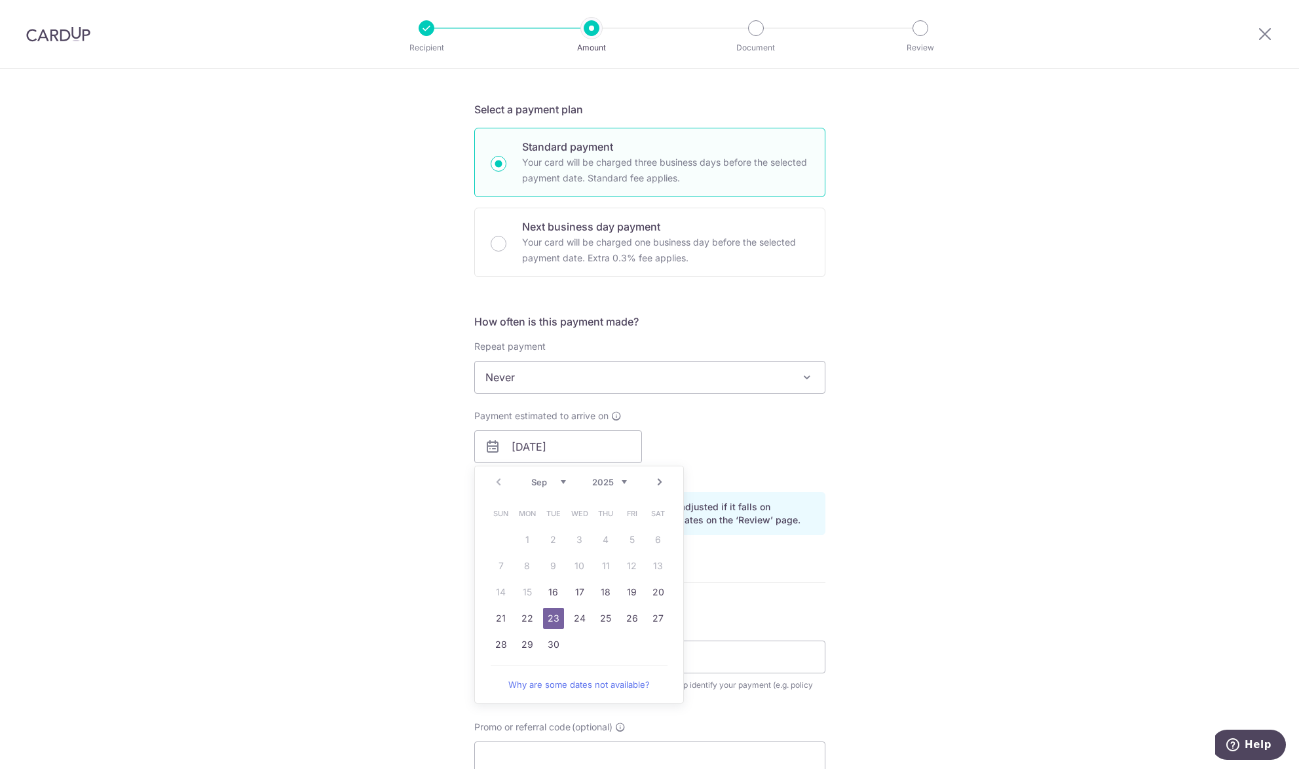
click at [756, 437] on div "Payment estimated to arrive on 23/09/2025 Prev Next Sep Oct Nov Dec 2025 2026 2…" at bounding box center [649, 445] width 367 height 72
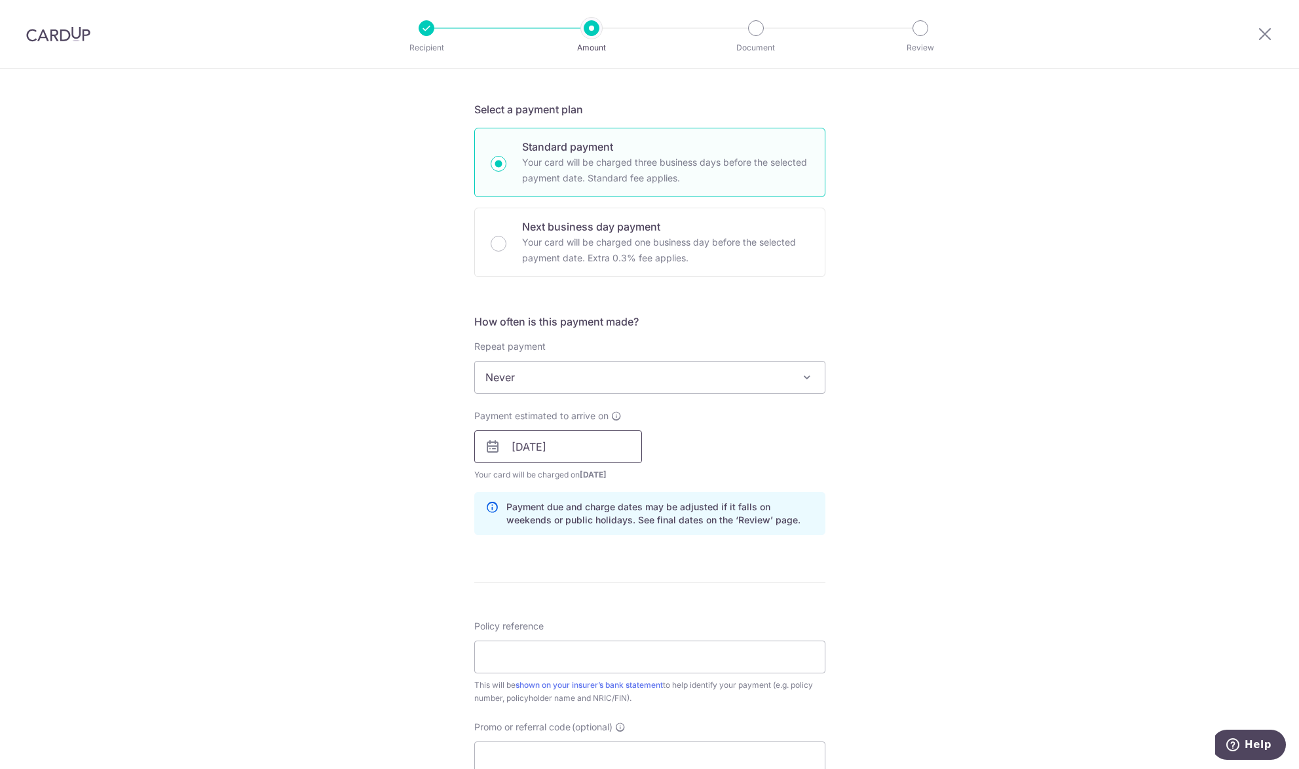
click at [584, 447] on input "23/09/2025" at bounding box center [558, 446] width 168 height 33
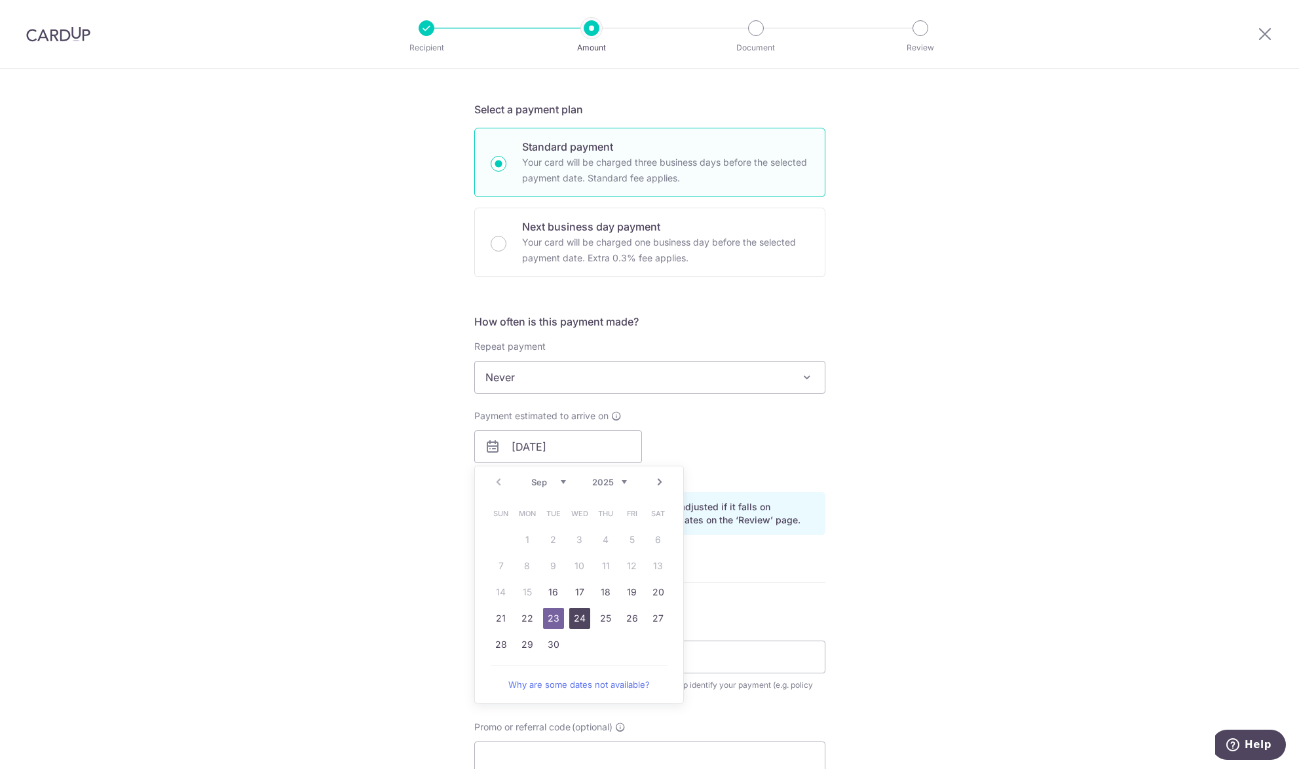
click at [576, 617] on link "24" at bounding box center [579, 618] width 21 height 21
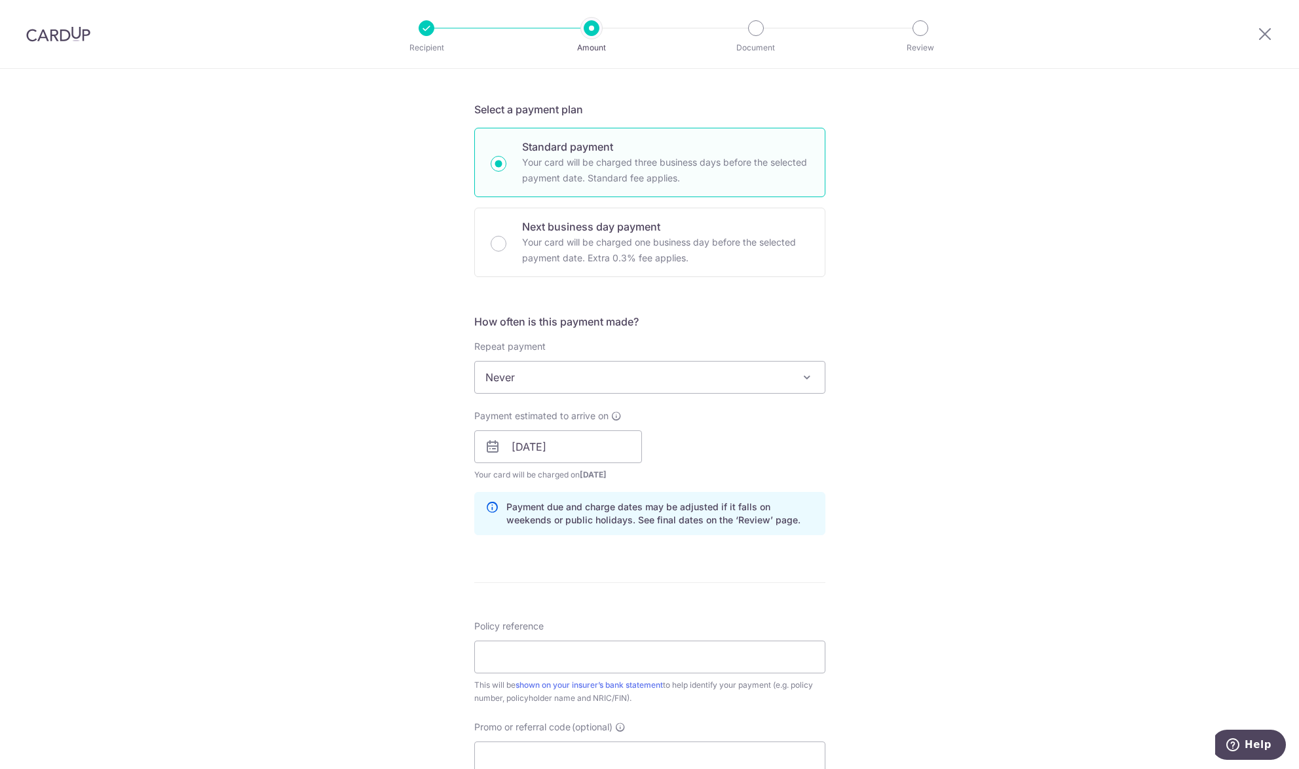
click at [725, 437] on div "Payment estimated to arrive on 24/09/2025 Prev Next Sep Oct Nov Dec 2025 2026 2…" at bounding box center [649, 445] width 367 height 72
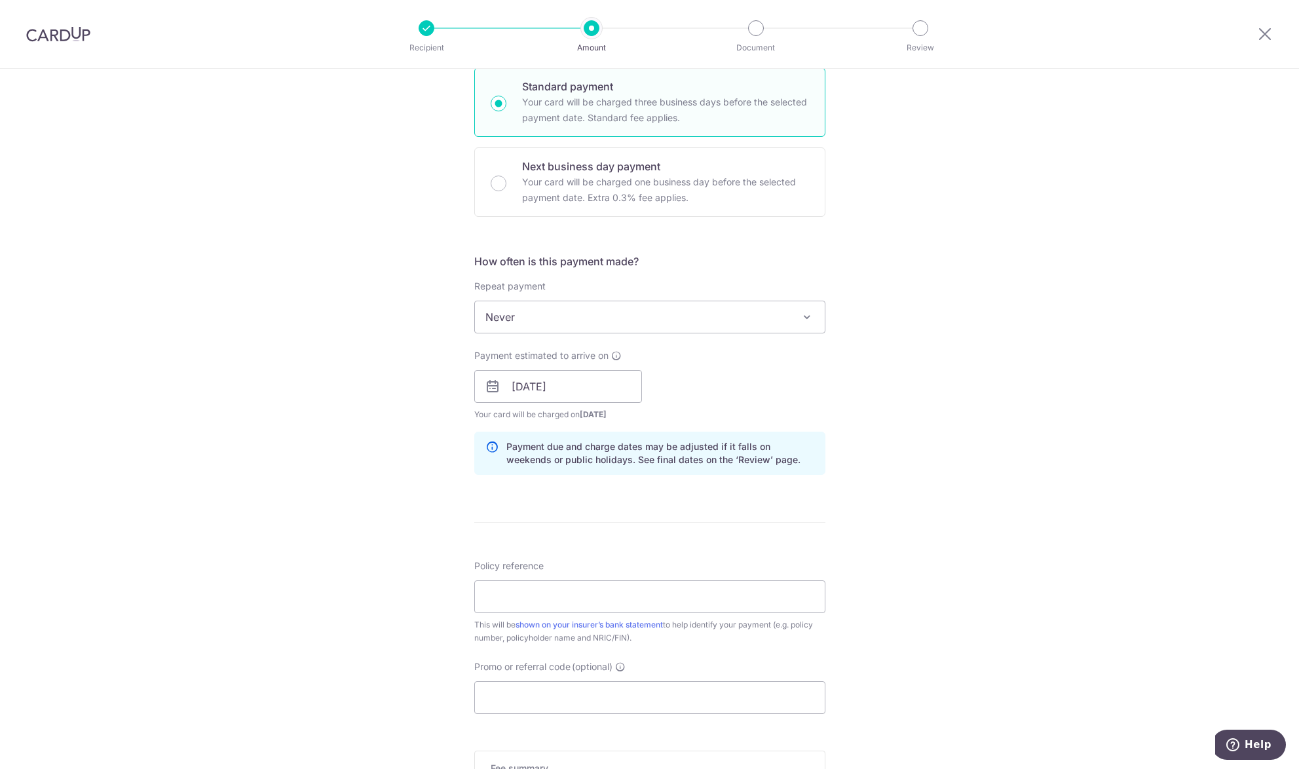
scroll to position [328, 0]
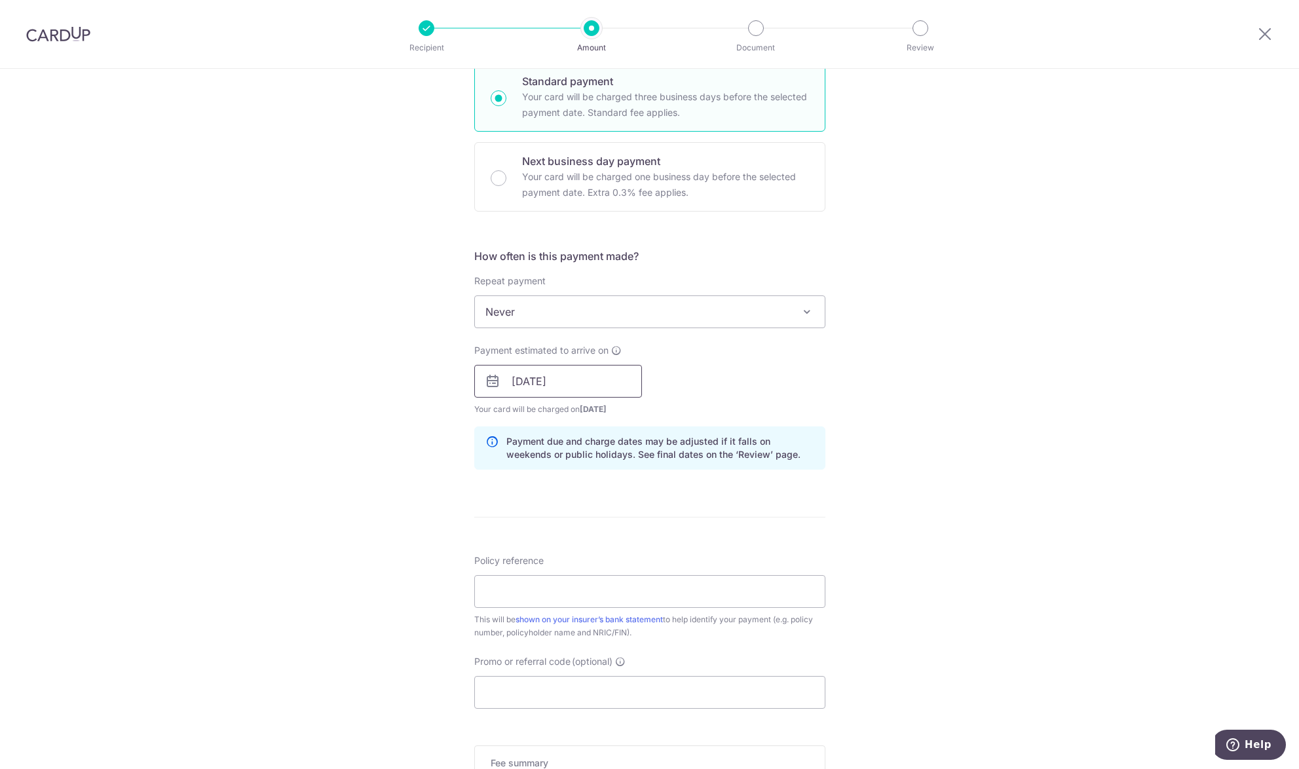
click at [611, 386] on input "24/09/2025" at bounding box center [558, 381] width 168 height 33
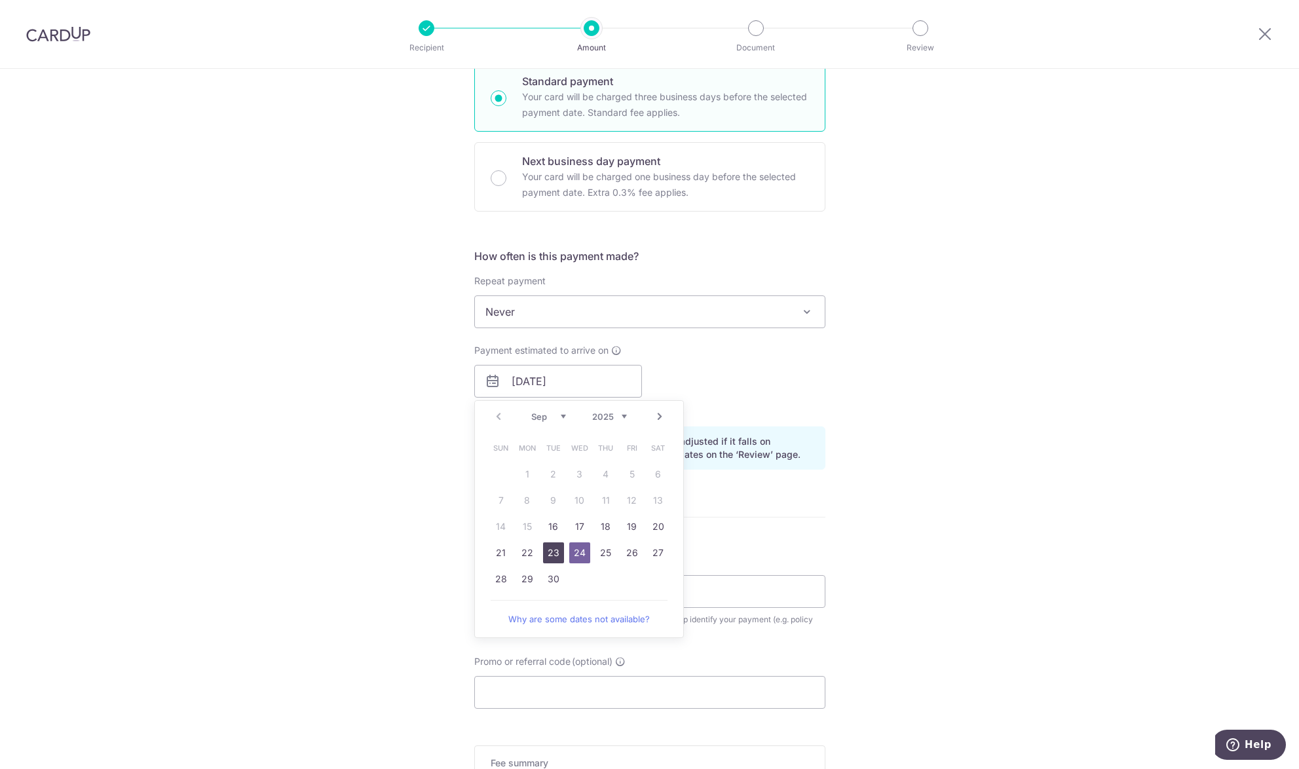
click at [548, 548] on link "23" at bounding box center [553, 552] width 21 height 21
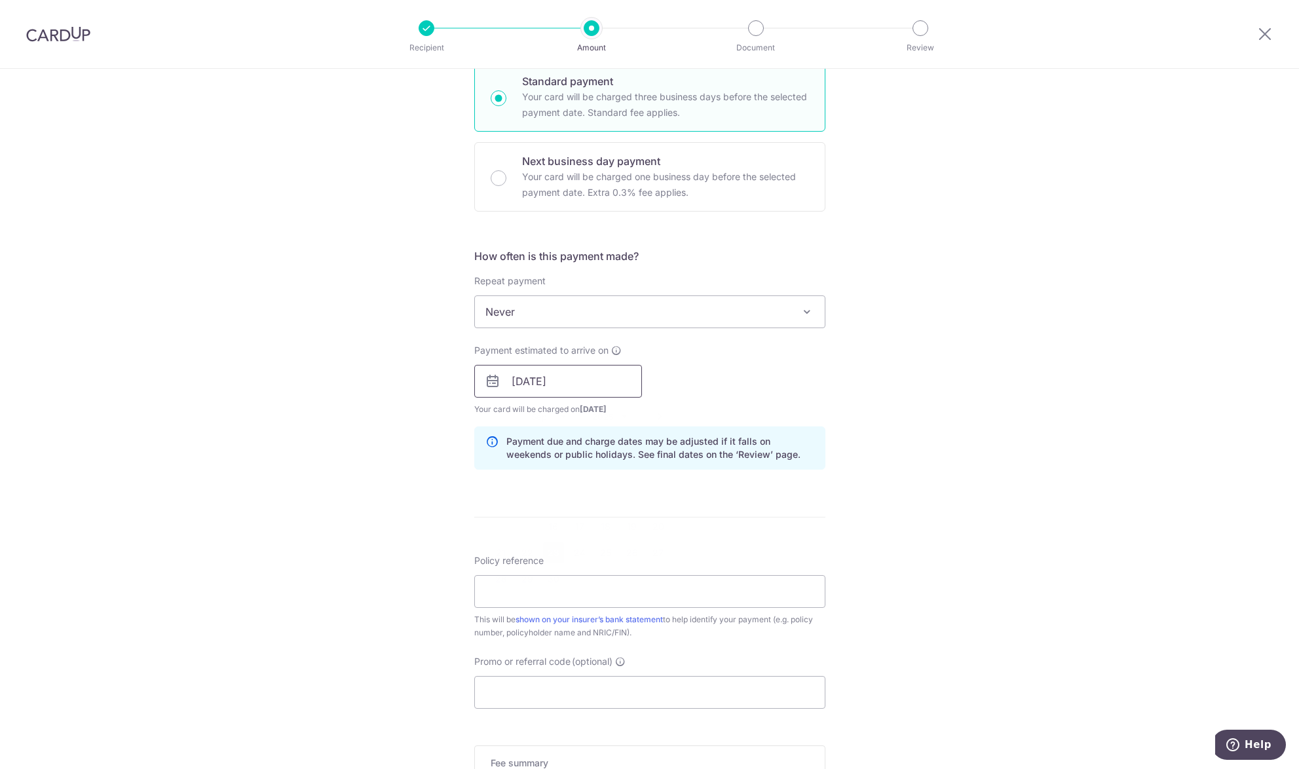
click at [594, 397] on input "23/09/2025" at bounding box center [558, 381] width 168 height 33
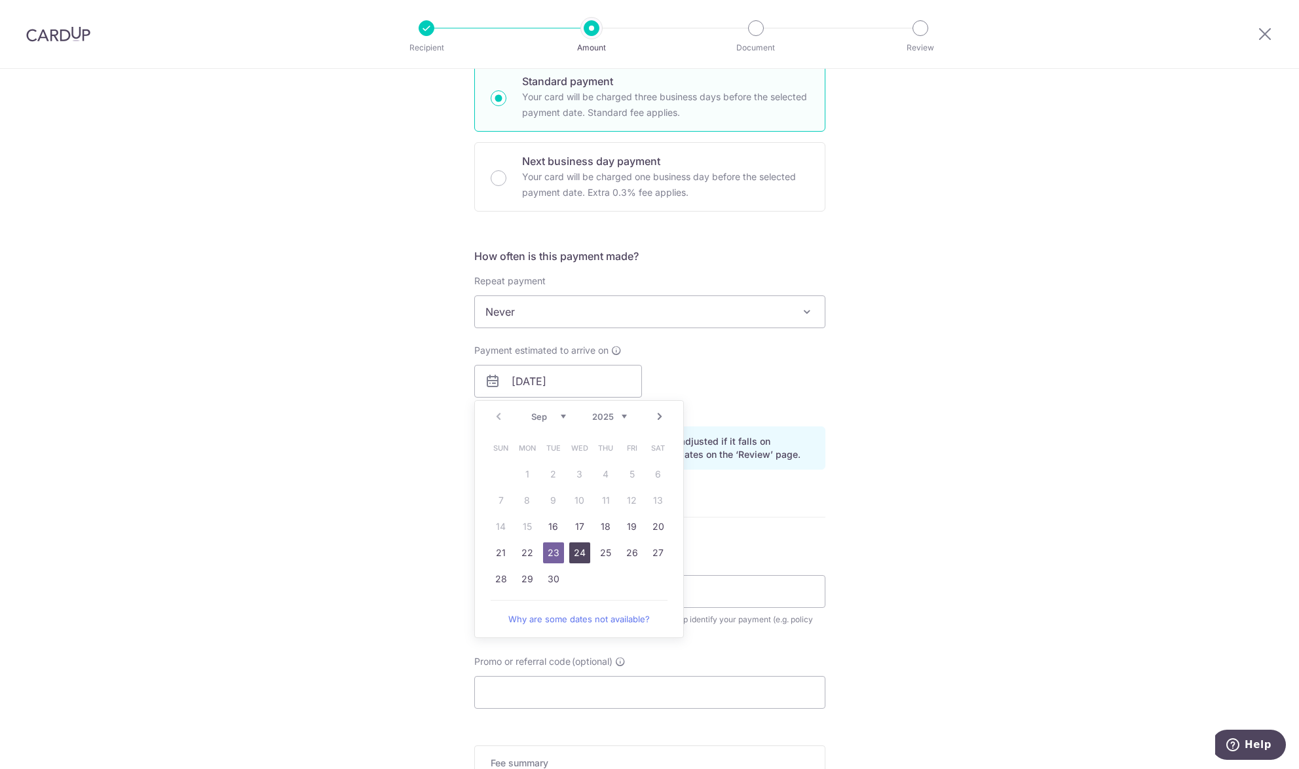
click at [578, 556] on link "24" at bounding box center [579, 552] width 21 height 21
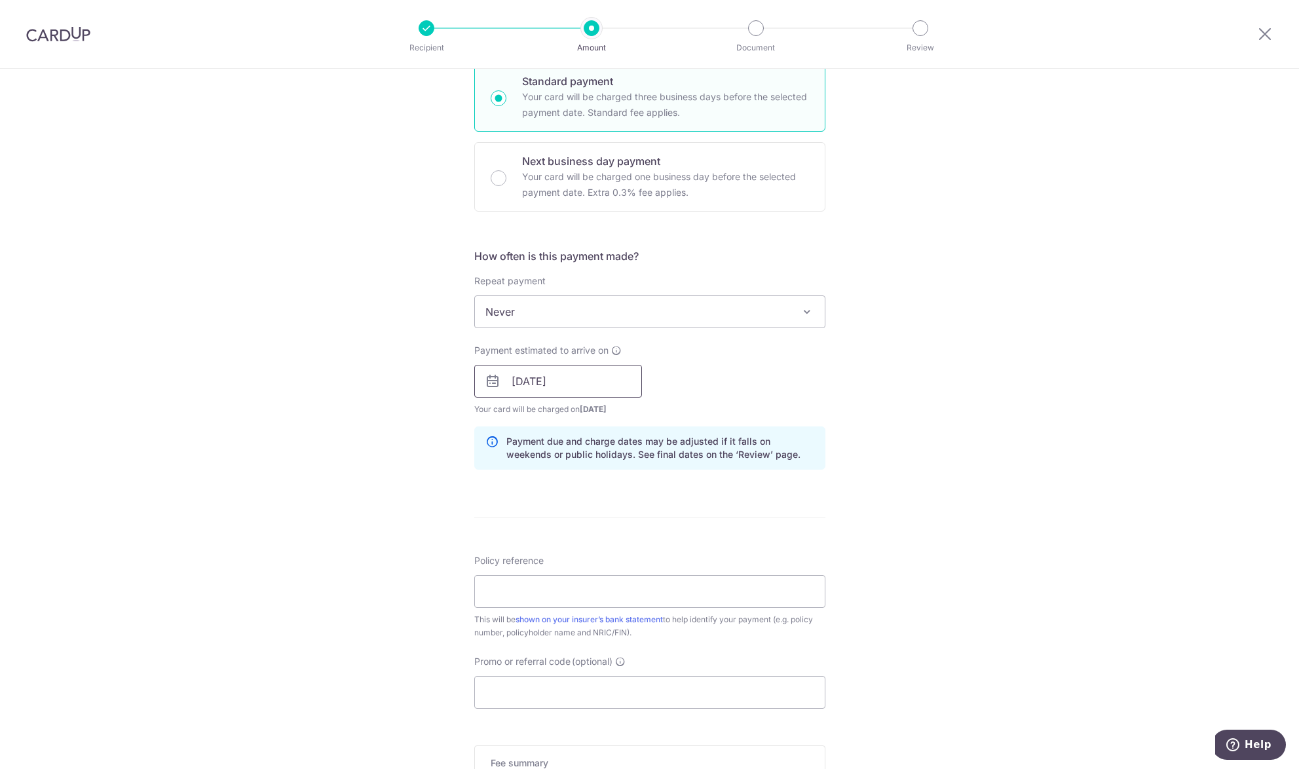
click at [605, 388] on input "24/09/2025" at bounding box center [558, 381] width 168 height 33
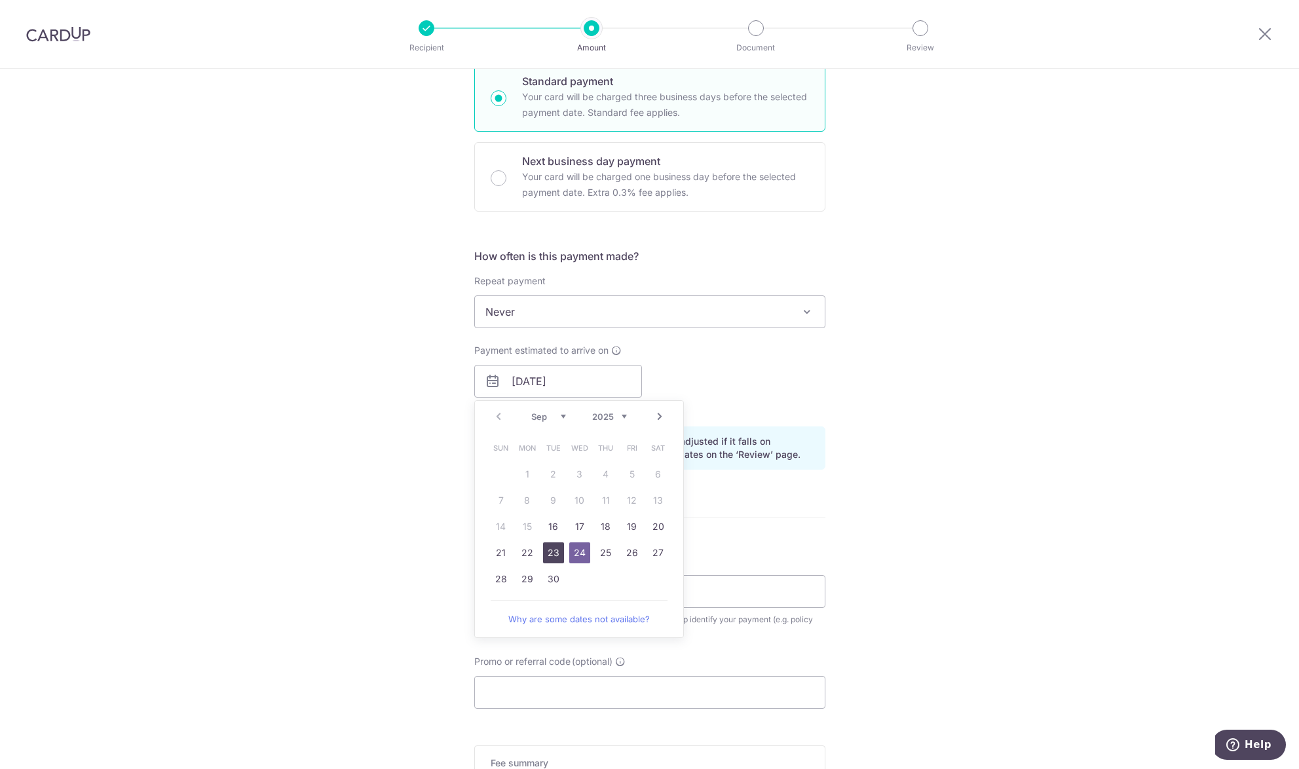
click at [549, 550] on link "23" at bounding box center [553, 552] width 21 height 21
type input "23/09/2025"
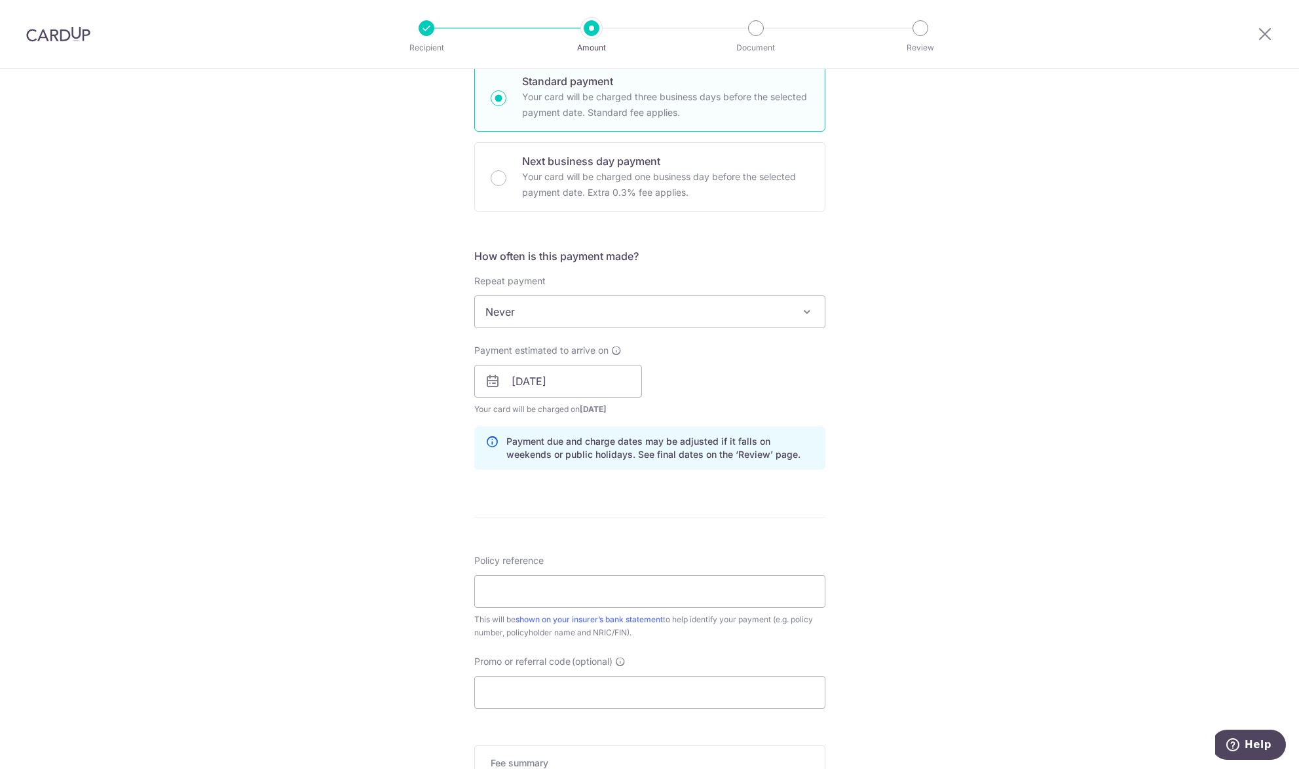
click at [765, 359] on div "Payment estimated to arrive on 23/09/2025 Prev Next Sep Oct Nov Dec 2025 2026 2…" at bounding box center [649, 380] width 367 height 72
click at [623, 382] on input "23/09/2025" at bounding box center [558, 381] width 168 height 33
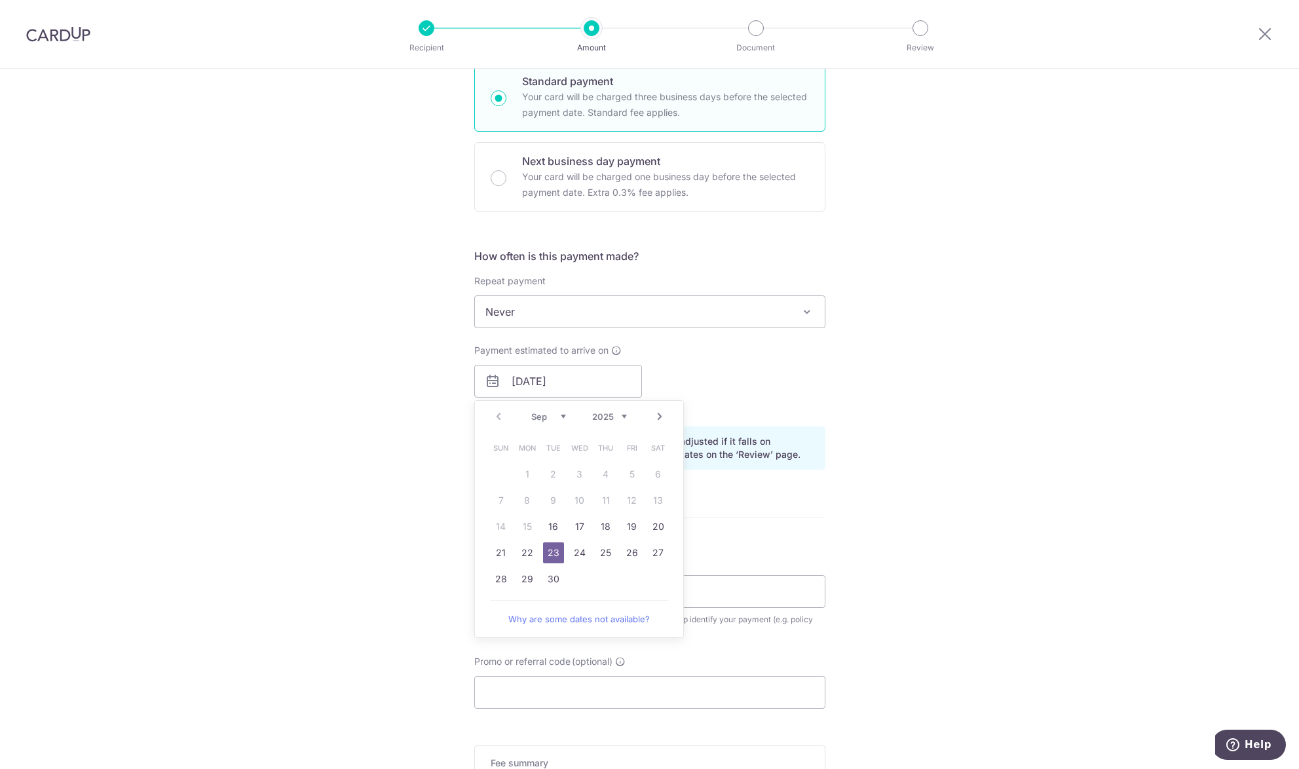
click at [727, 356] on div "Payment estimated to arrive on 23/09/2025 Prev Next Sep Oct Nov Dec 2025 2026 2…" at bounding box center [649, 380] width 367 height 72
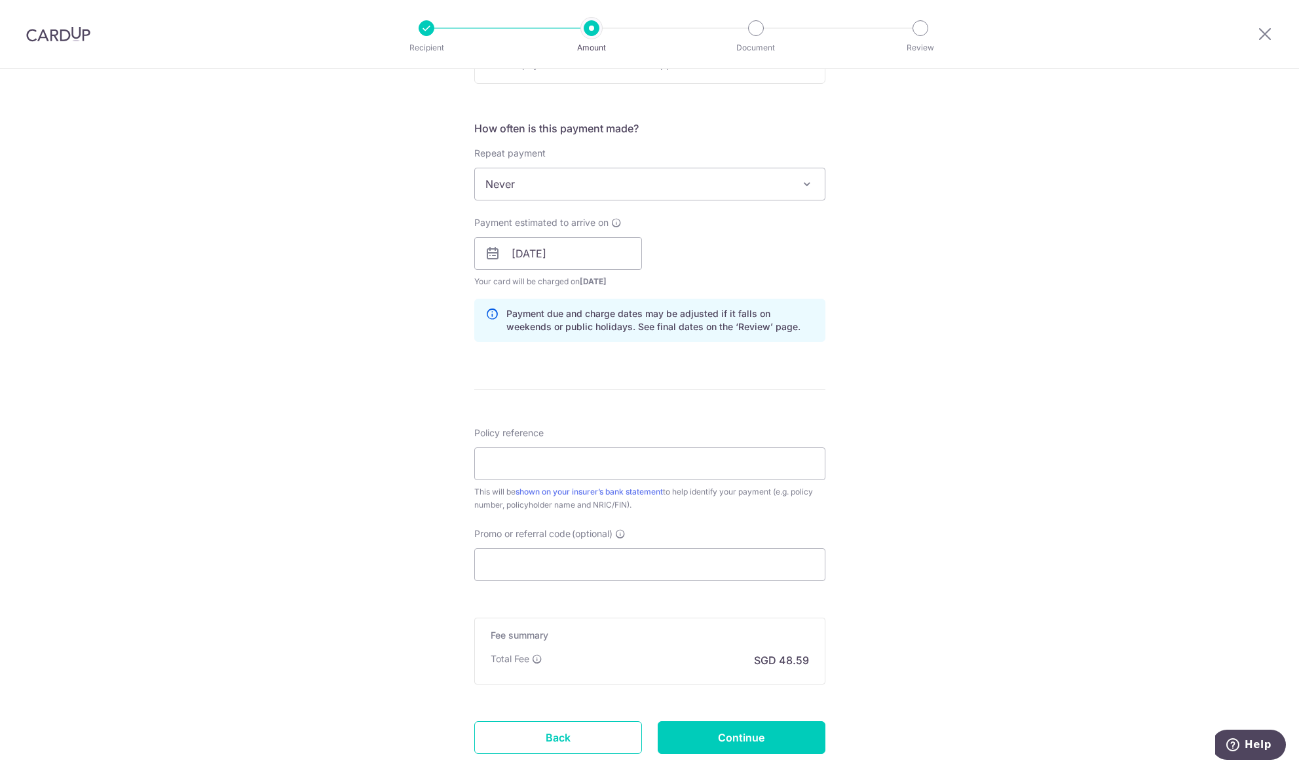
scroll to position [459, 0]
click at [711, 469] on input "Policy reference" at bounding box center [649, 460] width 351 height 33
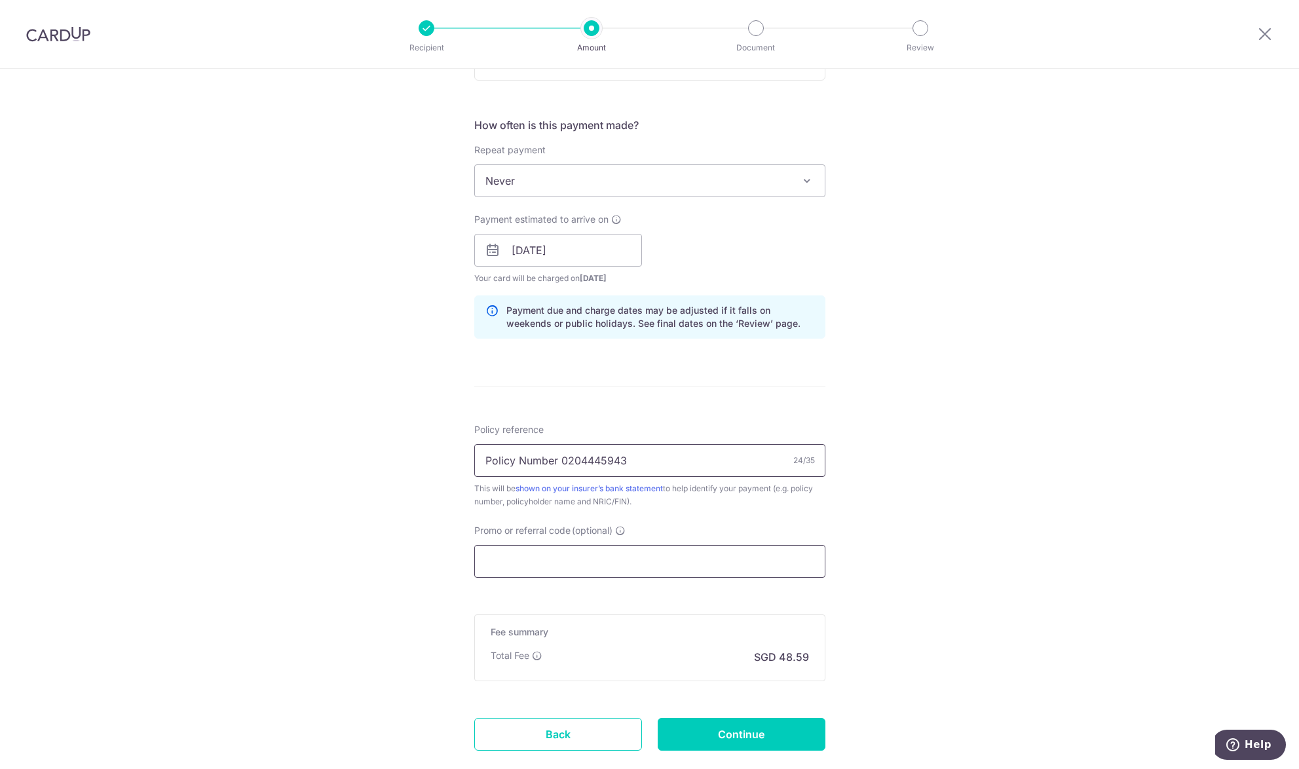
type input "Policy Number 0204445943"
click at [643, 567] on input "Promo or referral code (optional)" at bounding box center [649, 561] width 351 height 33
paste input "OFF225"
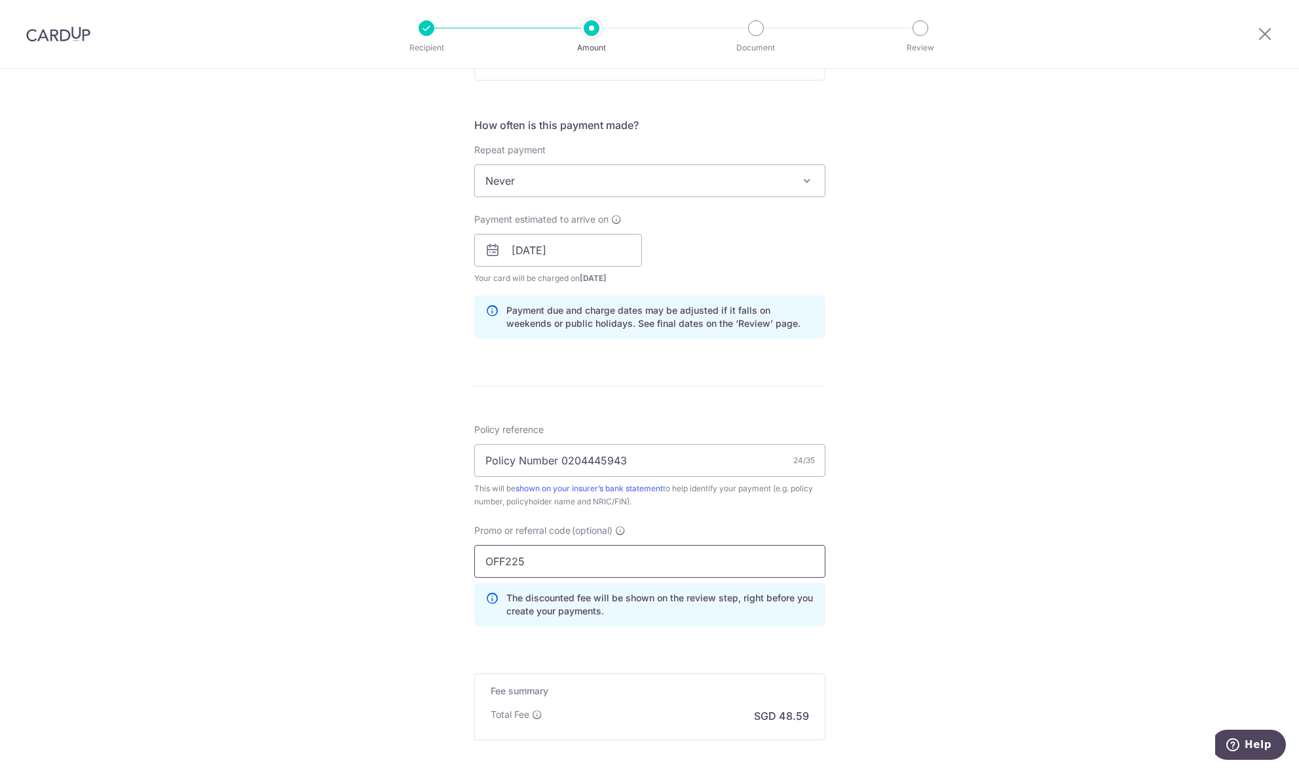
type input "OFF225"
click at [964, 496] on div "Tell us more about your payment Enter payment amount SGD 1,868.95 1868.95 Selec…" at bounding box center [649, 259] width 1299 height 1298
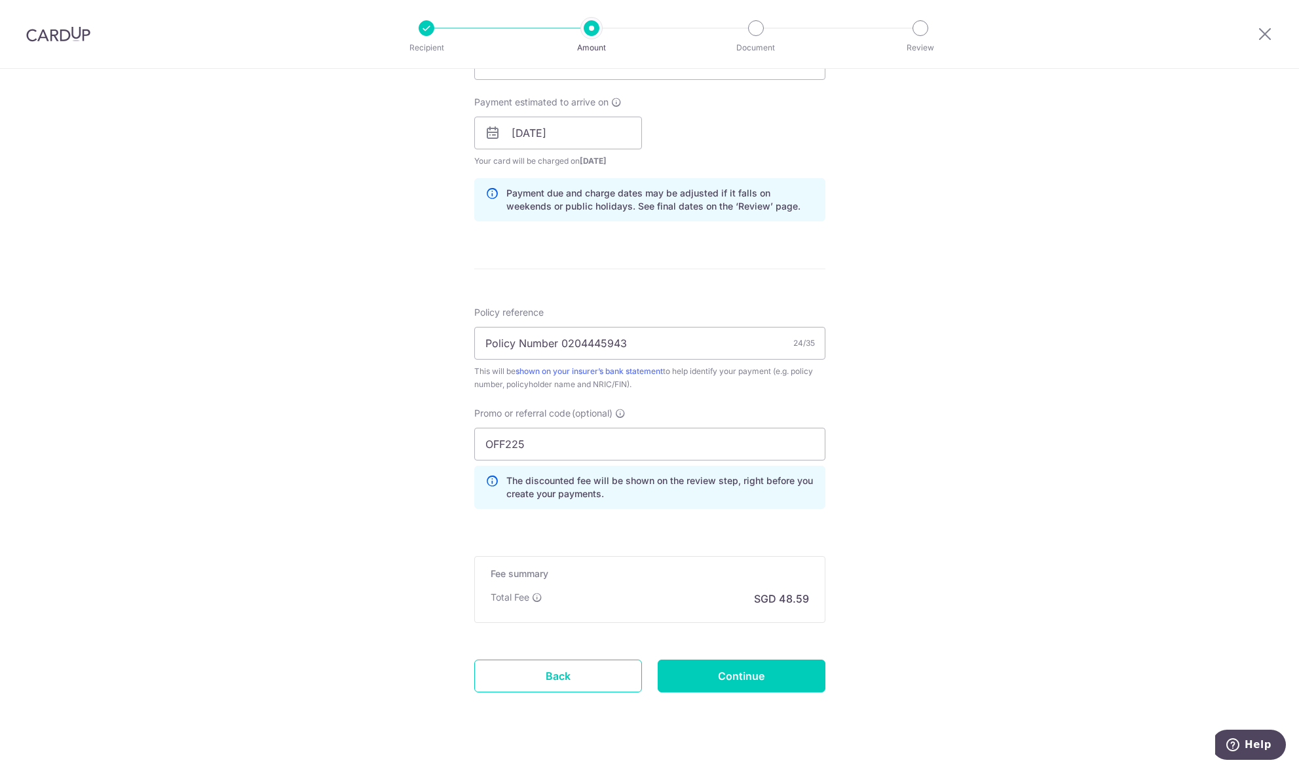
scroll to position [597, 0]
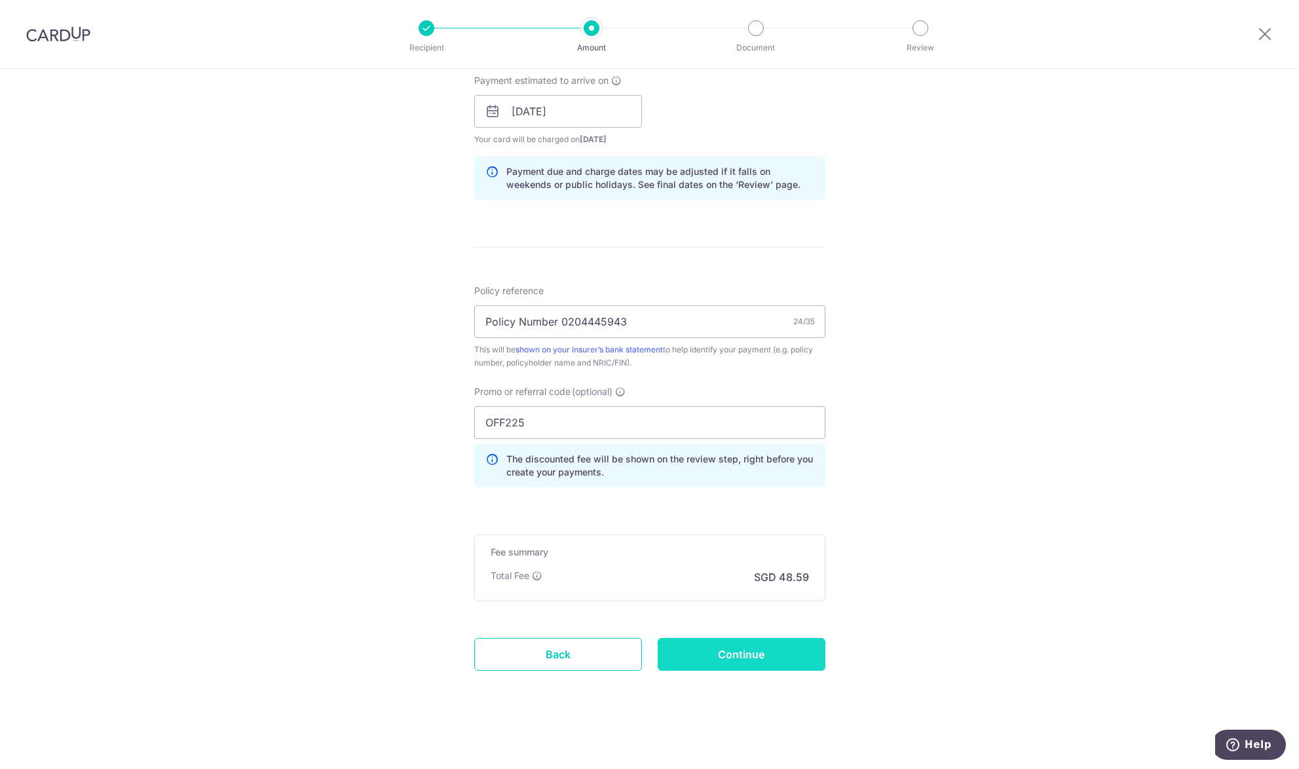
click at [775, 656] on input "Continue" at bounding box center [742, 654] width 168 height 33
type input "Create Schedule"
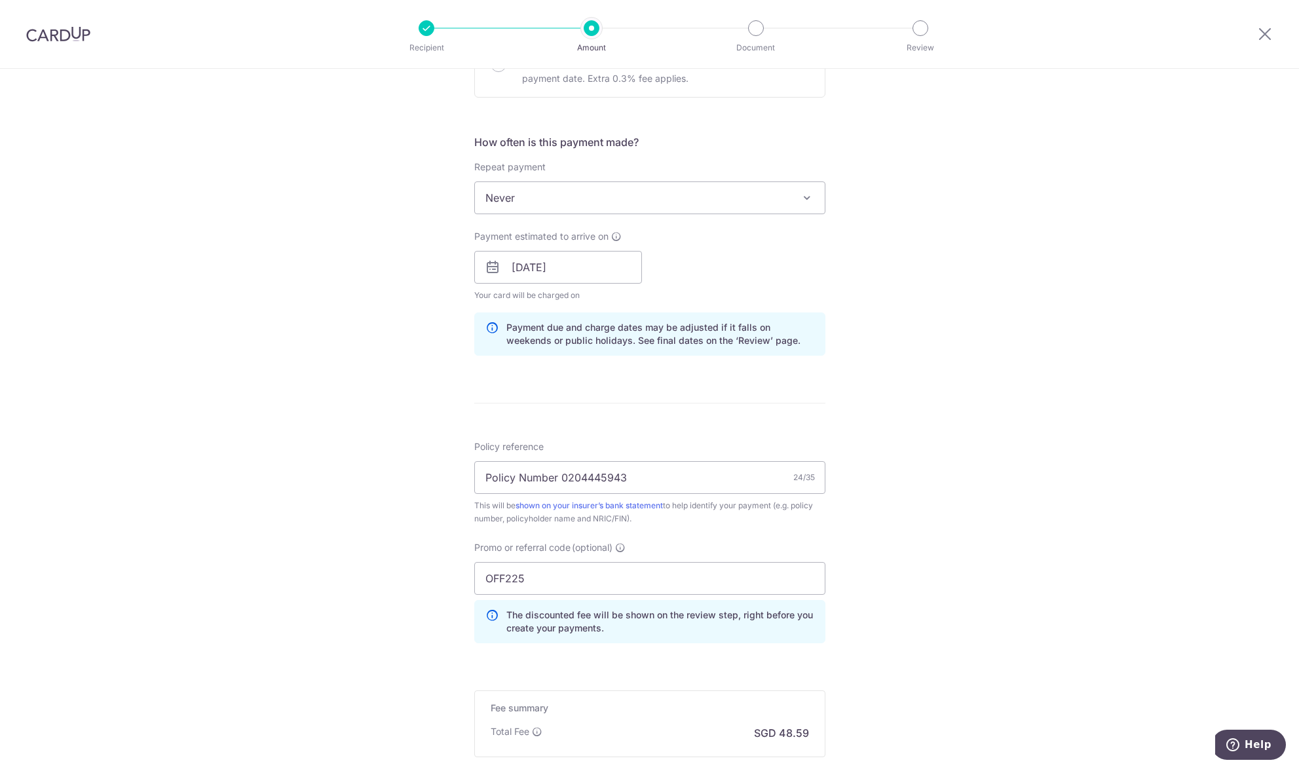
scroll to position [459, 0]
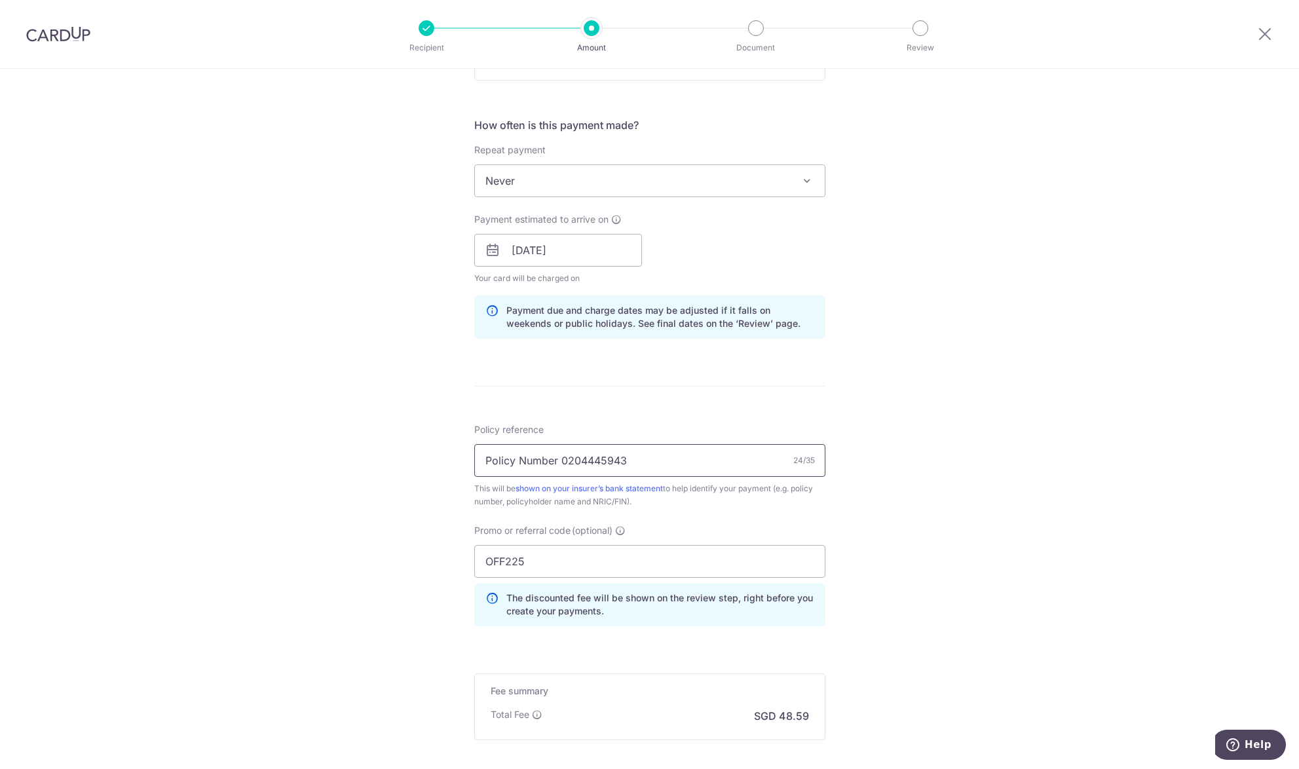
click at [731, 461] on input "Policy Number 0204445943" at bounding box center [649, 460] width 351 height 33
click at [1024, 482] on div "Tell us more about your payment Enter payment amount SGD 1,868.95 1868.95 Selec…" at bounding box center [649, 259] width 1299 height 1298
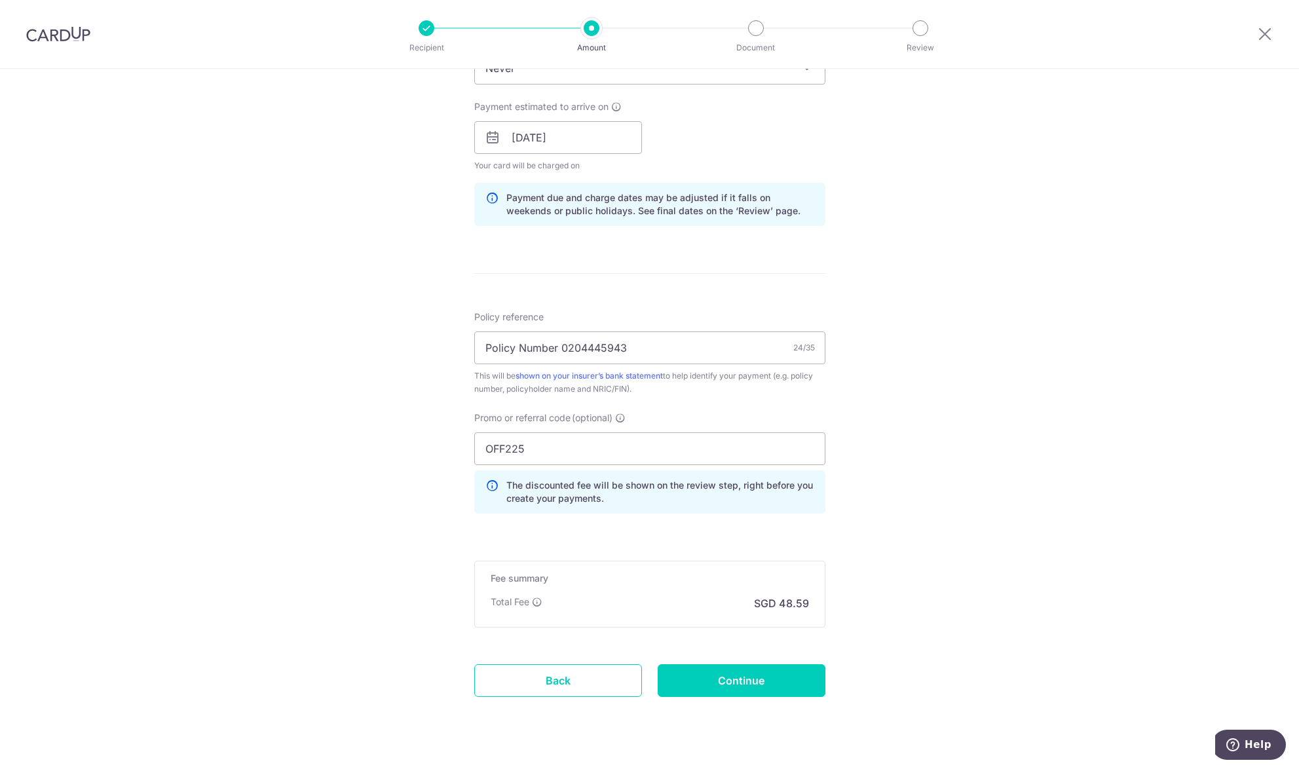
scroll to position [597, 0]
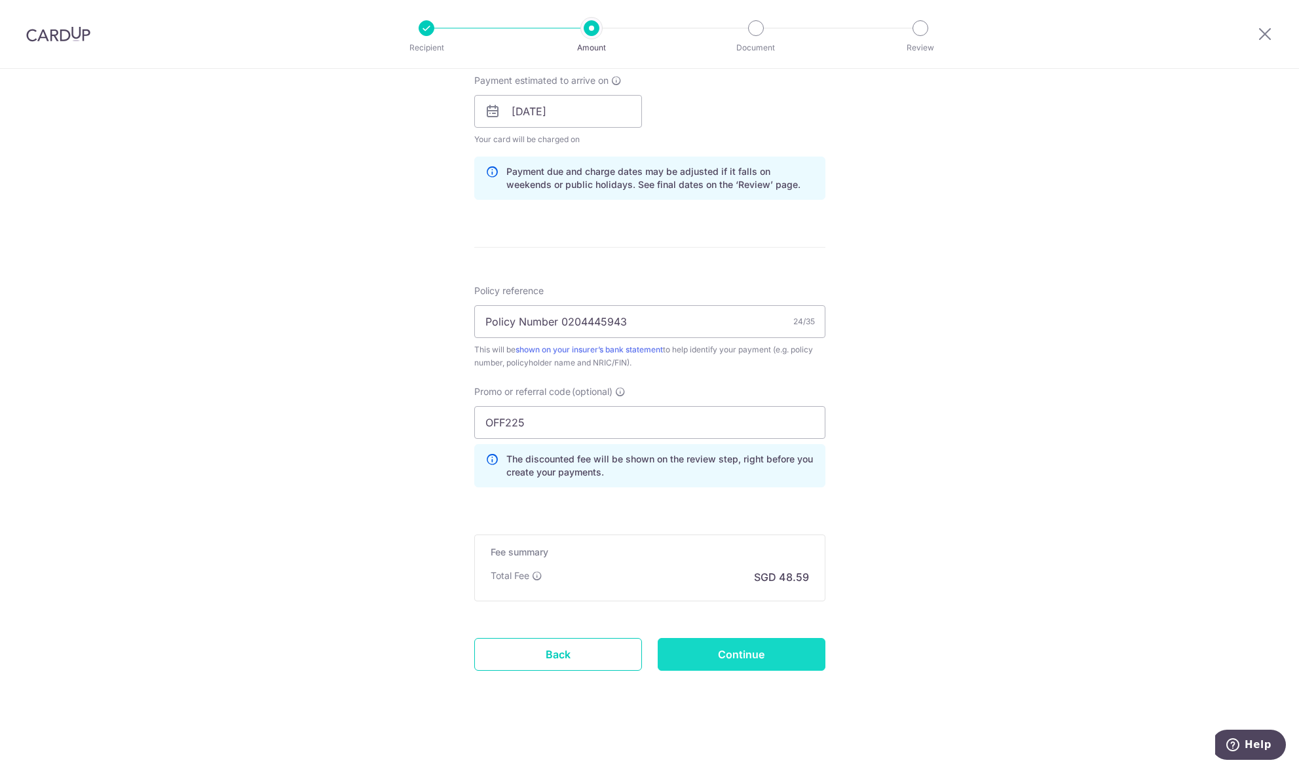
click at [766, 652] on input "Continue" at bounding box center [742, 654] width 168 height 33
type input "Update Schedule"
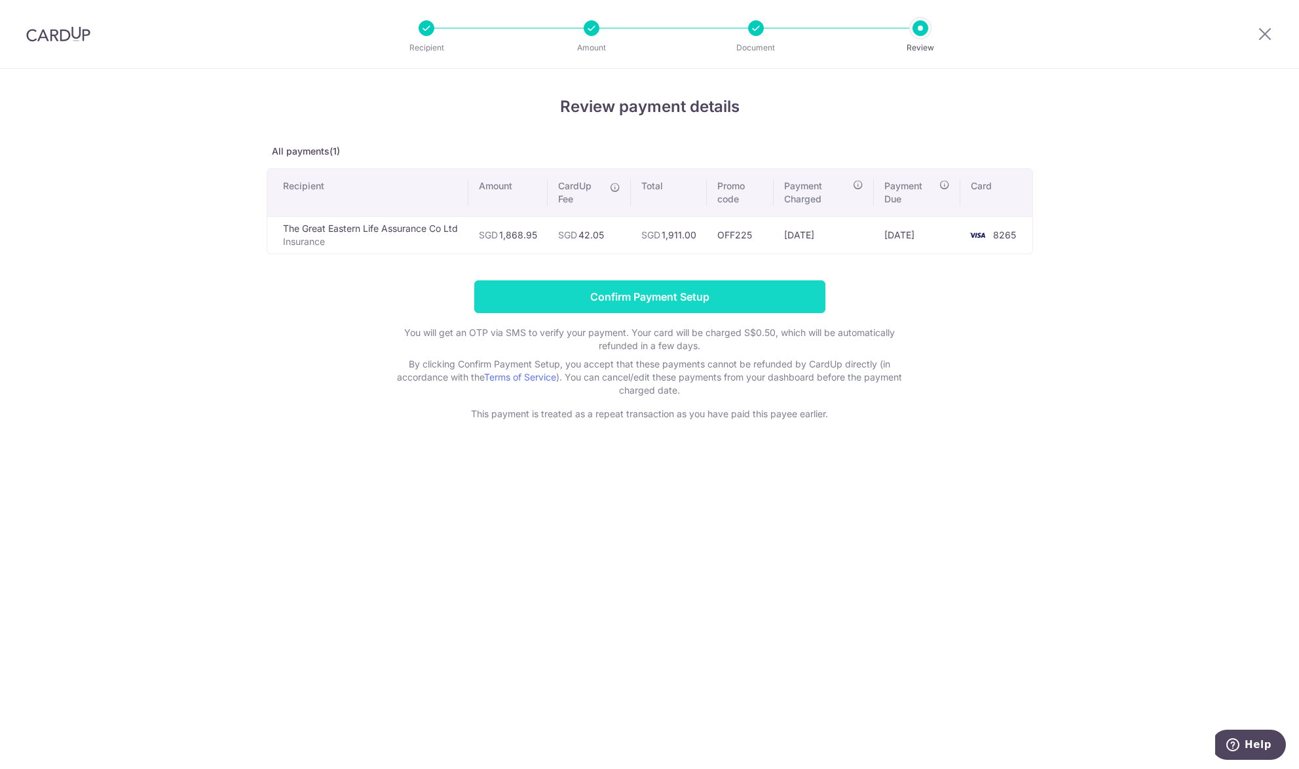
click at [753, 283] on input "Confirm Payment Setup" at bounding box center [649, 296] width 351 height 33
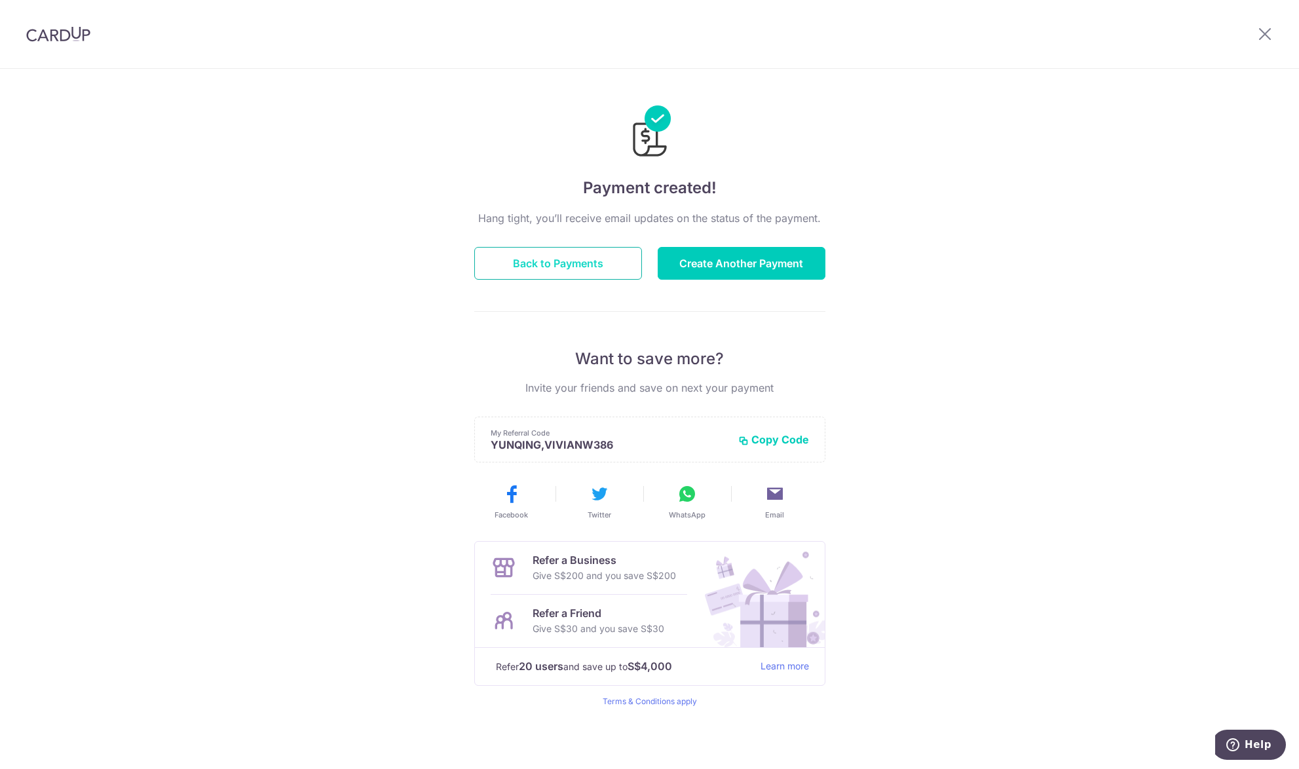
click at [605, 251] on button "Back to Payments" at bounding box center [558, 263] width 168 height 33
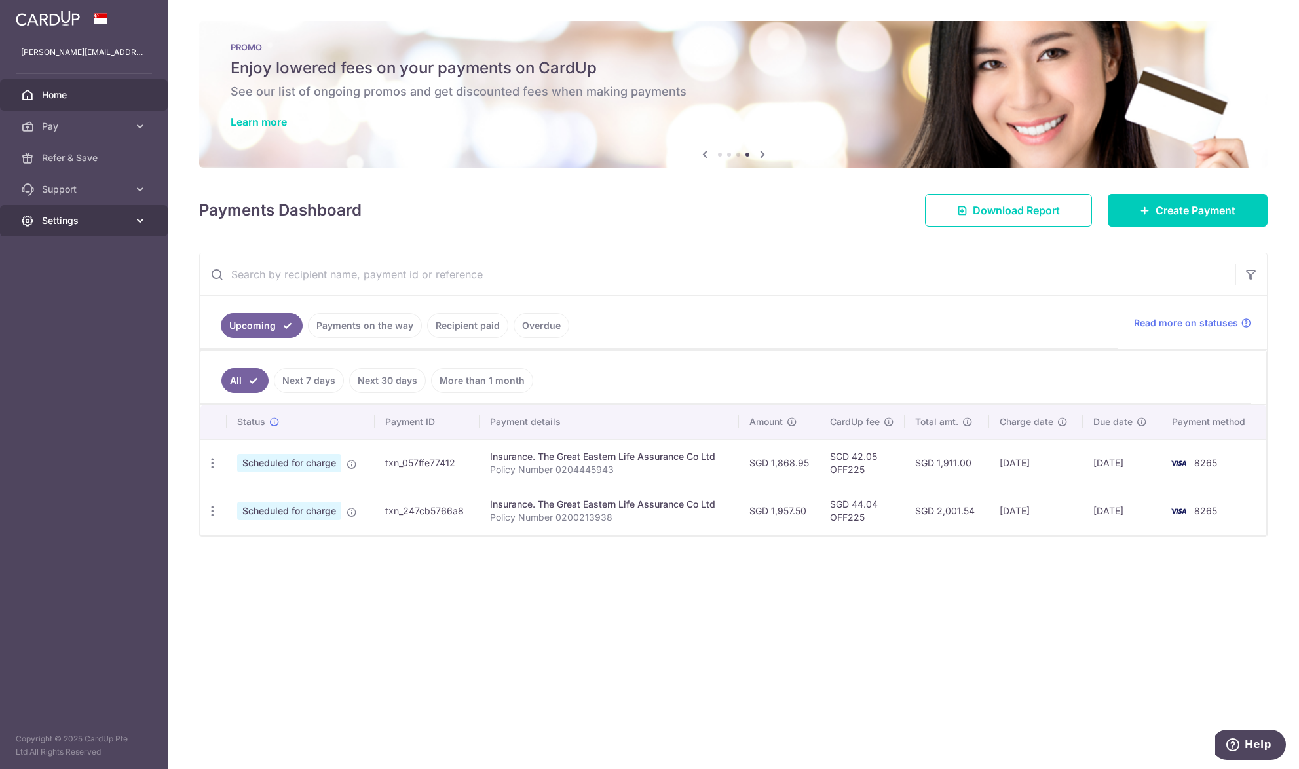
click at [60, 209] on link "Settings" at bounding box center [84, 220] width 168 height 31
click at [54, 286] on span "Logout" at bounding box center [85, 283] width 86 height 13
